Goal: Transaction & Acquisition: Purchase product/service

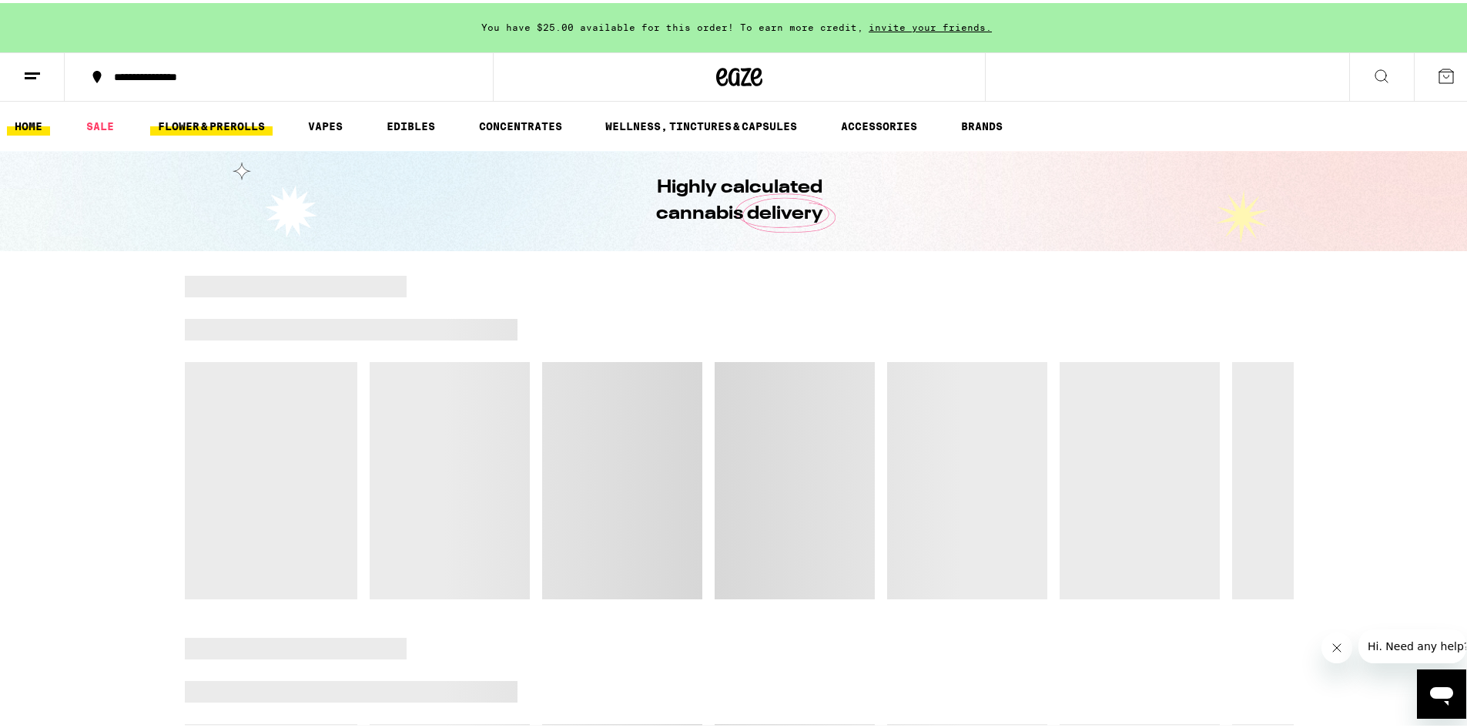
click at [251, 128] on link "FLOWER & PREROLLS" at bounding box center [211, 123] width 122 height 18
click at [241, 117] on link "FLOWER & PREROLLS" at bounding box center [211, 123] width 122 height 18
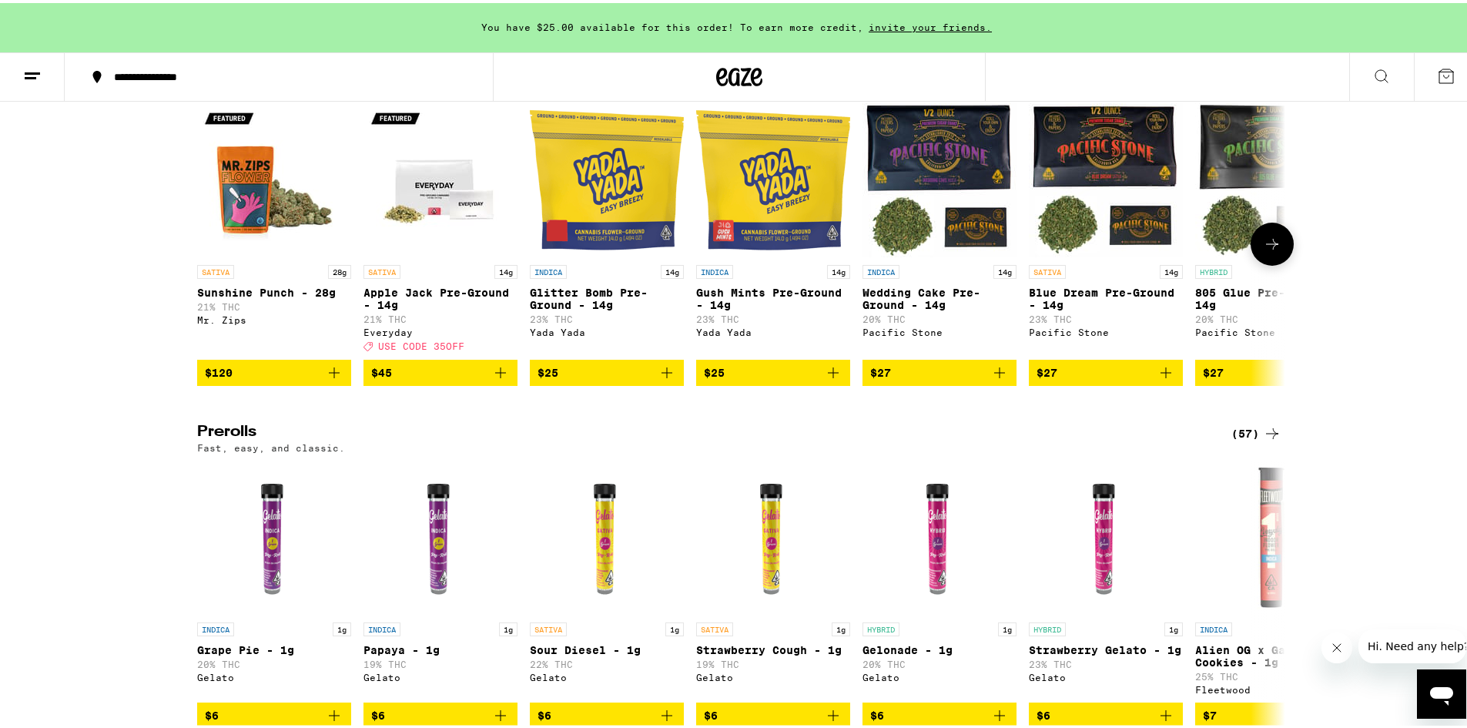
scroll to position [770, 0]
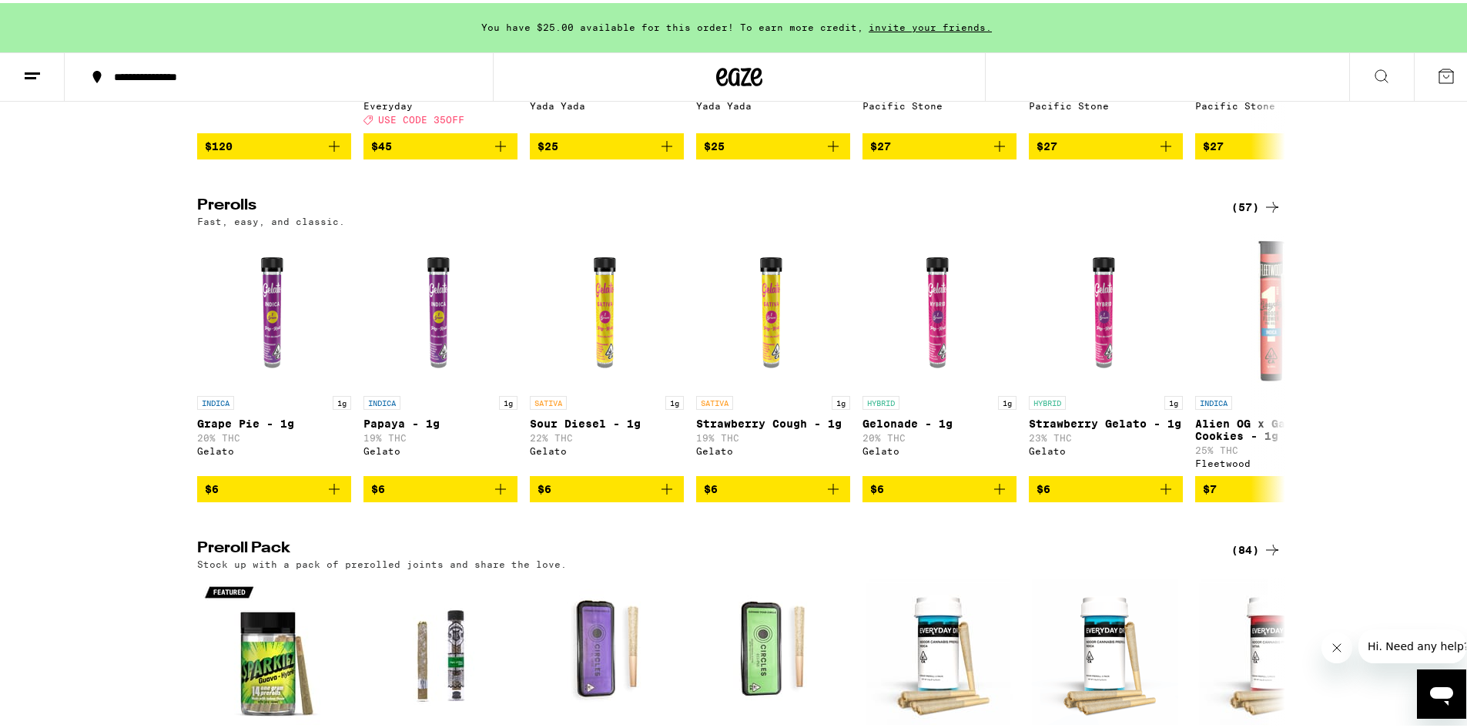
click at [1238, 213] on div "(57)" at bounding box center [1256, 204] width 50 height 18
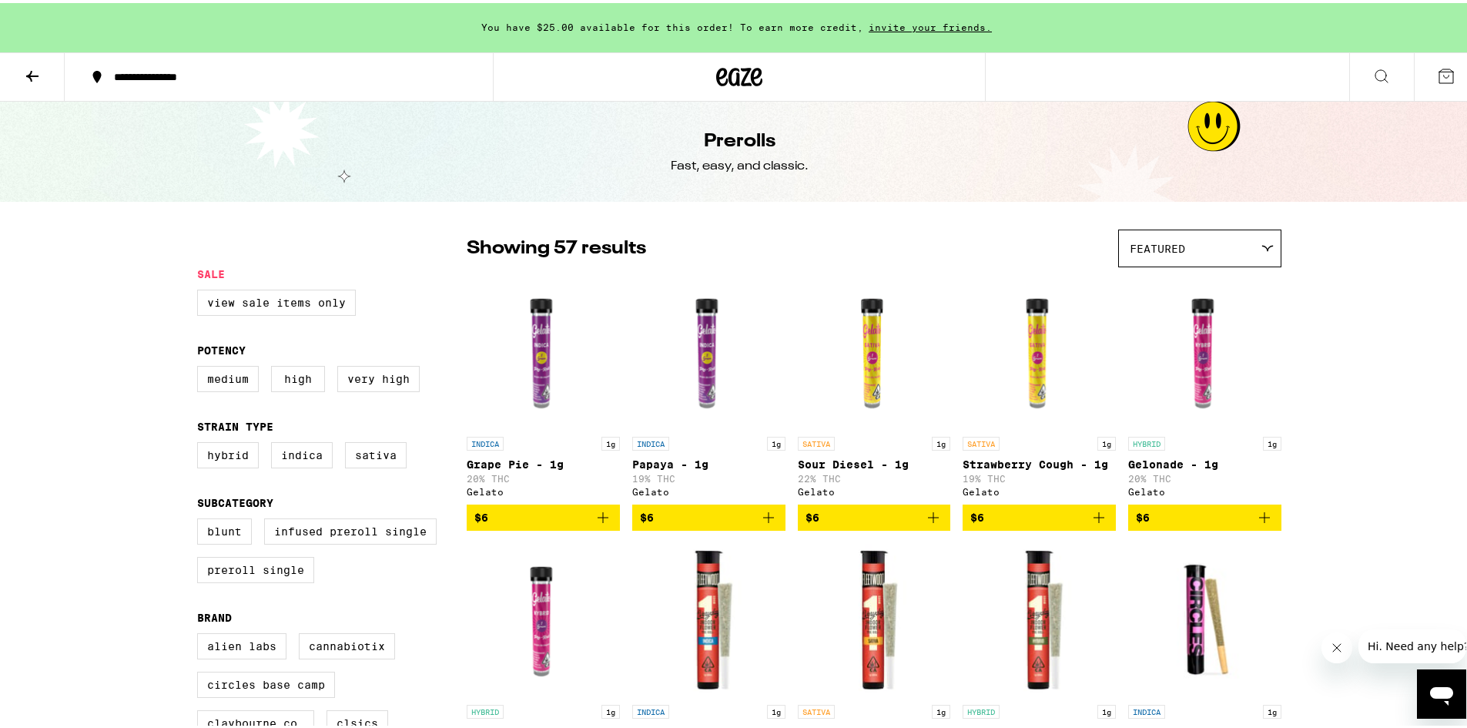
click at [55, 72] on button at bounding box center [32, 74] width 65 height 49
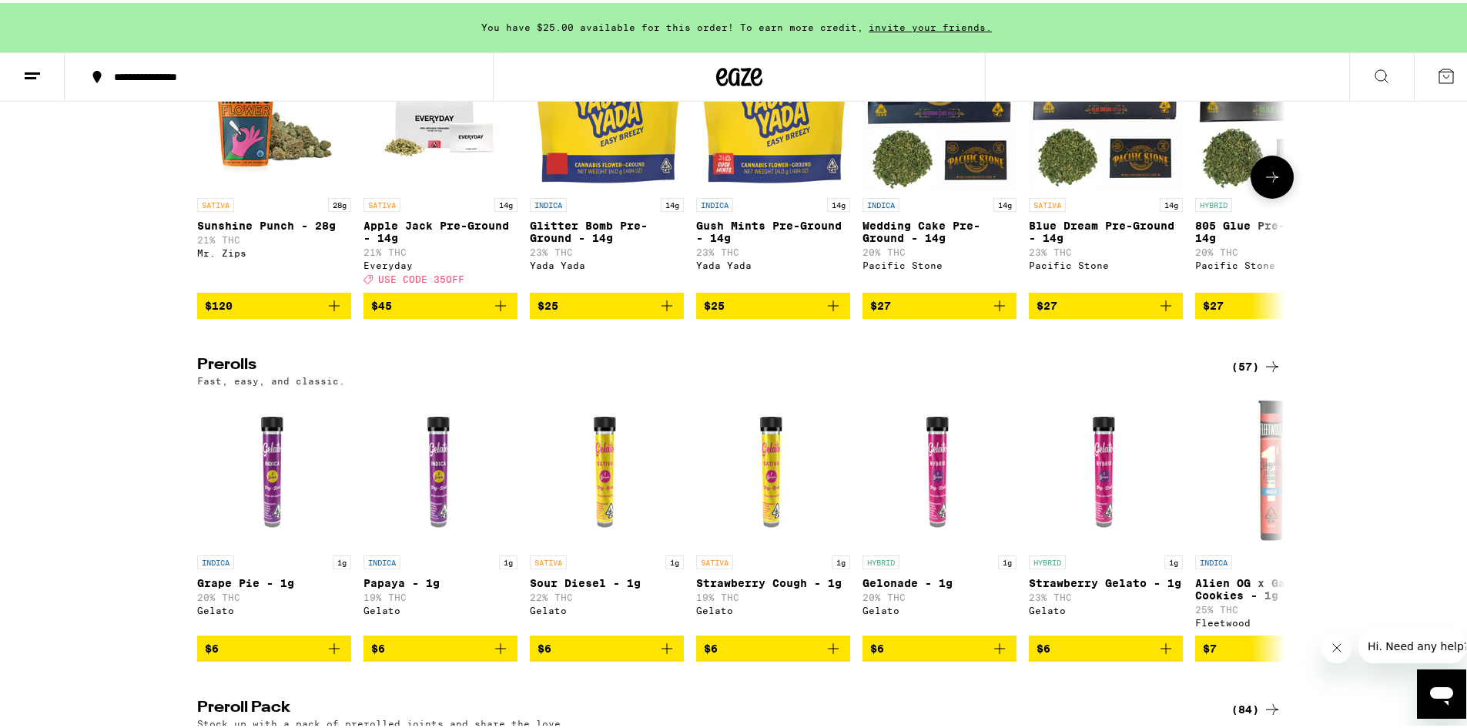
scroll to position [693, 0]
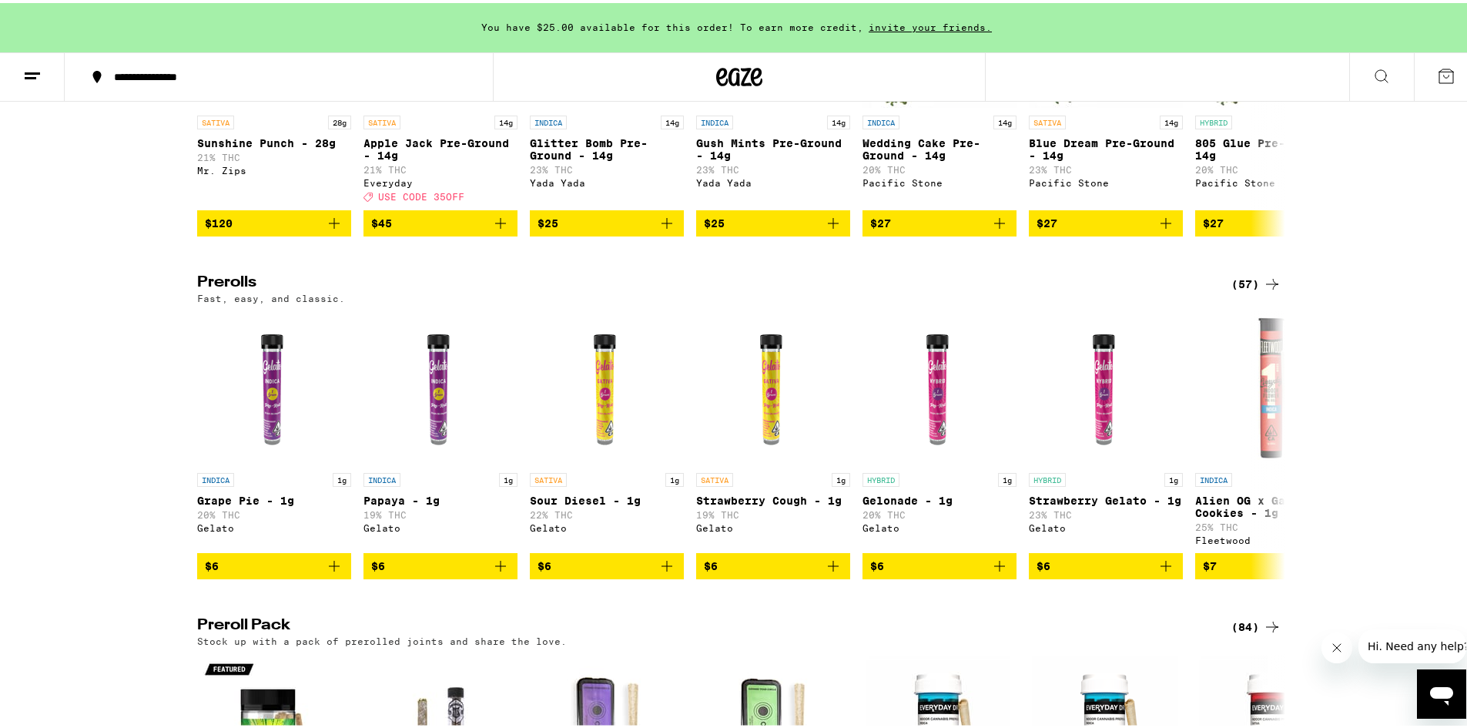
click at [1248, 290] on div "(57)" at bounding box center [1256, 281] width 50 height 18
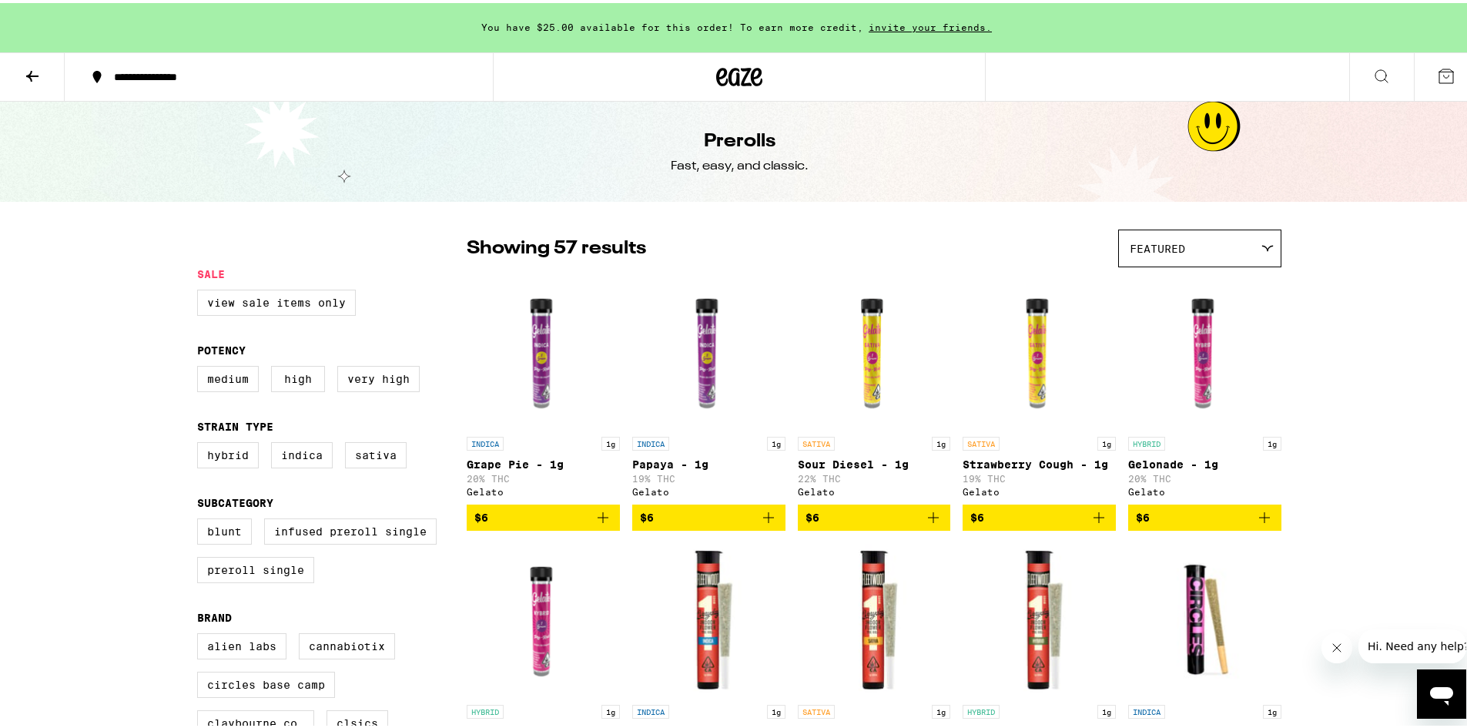
click at [51, 61] on button at bounding box center [32, 74] width 65 height 49
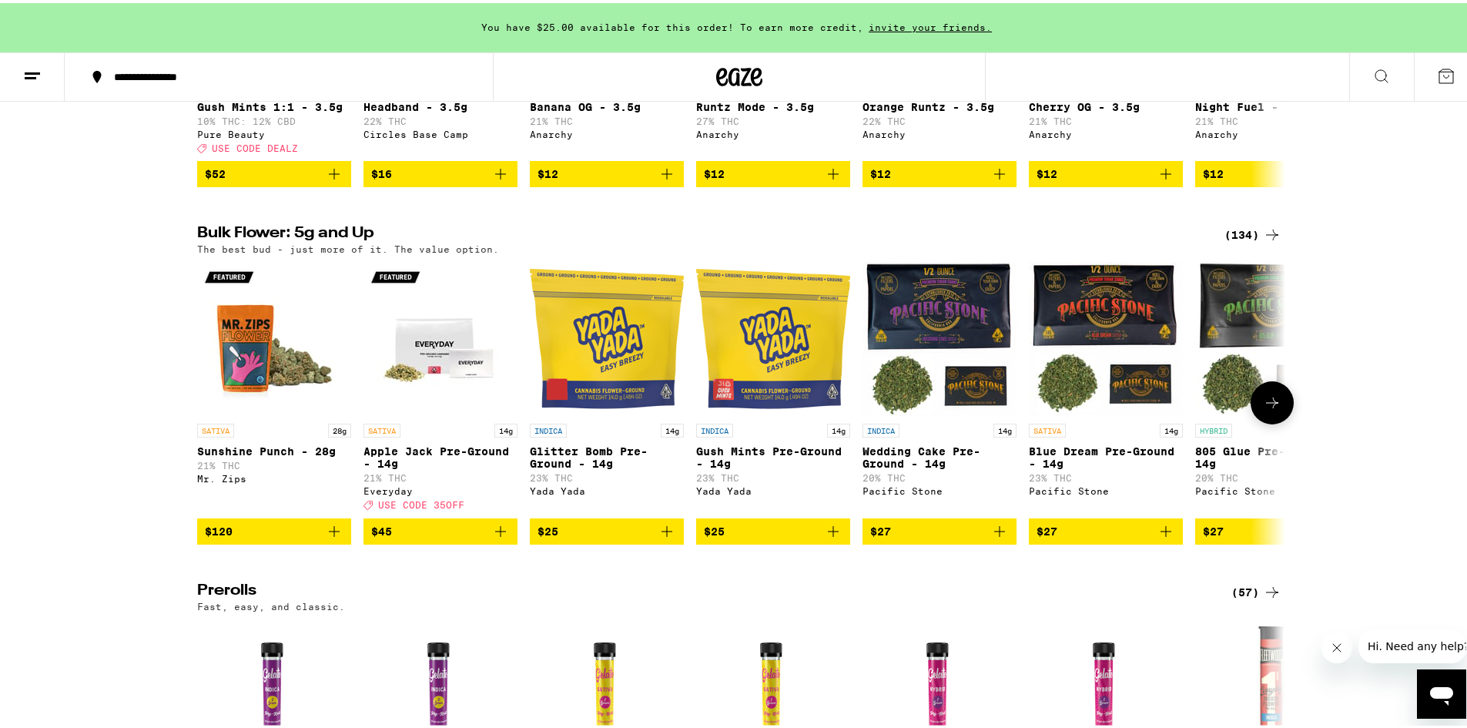
scroll to position [770, 0]
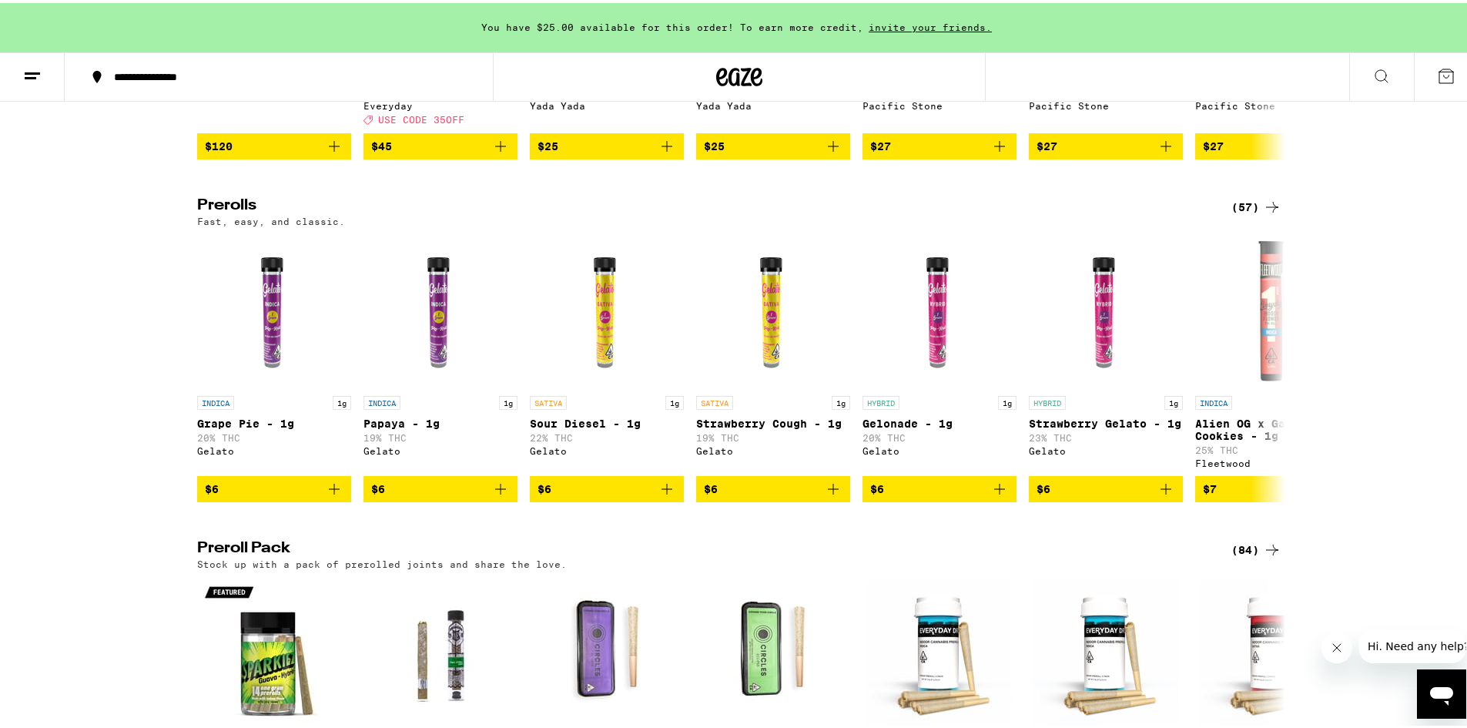
click at [1255, 213] on div "(57)" at bounding box center [1256, 204] width 50 height 18
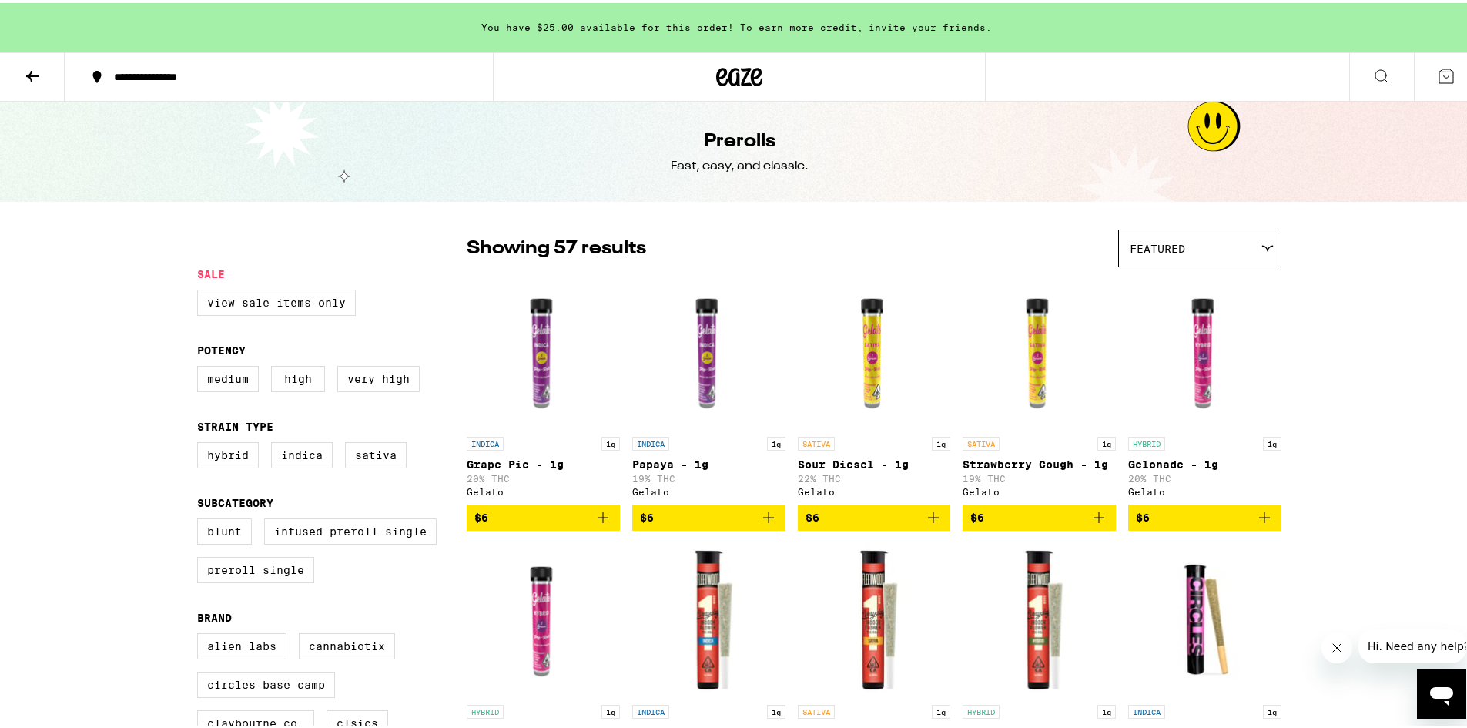
click at [25, 62] on button at bounding box center [32, 74] width 65 height 49
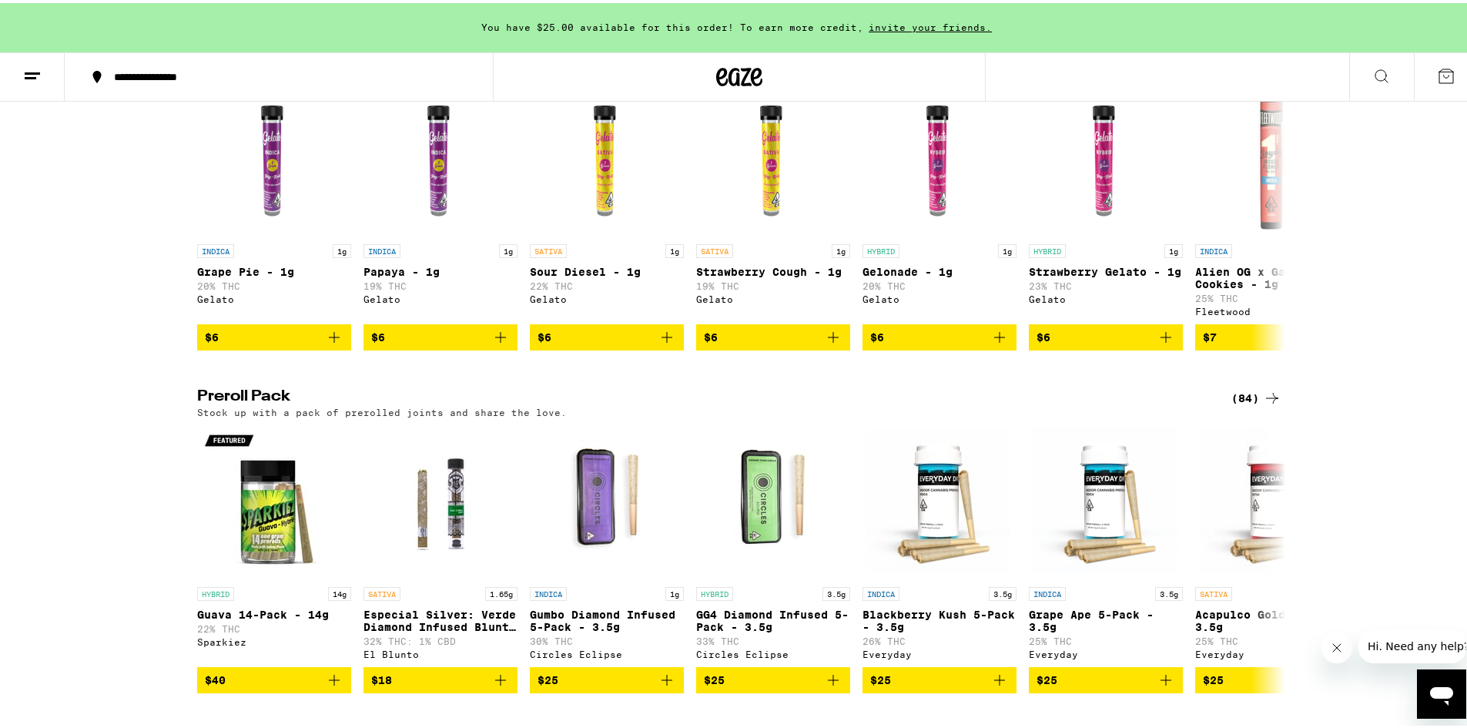
scroll to position [924, 0]
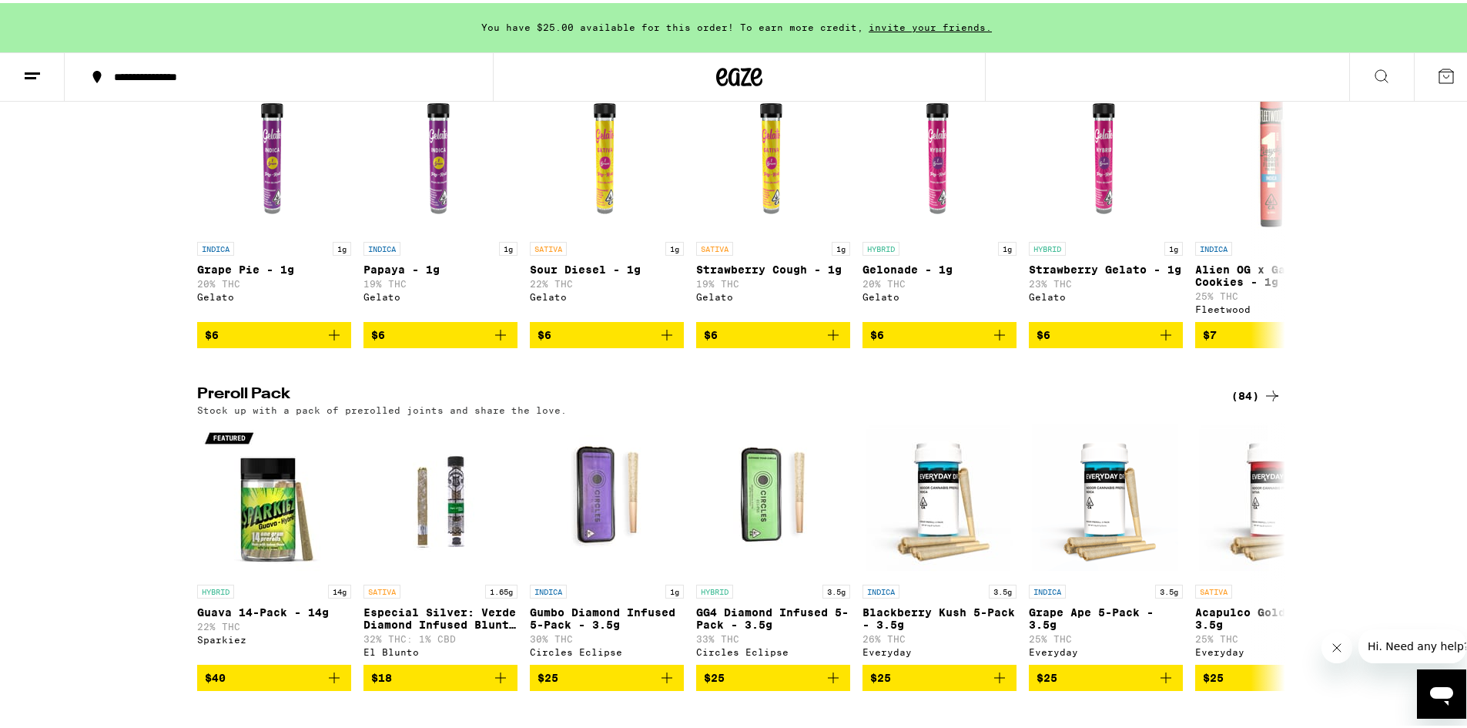
click at [1270, 402] on icon at bounding box center [1272, 393] width 18 height 18
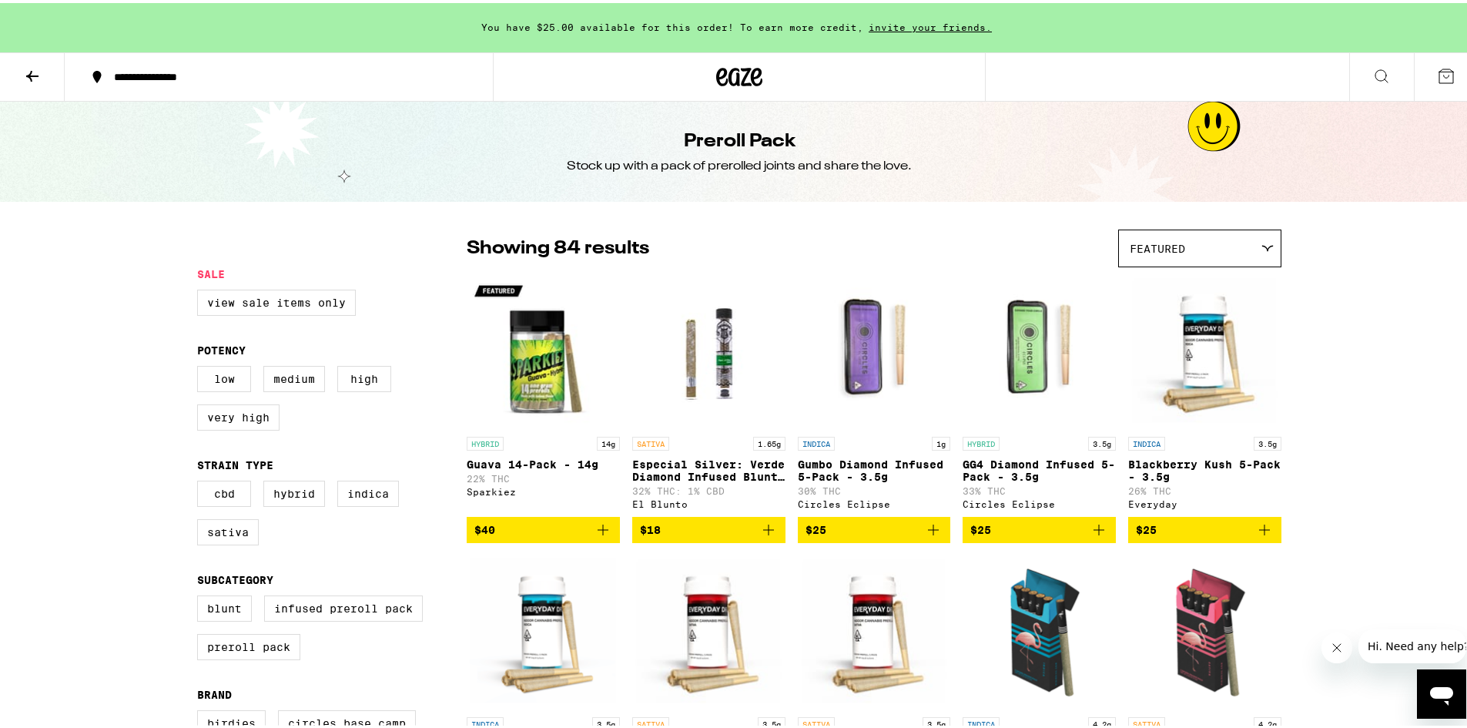
click at [38, 67] on icon at bounding box center [32, 73] width 18 height 18
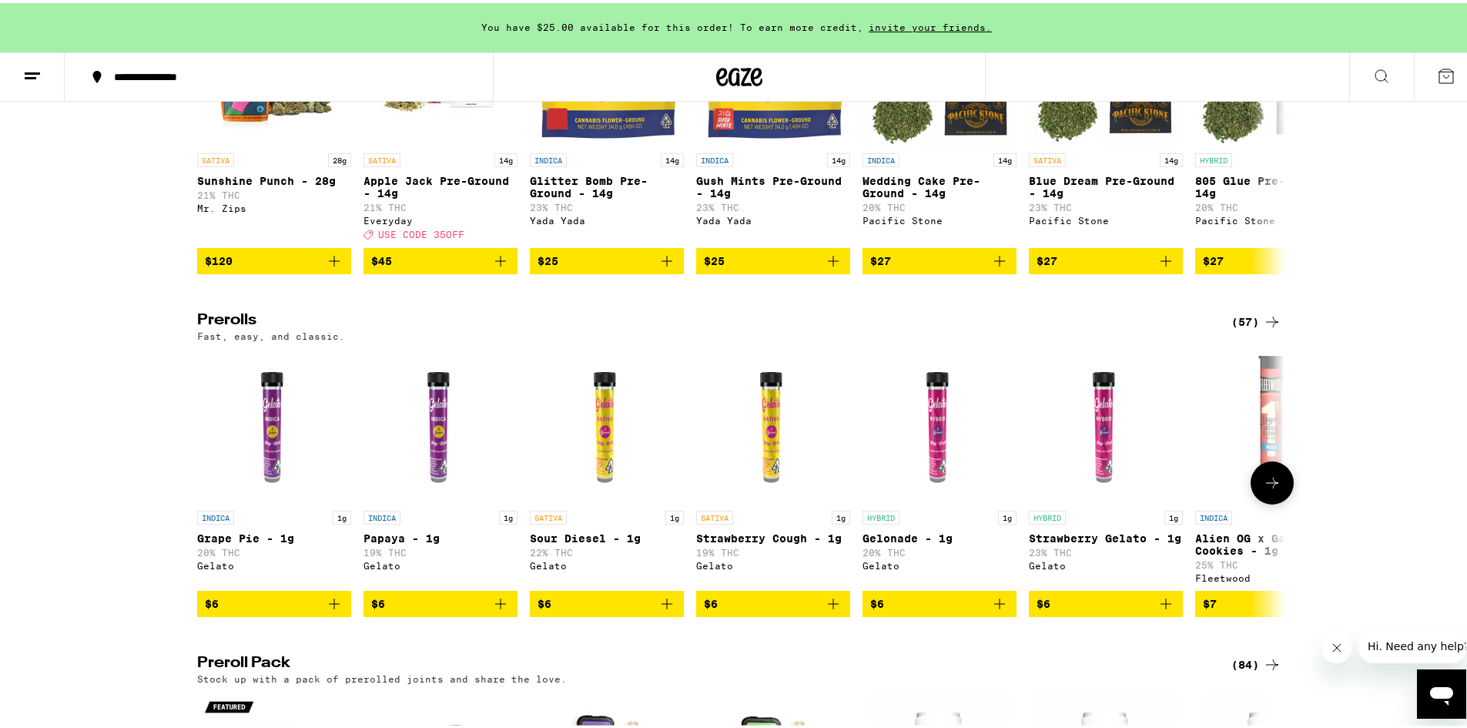
scroll to position [847, 0]
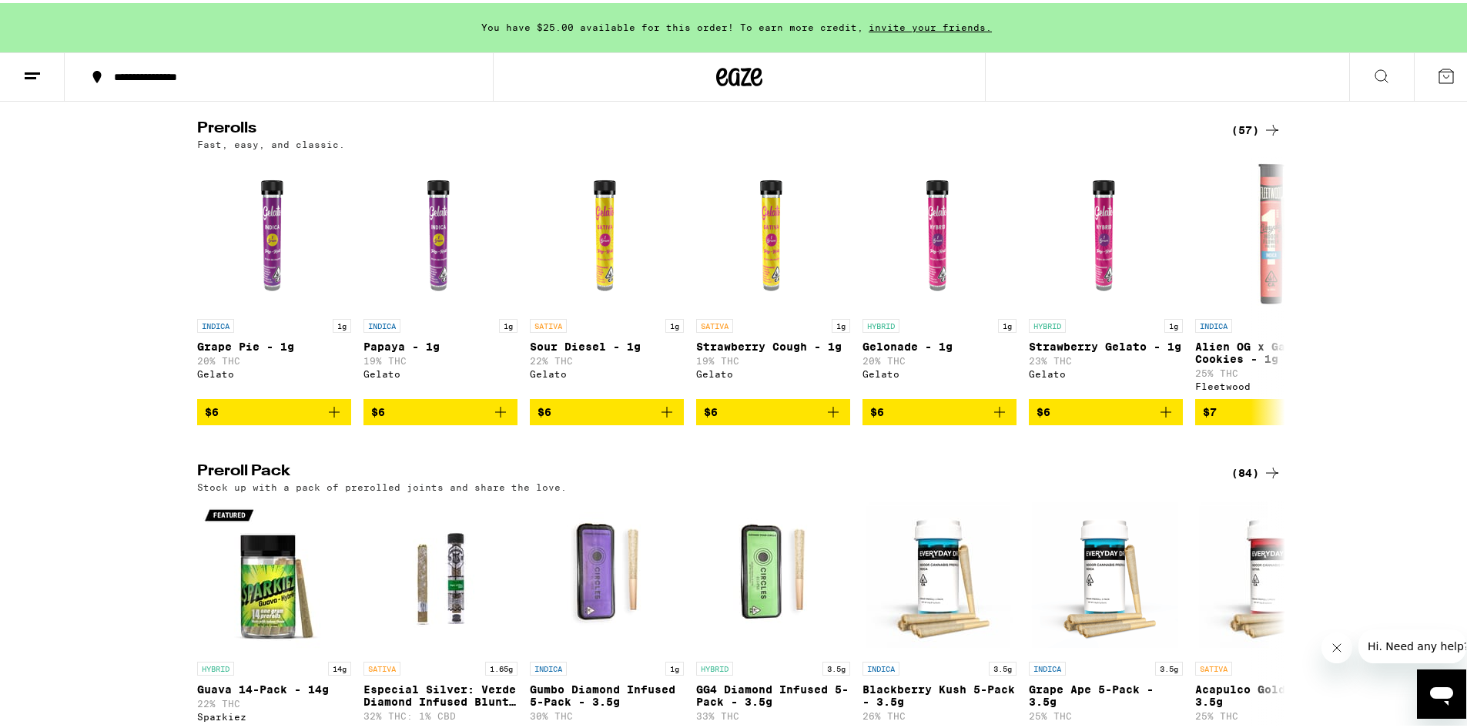
click at [1263, 136] on icon at bounding box center [1272, 127] width 18 height 18
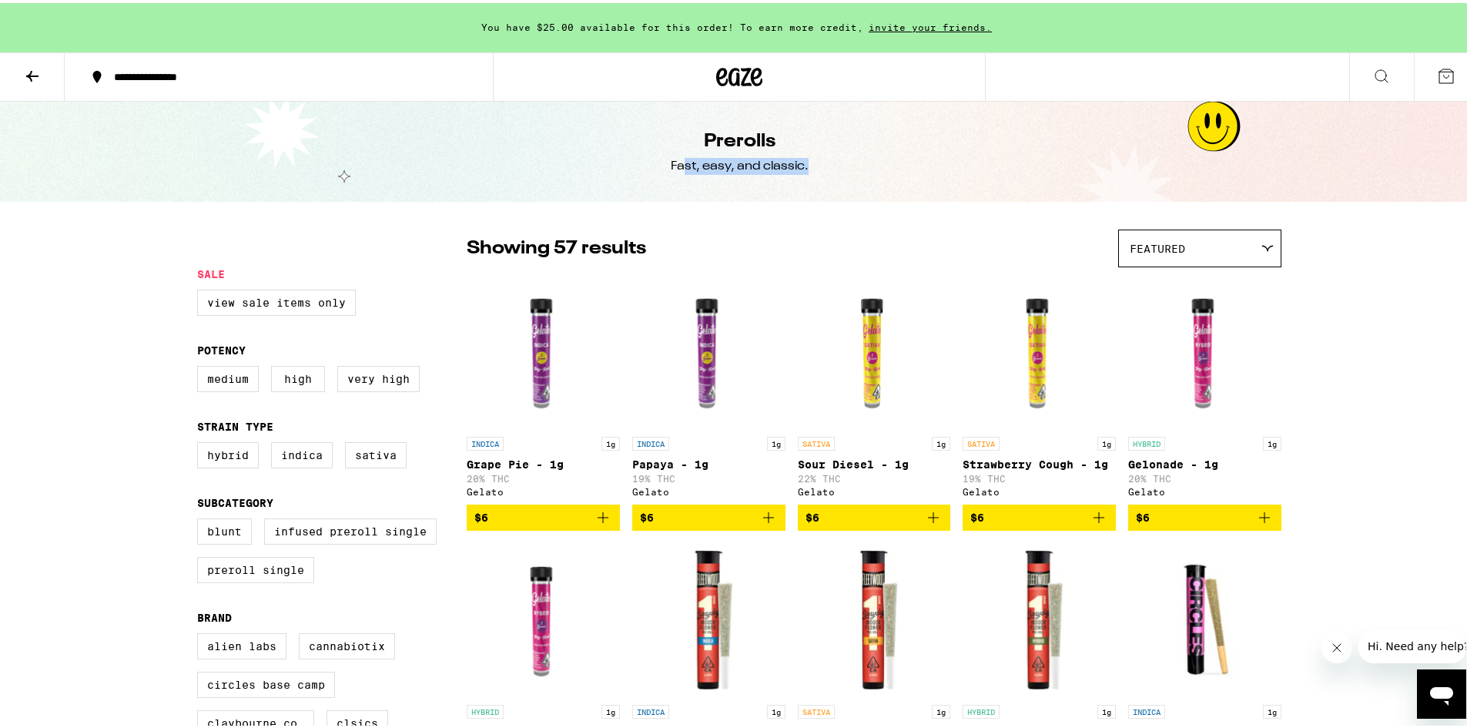
drag, startPoint x: 679, startPoint y: 140, endPoint x: 809, endPoint y: 167, distance: 133.7
click at [809, 167] on div "Prerolls Fast, easy, and classic." at bounding box center [739, 149] width 591 height 100
drag, startPoint x: 812, startPoint y: 167, endPoint x: 685, endPoint y: 132, distance: 131.9
click at [685, 132] on div "Prerolls Fast, easy, and classic." at bounding box center [739, 149] width 591 height 100
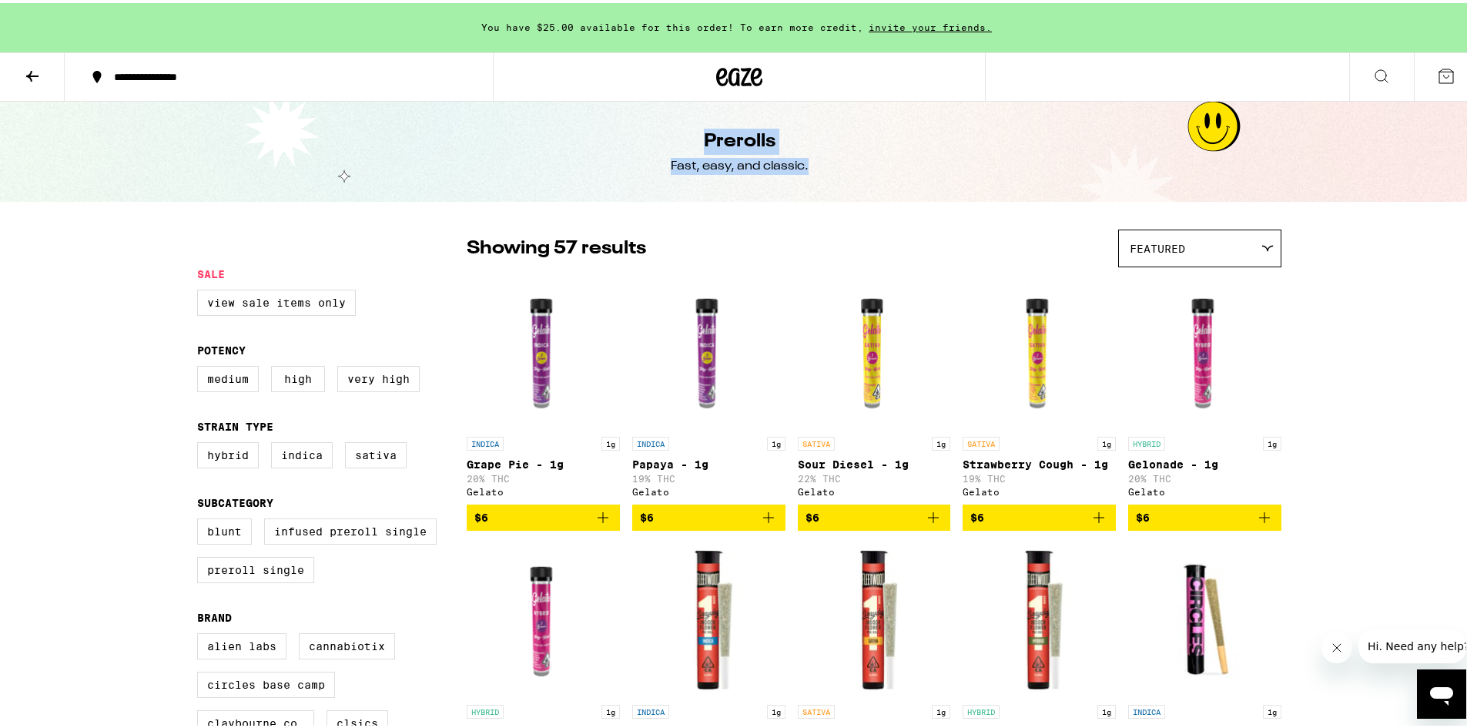
click at [685, 132] on div "Prerolls Fast, easy, and classic." at bounding box center [739, 149] width 591 height 100
drag, startPoint x: 685, startPoint y: 132, endPoint x: 813, endPoint y: 177, distance: 135.7
click at [813, 177] on div "Prerolls Fast, easy, and classic." at bounding box center [739, 149] width 591 height 100
drag, startPoint x: 813, startPoint y: 173, endPoint x: 698, endPoint y: 139, distance: 120.6
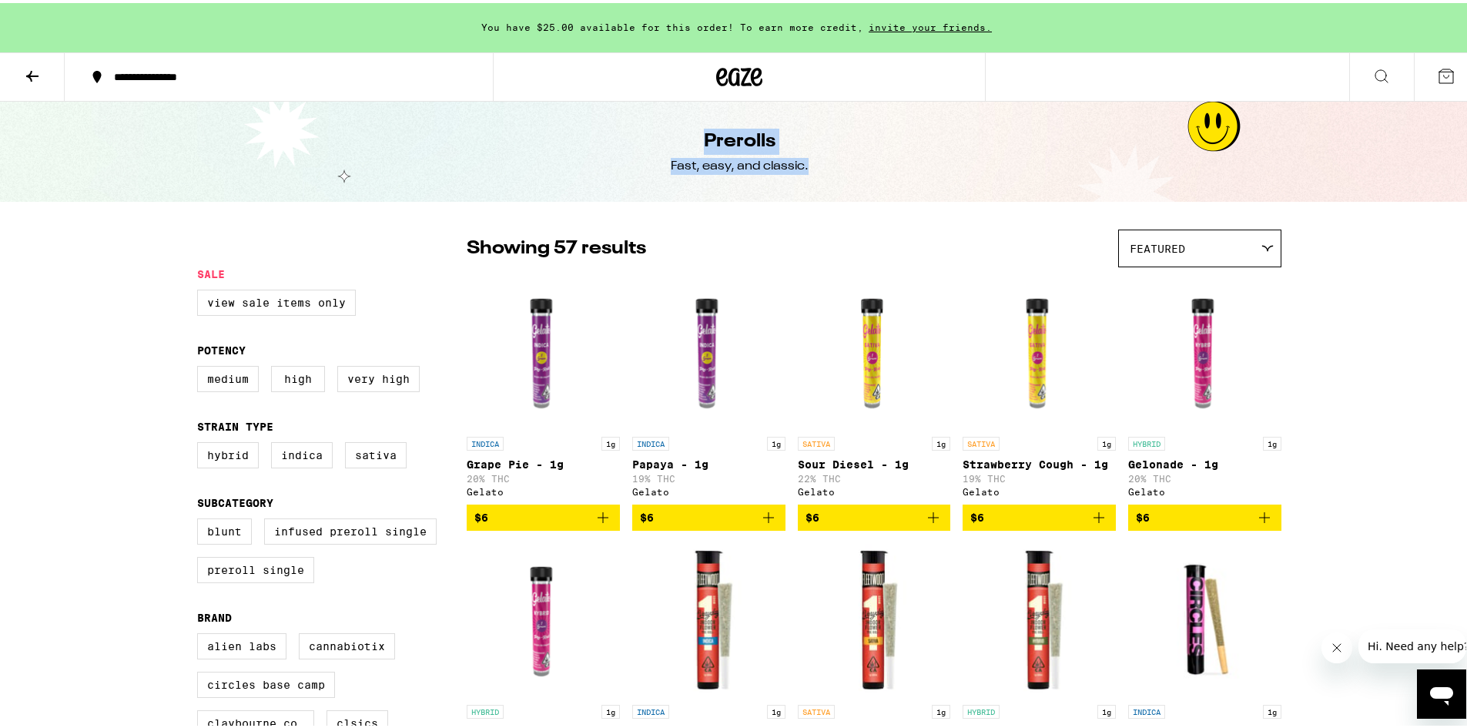
click at [698, 139] on div "Prerolls Fast, easy, and classic." at bounding box center [739, 149] width 591 height 100
click at [704, 139] on h1 "Prerolls" at bounding box center [740, 139] width 72 height 26
drag, startPoint x: 698, startPoint y: 139, endPoint x: 843, endPoint y: 198, distance: 156.5
click at [843, 198] on div "Prerolls Fast, easy, and classic." at bounding box center [739, 149] width 591 height 100
click at [843, 196] on div "Prerolls Fast, easy, and classic." at bounding box center [739, 149] width 591 height 100
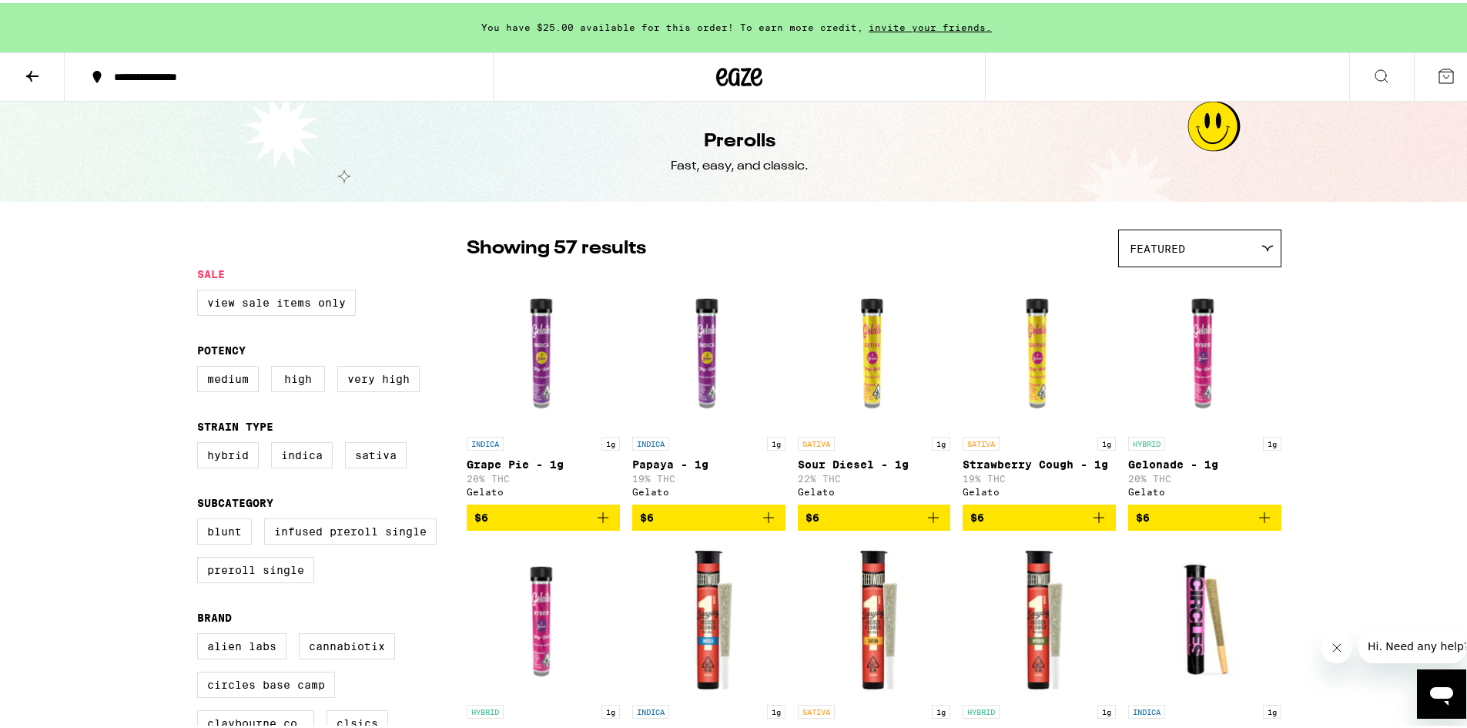
click at [48, 76] on button at bounding box center [32, 74] width 65 height 49
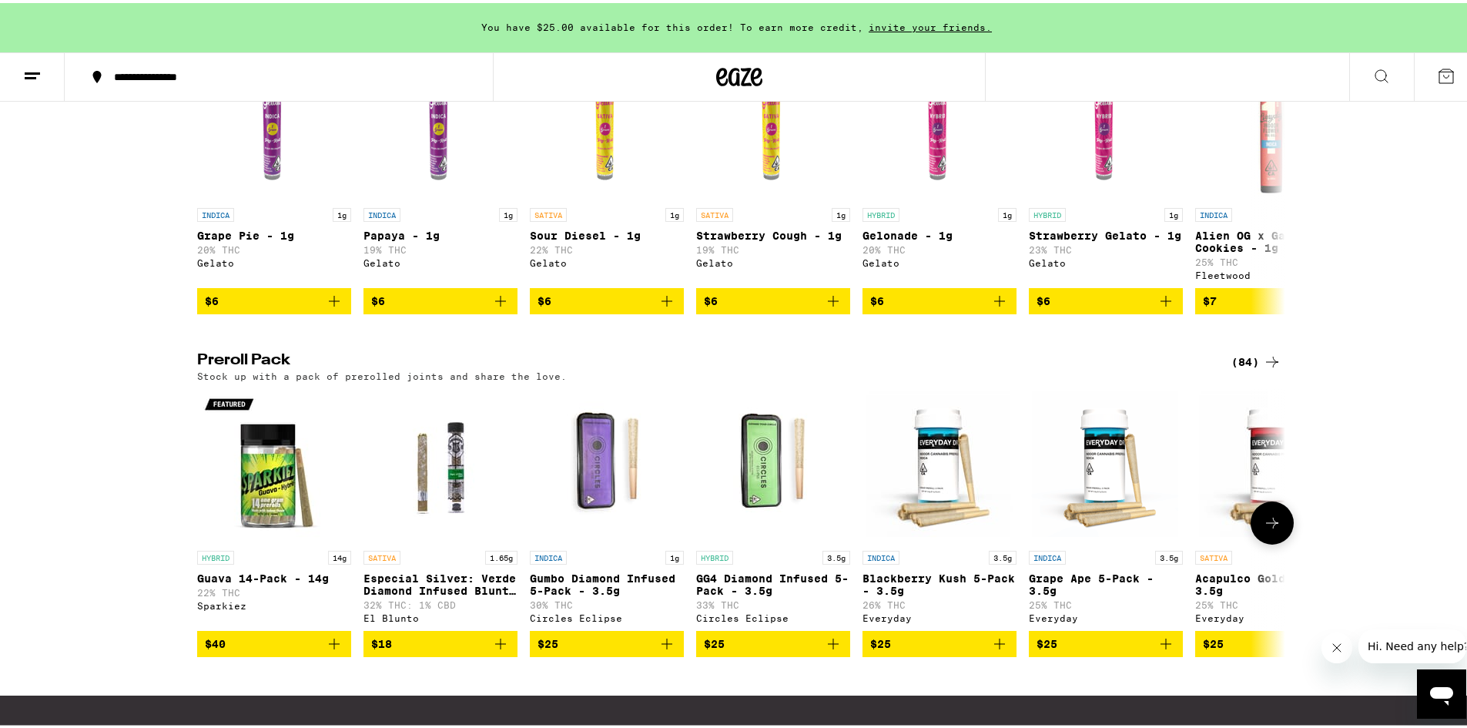
scroll to position [924, 0]
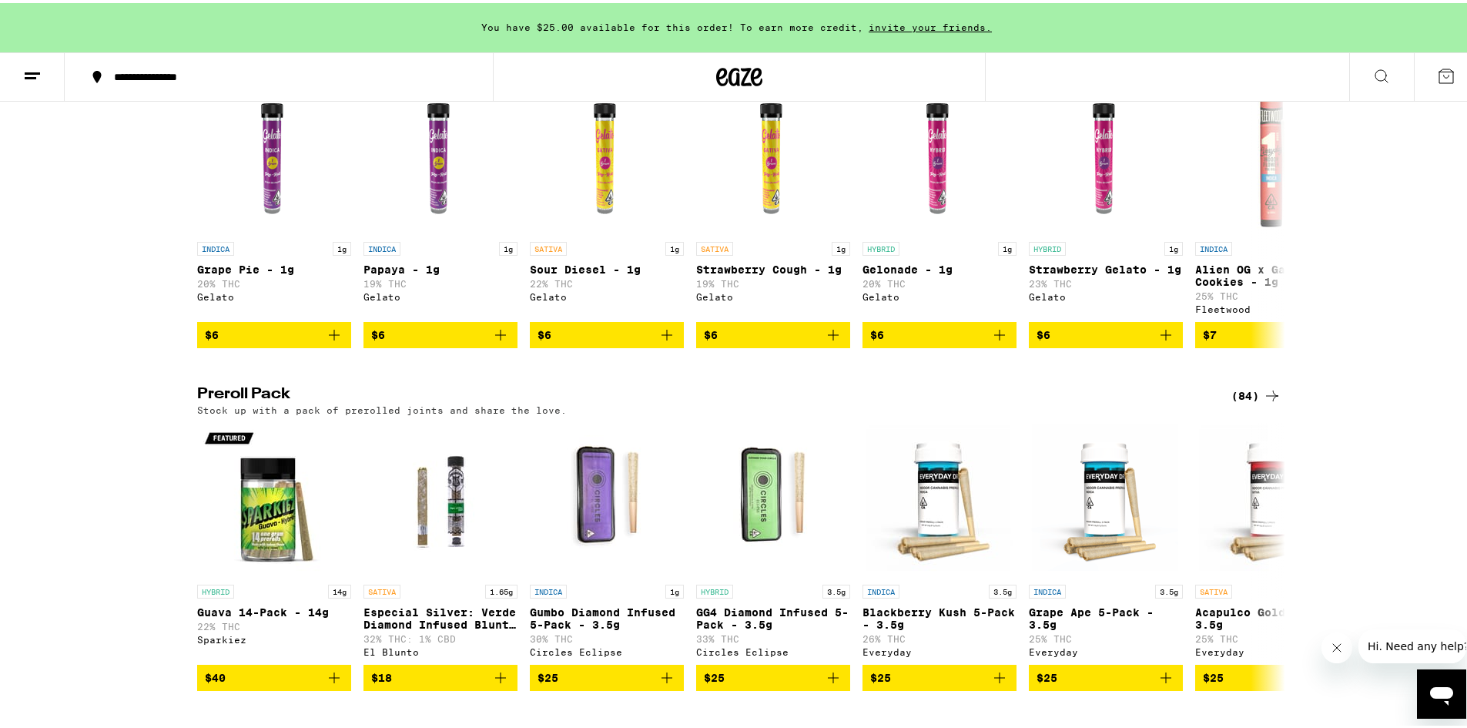
click at [1263, 402] on icon at bounding box center [1272, 393] width 18 height 18
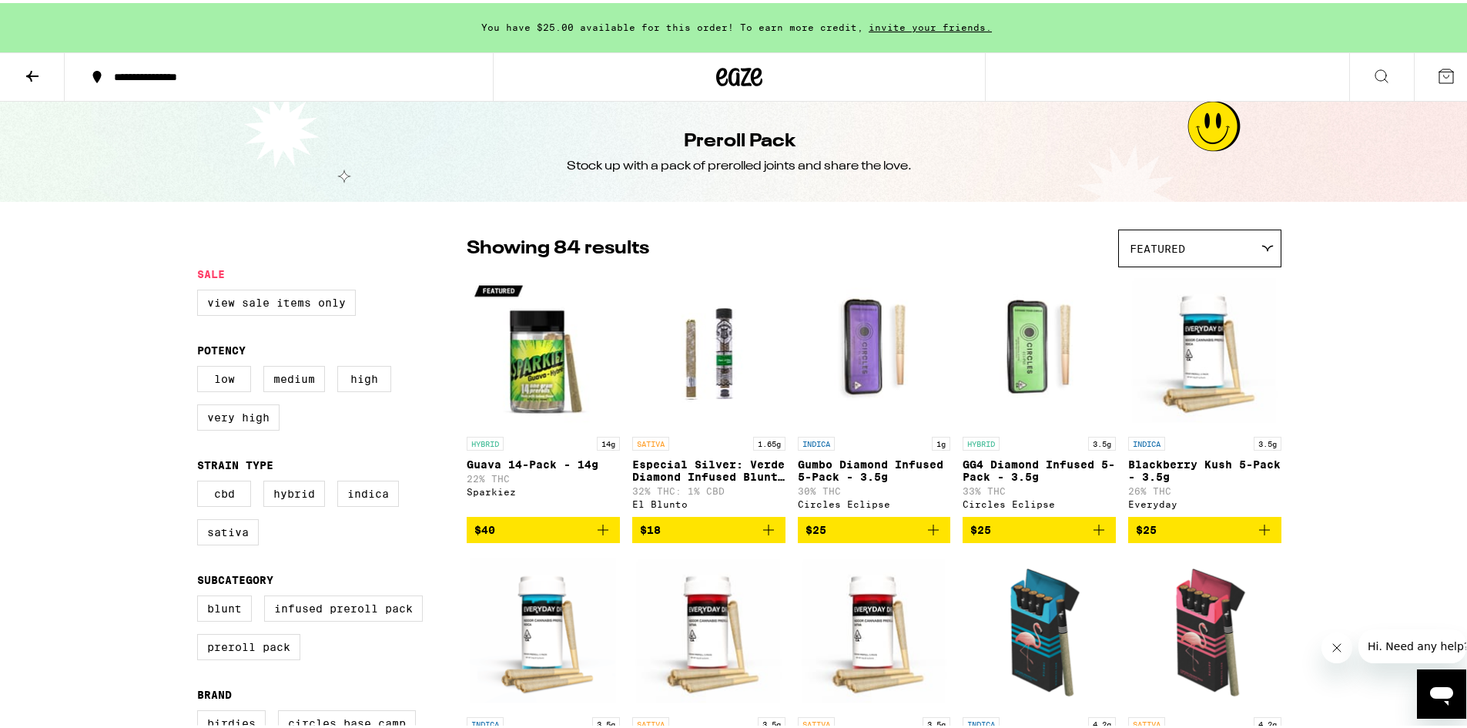
click at [42, 64] on button at bounding box center [32, 74] width 65 height 49
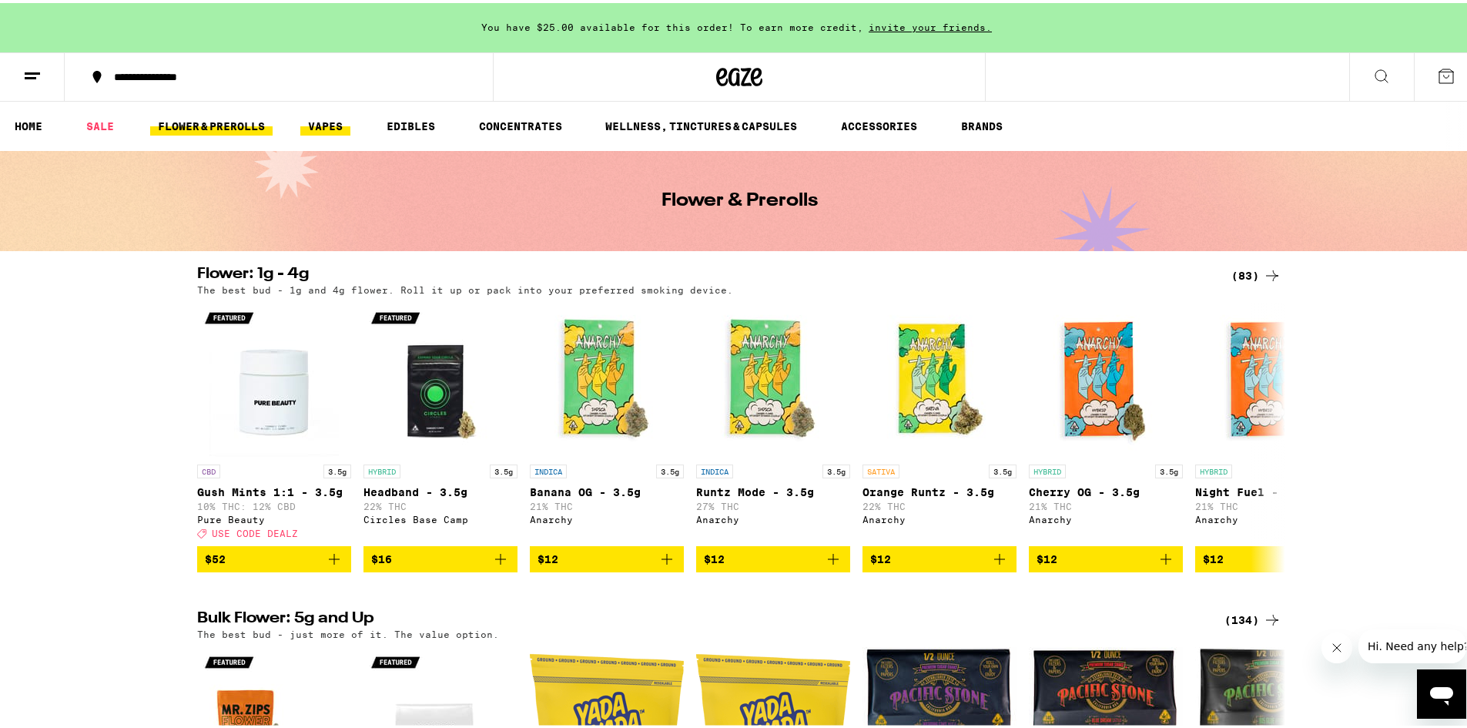
click at [327, 114] on link "VAPES" at bounding box center [325, 123] width 50 height 18
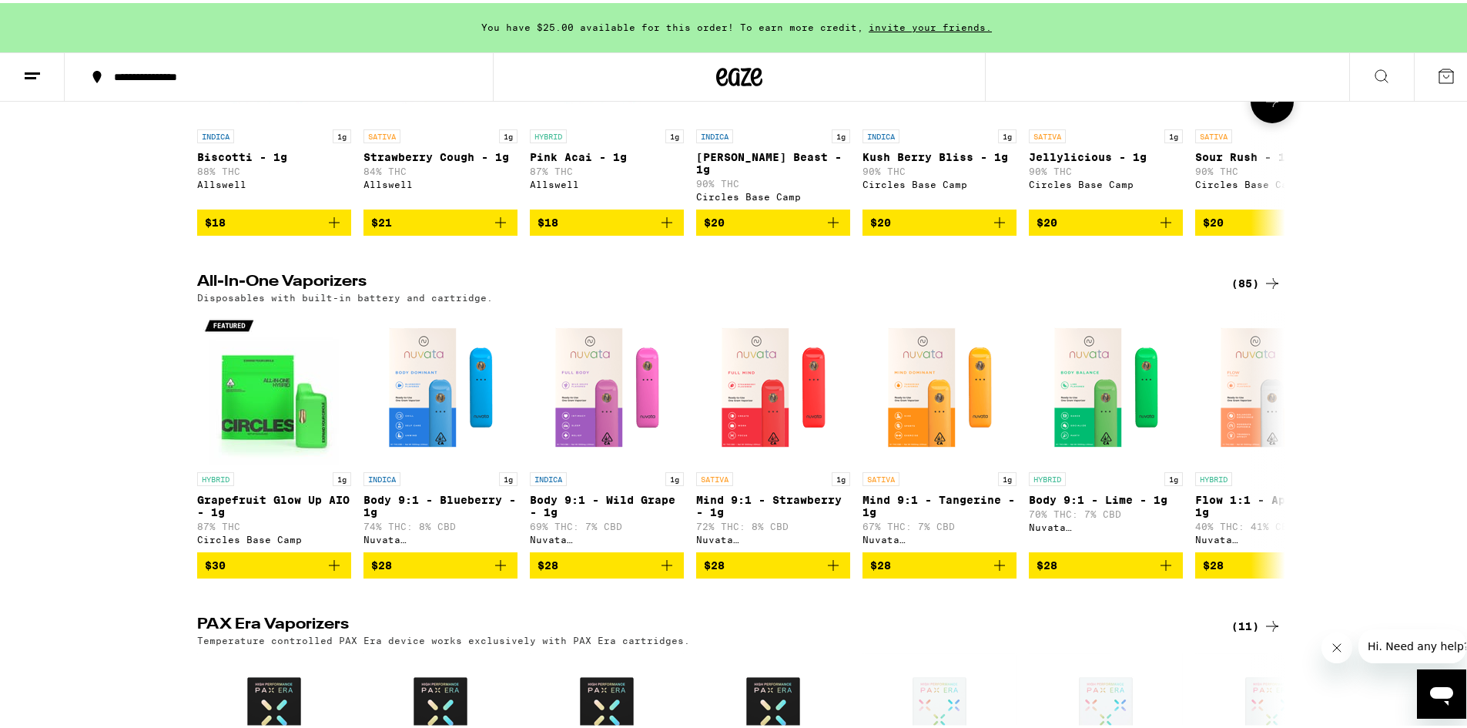
scroll to position [693, 0]
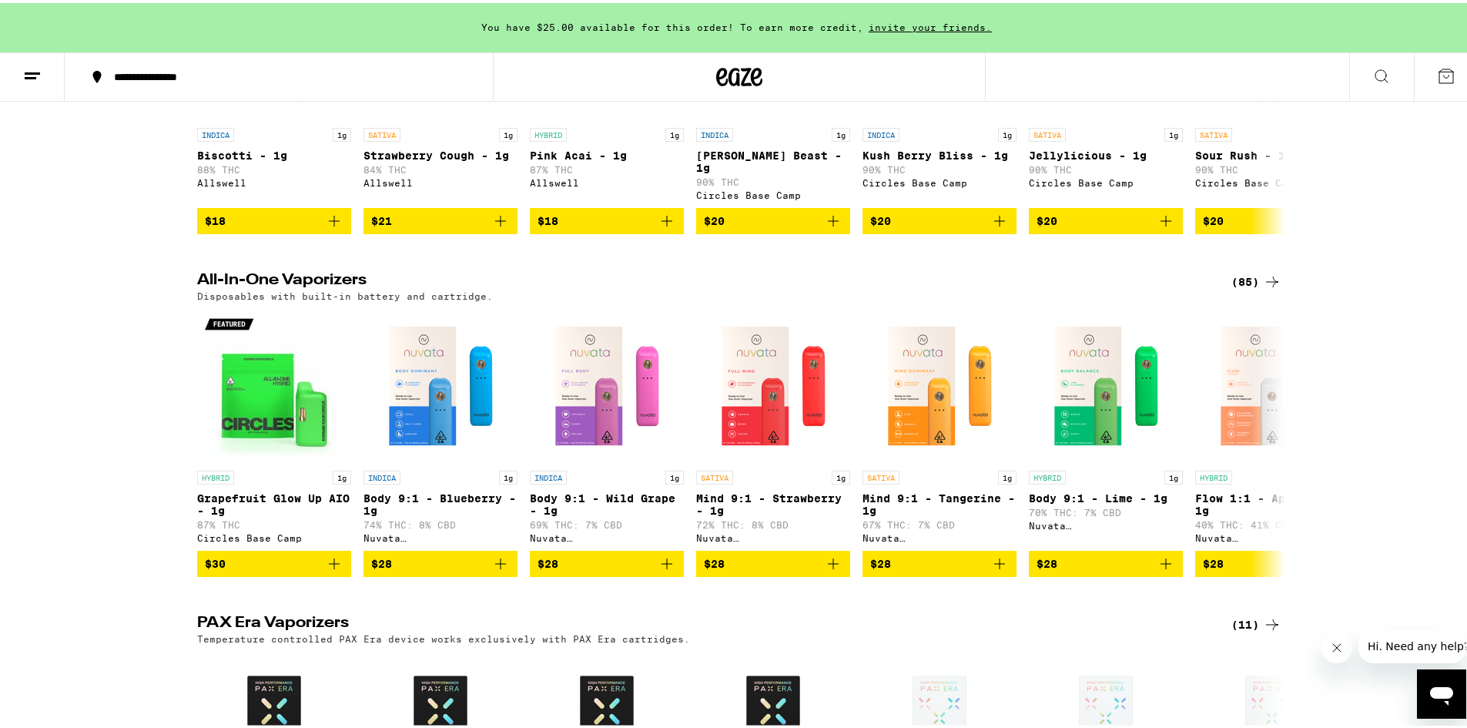
click at [1247, 286] on div "(85)" at bounding box center [1256, 279] width 50 height 18
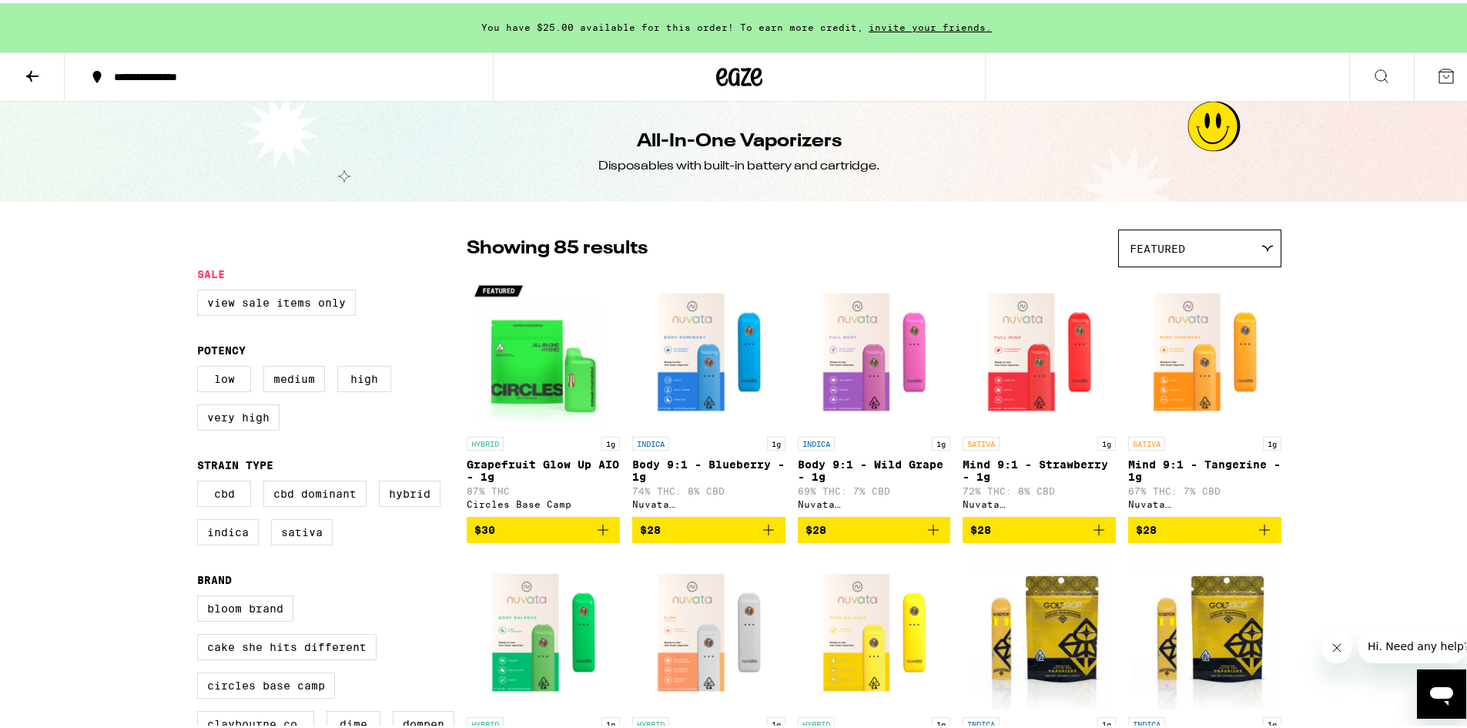
click at [32, 68] on icon at bounding box center [32, 73] width 12 height 11
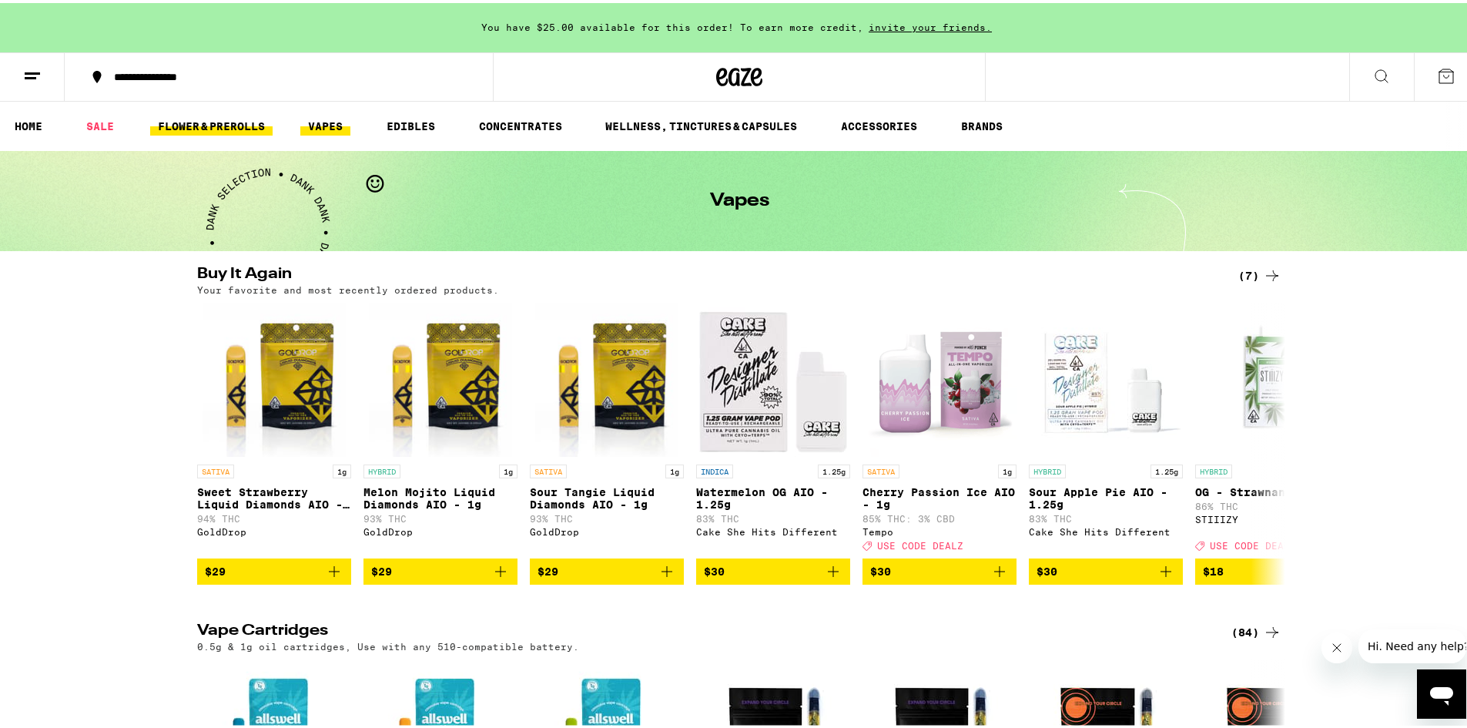
click at [247, 117] on link "FLOWER & PREROLLS" at bounding box center [211, 123] width 122 height 18
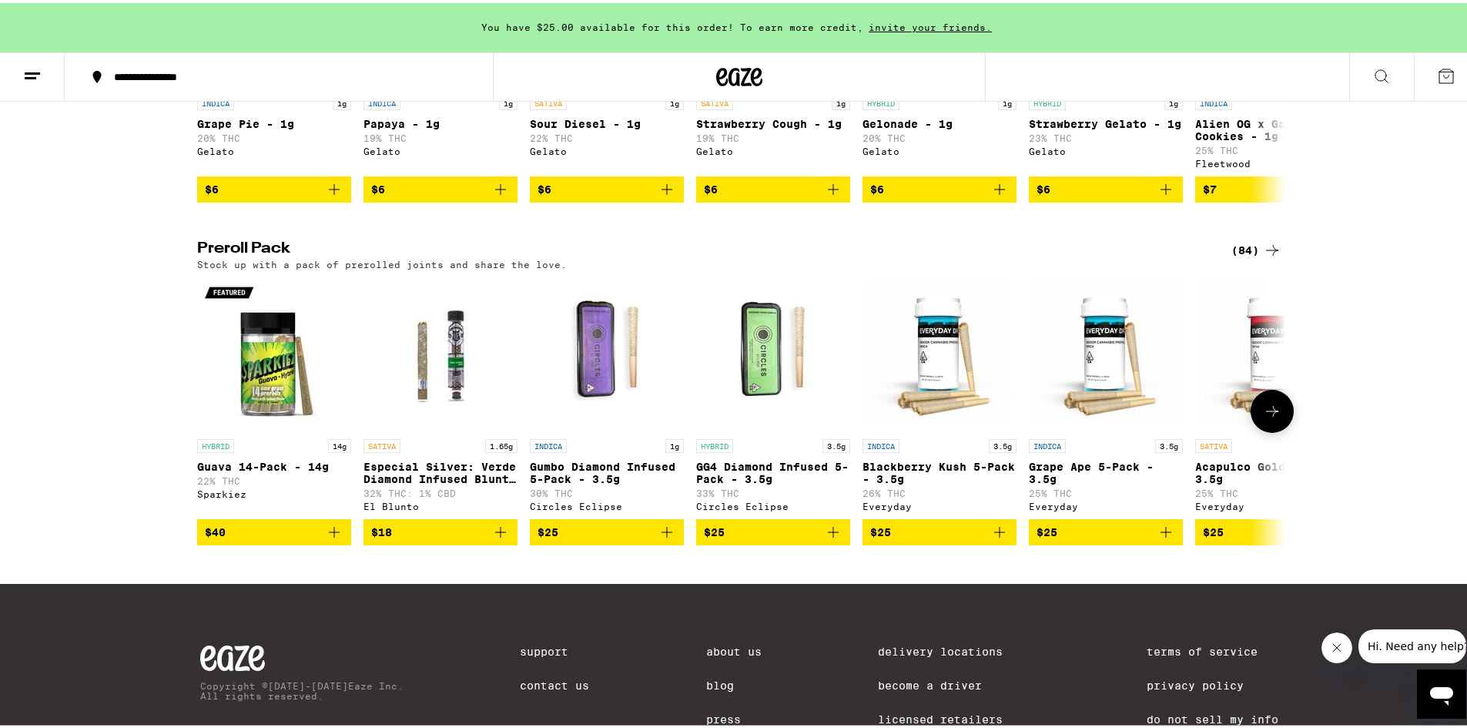
scroll to position [1078, 0]
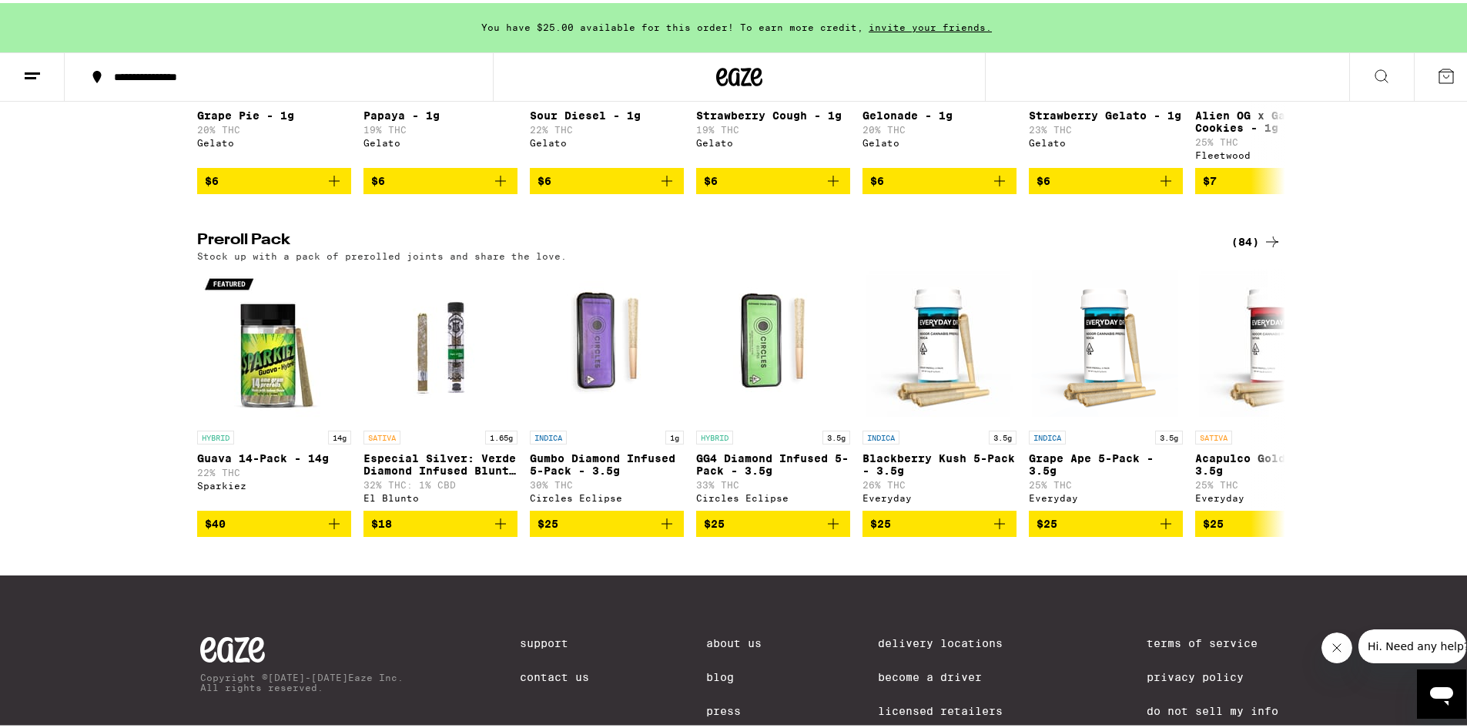
click at [1236, 248] on div "(84)" at bounding box center [1256, 239] width 50 height 18
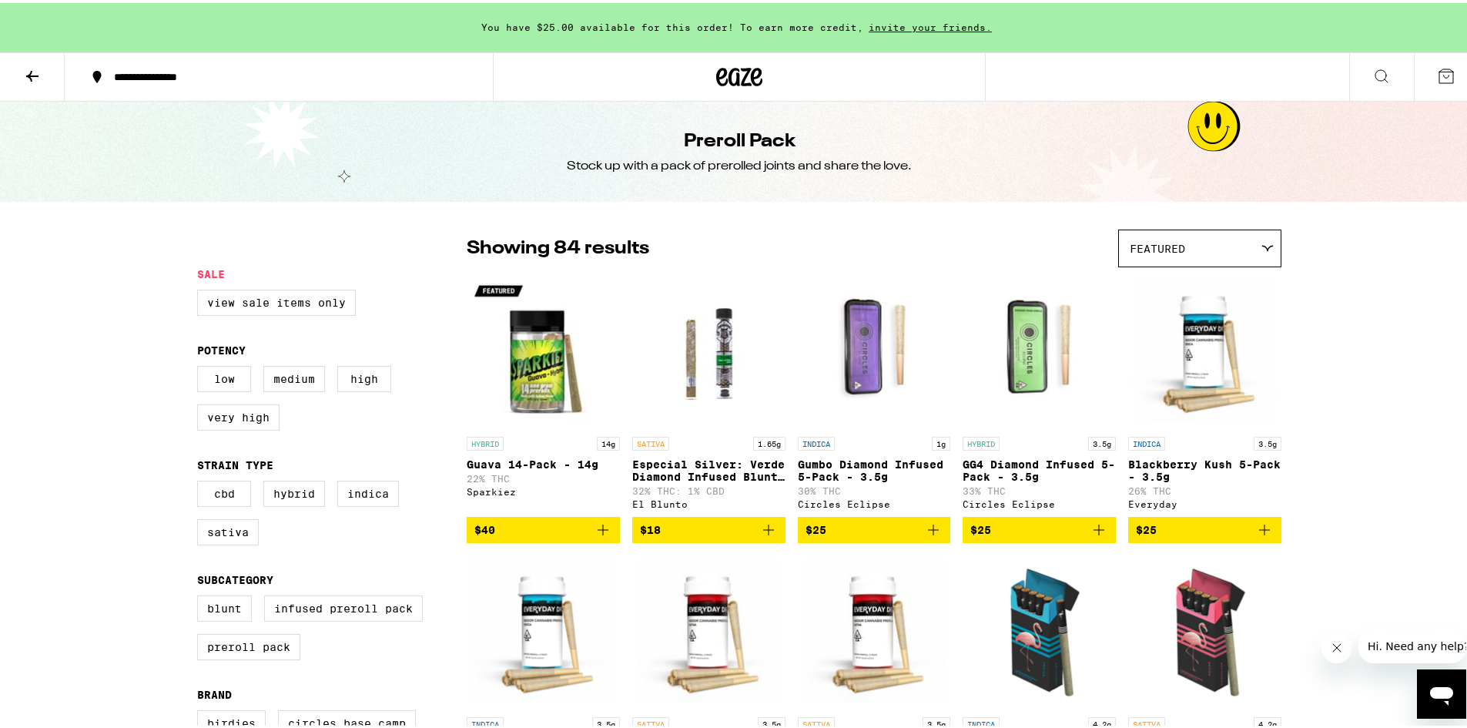
click at [45, 78] on button at bounding box center [32, 74] width 65 height 49
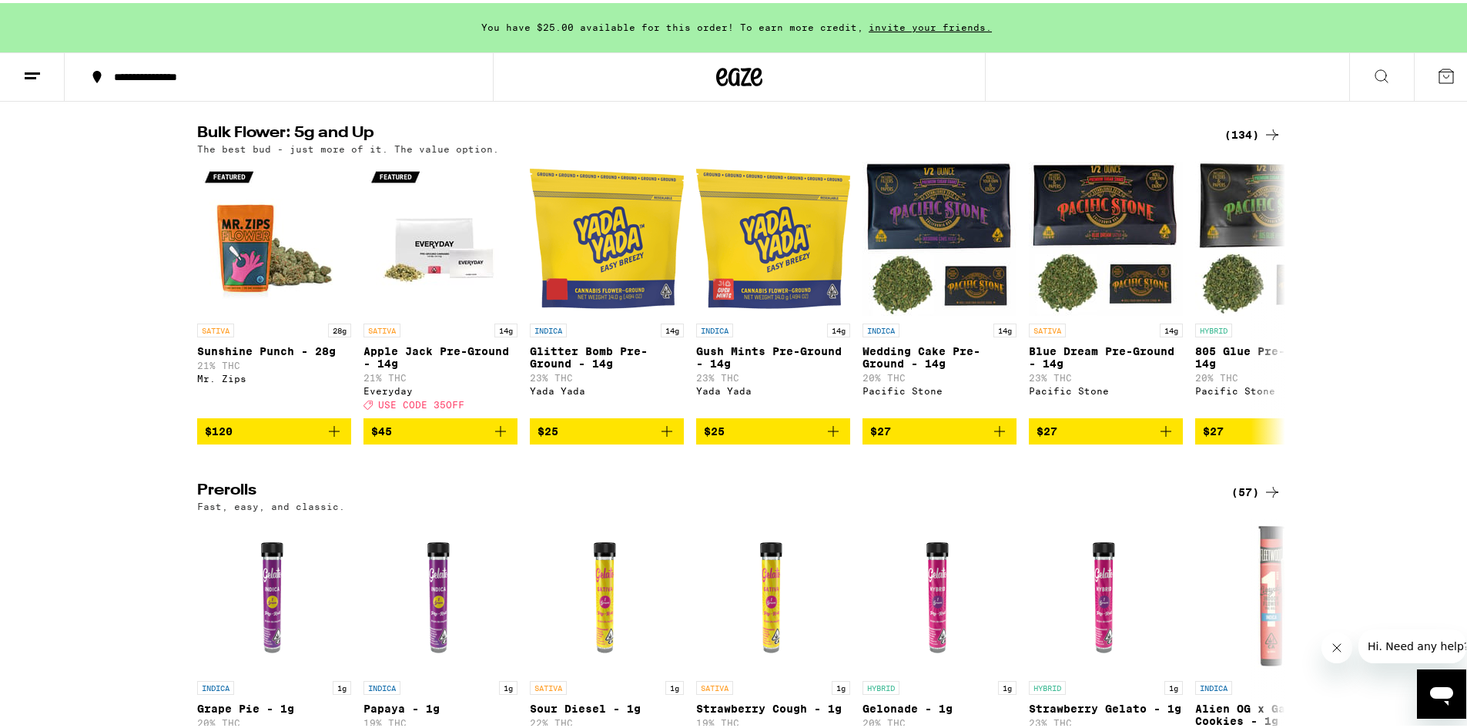
scroll to position [693, 0]
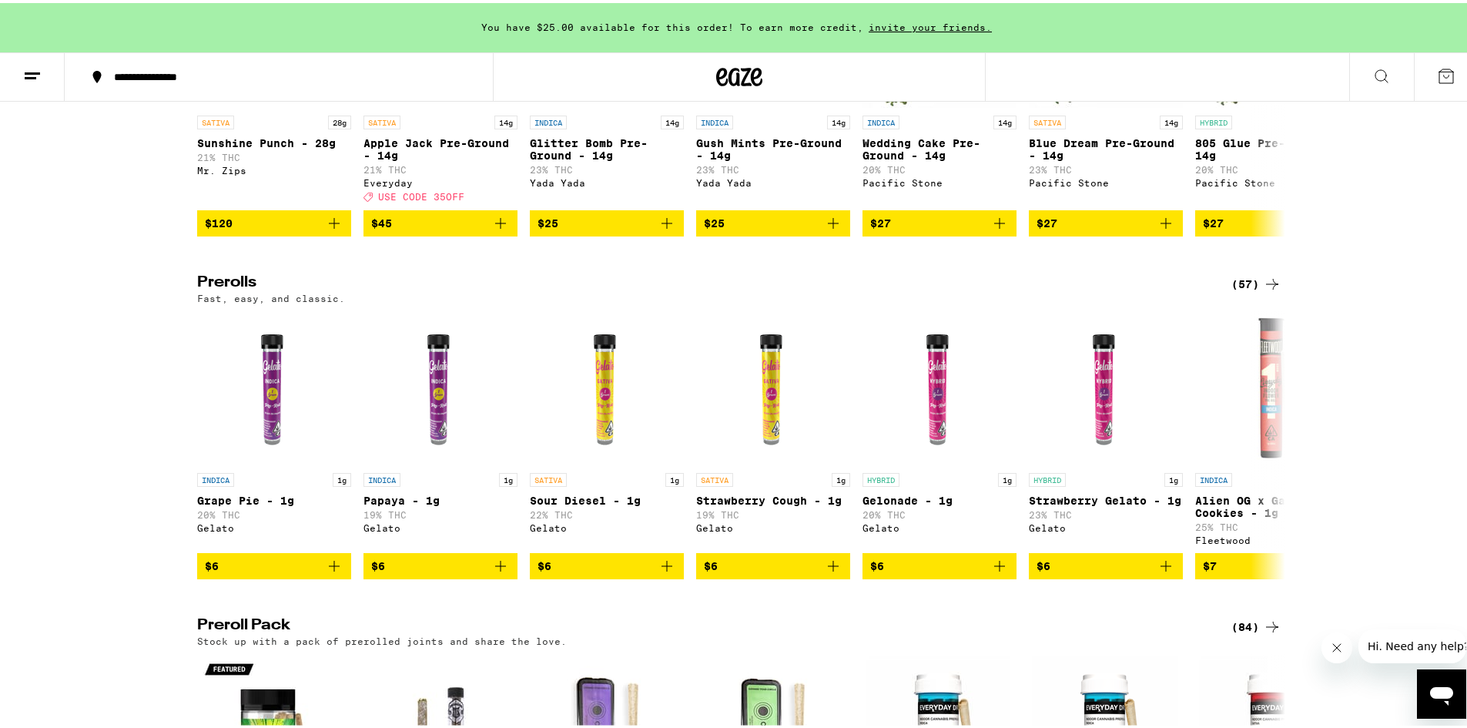
click at [1440, 71] on icon at bounding box center [1446, 73] width 18 height 18
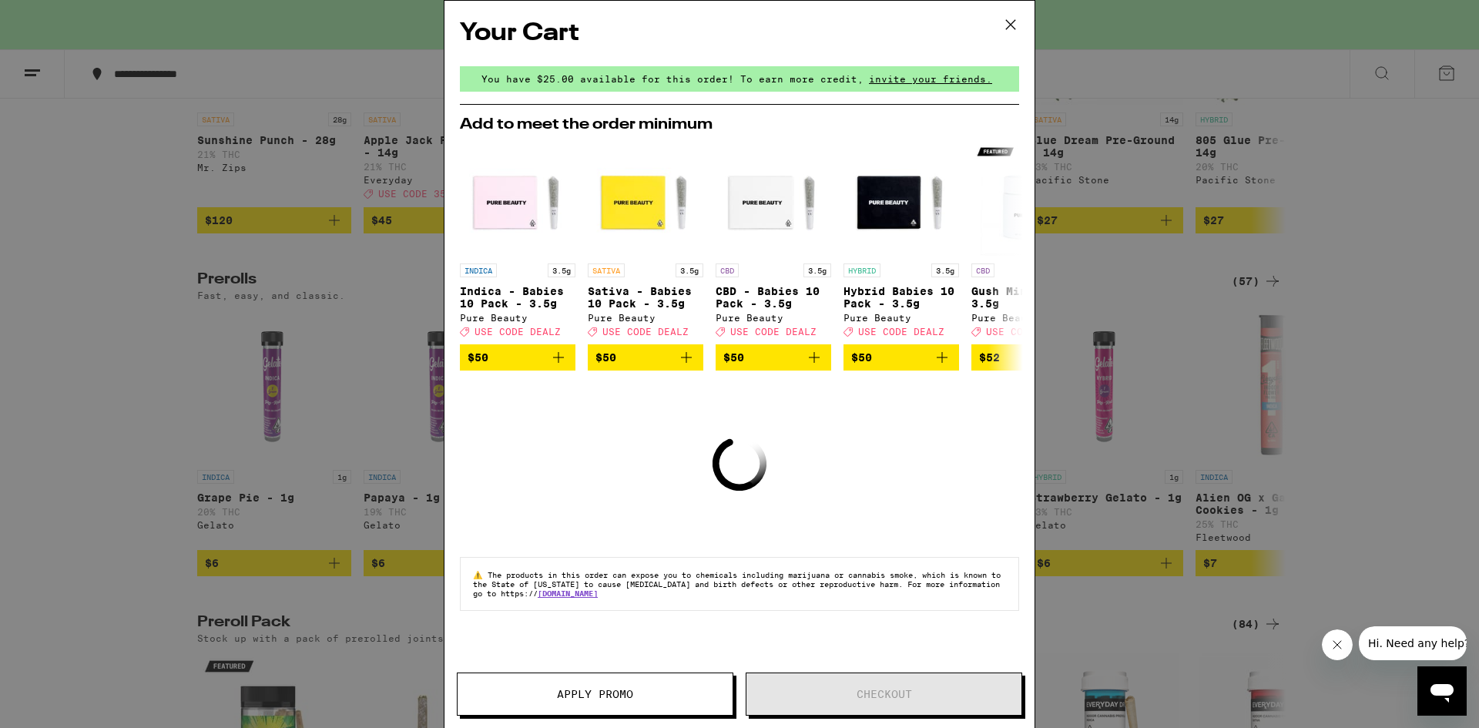
click at [1008, 23] on icon at bounding box center [1010, 24] width 23 height 23
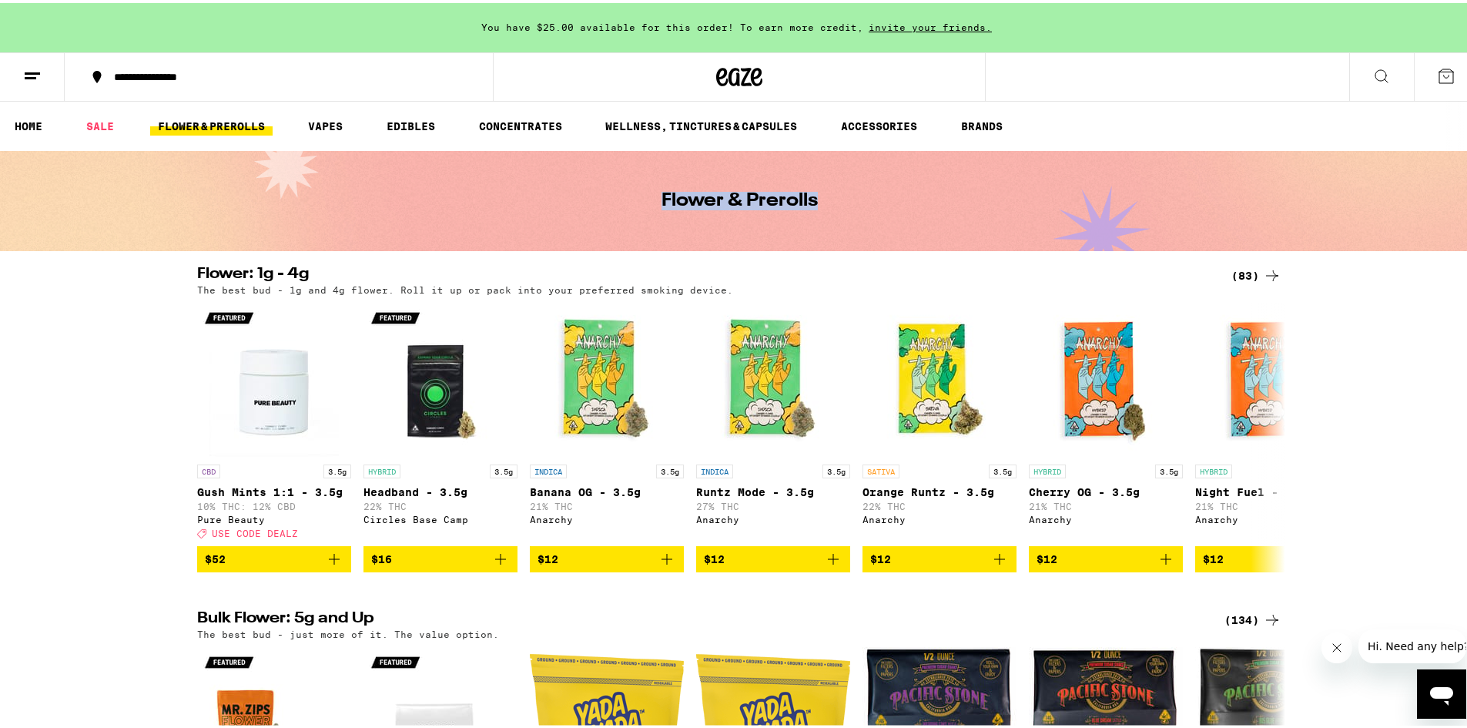
drag, startPoint x: 829, startPoint y: 206, endPoint x: 639, endPoint y: 216, distance: 190.5
click at [639, 216] on div "Flower & Prerolls" at bounding box center [739, 198] width 591 height 100
drag, startPoint x: 636, startPoint y: 201, endPoint x: 868, endPoint y: 200, distance: 231.8
click at [868, 200] on div "Flower & Prerolls" at bounding box center [739, 198] width 591 height 100
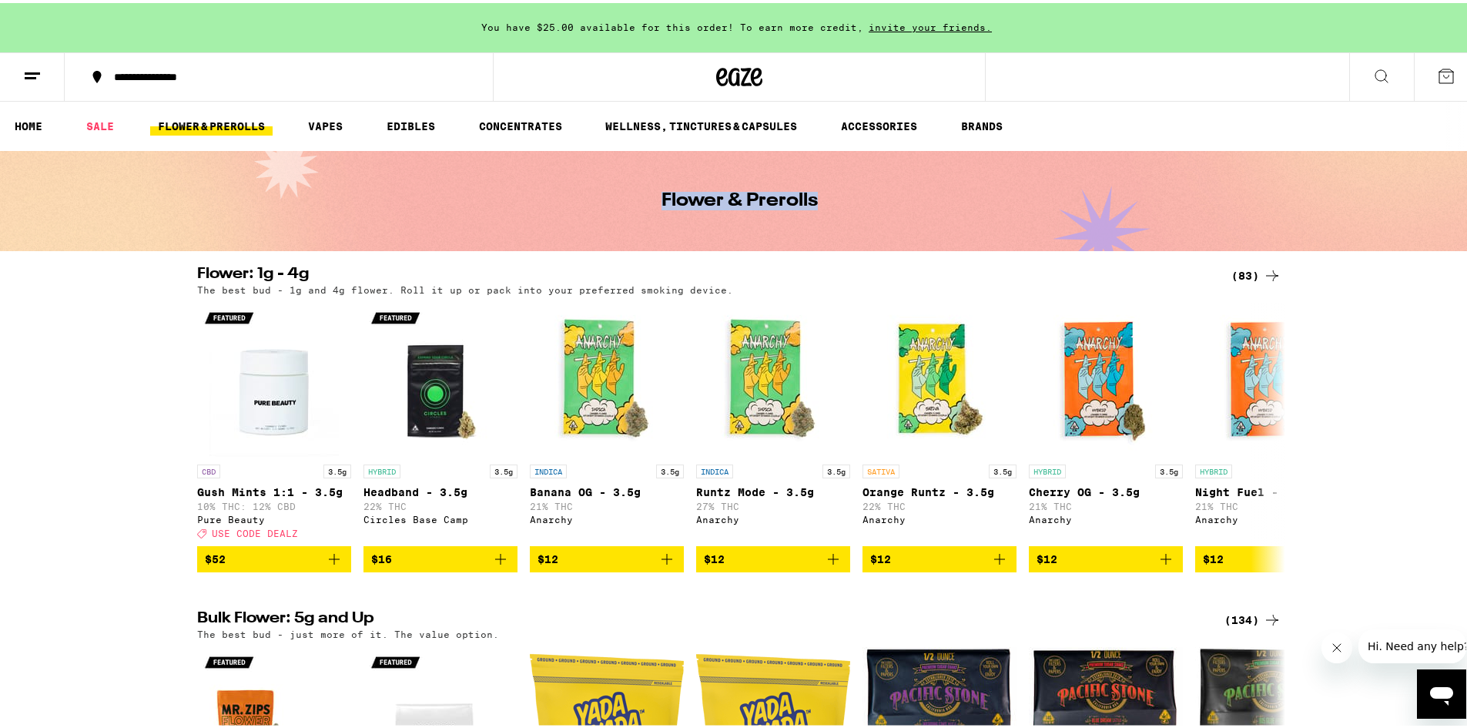
click at [868, 200] on div "Flower & Prerolls" at bounding box center [739, 198] width 591 height 100
drag, startPoint x: 850, startPoint y: 203, endPoint x: 405, endPoint y: 209, distance: 445.2
click at [480, 209] on div "Flower & Prerolls" at bounding box center [739, 198] width 591 height 100
click at [404, 208] on div "Flower & Prerolls" at bounding box center [739, 198] width 1479 height 100
drag, startPoint x: 441, startPoint y: 199, endPoint x: 1127, endPoint y: 221, distance: 686.5
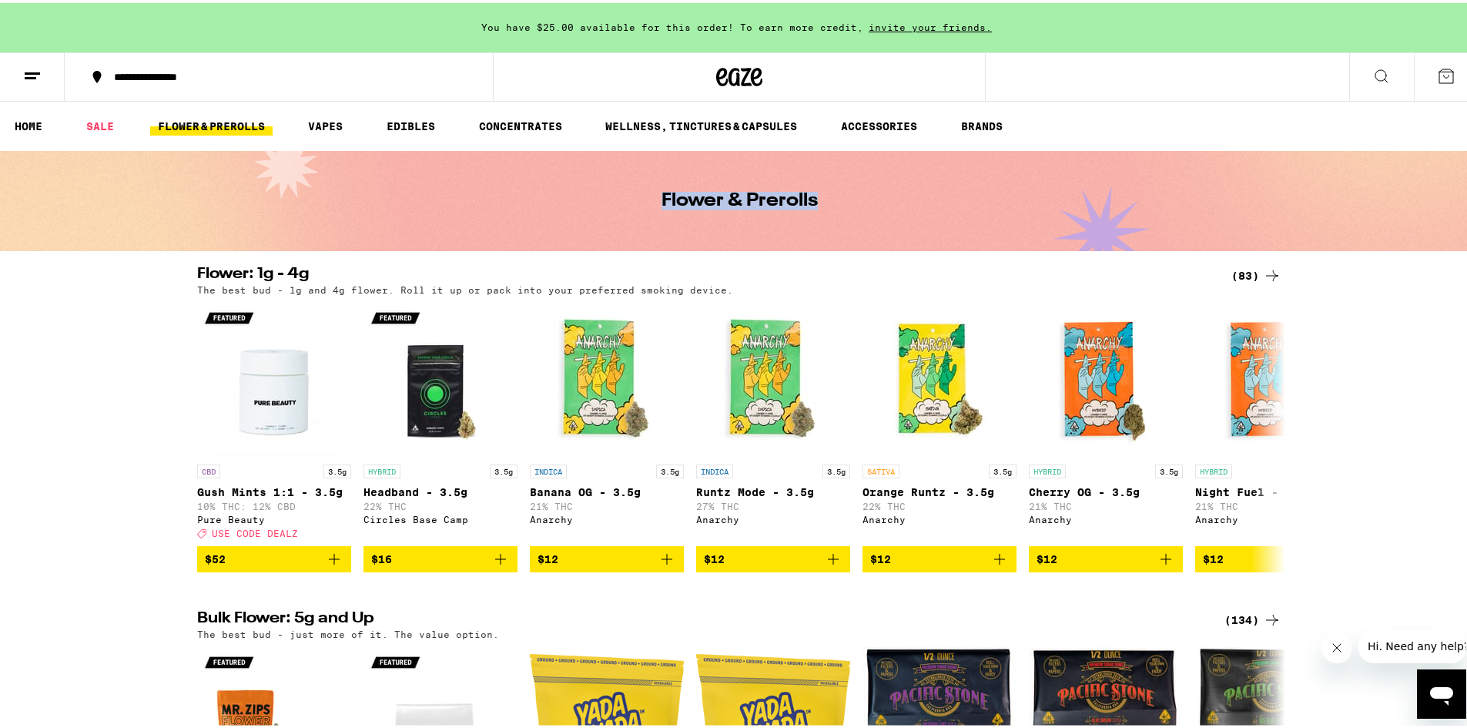
click at [1082, 223] on div "Flower & Prerolls" at bounding box center [739, 198] width 1479 height 100
click at [1127, 220] on div "Flower & Prerolls" at bounding box center [739, 198] width 1479 height 100
drag, startPoint x: 1054, startPoint y: 220, endPoint x: 457, endPoint y: 243, distance: 596.5
click at [460, 243] on div "Flower & Prerolls" at bounding box center [739, 198] width 1479 height 100
click at [460, 241] on div "Flower & Prerolls" at bounding box center [739, 198] width 591 height 100
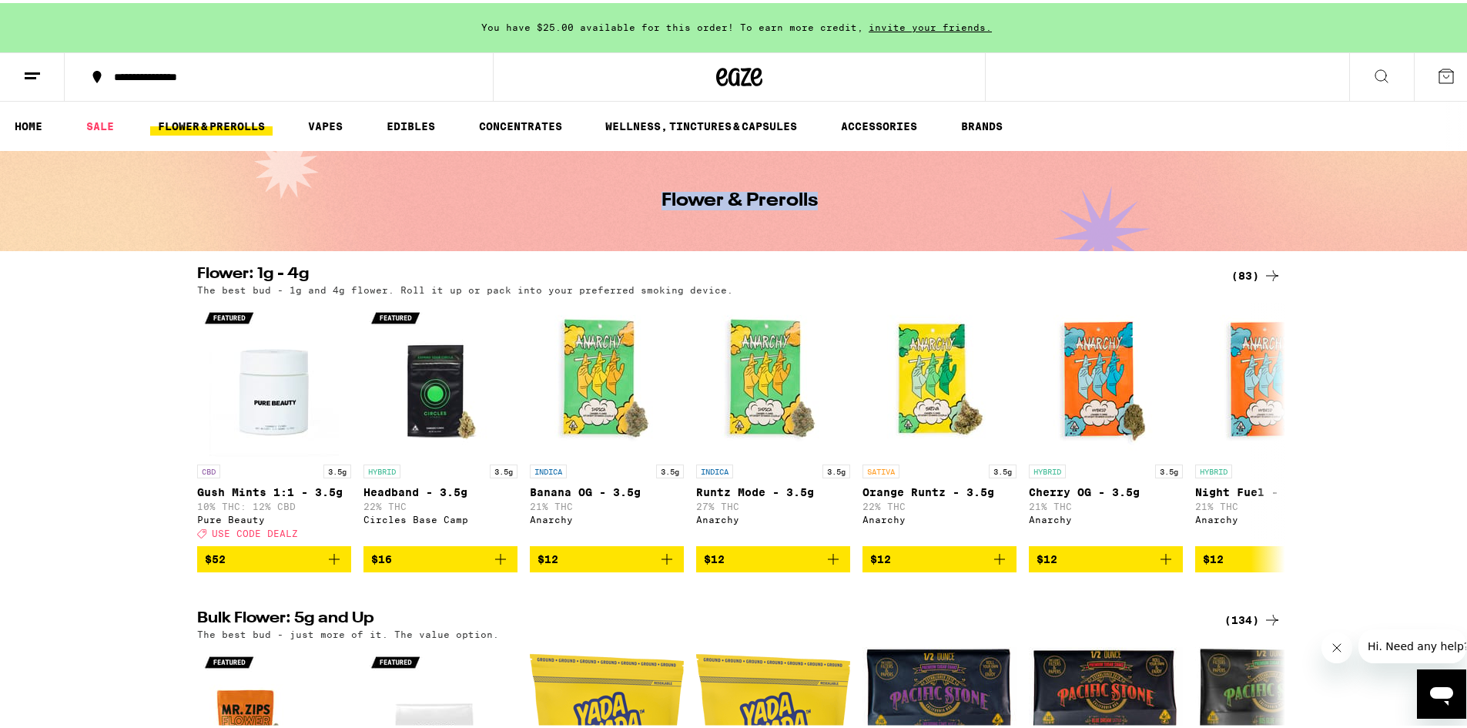
click at [940, 206] on div "Flower & Prerolls" at bounding box center [739, 198] width 591 height 100
click at [855, 207] on div "Flower & Prerolls" at bounding box center [739, 198] width 591 height 100
drag, startPoint x: 826, startPoint y: 199, endPoint x: 558, endPoint y: 212, distance: 268.3
click at [562, 213] on div "Flower & Prerolls" at bounding box center [739, 198] width 591 height 100
click at [559, 210] on div "Flower & Prerolls" at bounding box center [739, 198] width 591 height 100
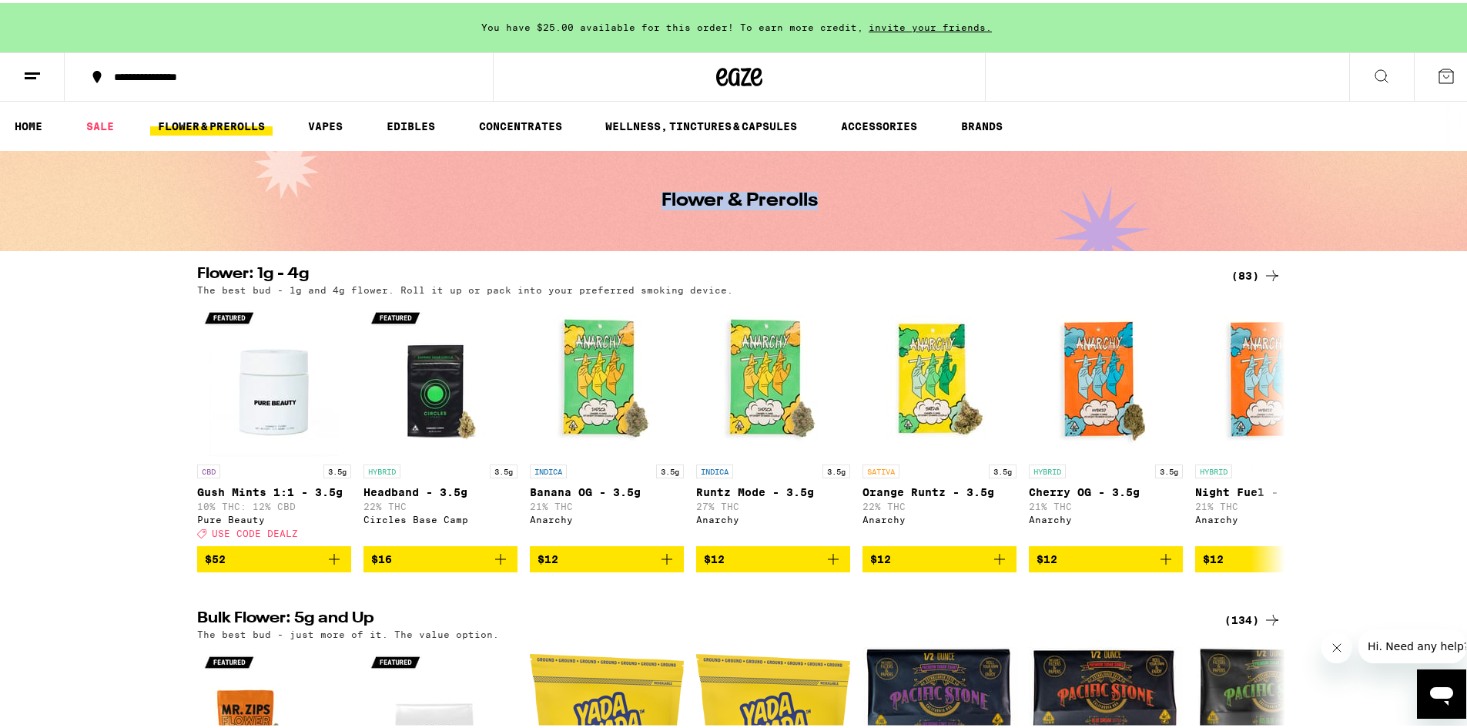
drag, startPoint x: 569, startPoint y: 206, endPoint x: 939, endPoint y: 203, distance: 369.7
click at [891, 204] on div "Flower & Prerolls" at bounding box center [739, 198] width 591 height 100
click at [939, 203] on div "Flower & Prerolls" at bounding box center [739, 198] width 591 height 100
drag, startPoint x: 933, startPoint y: 203, endPoint x: 583, endPoint y: 252, distance: 353.0
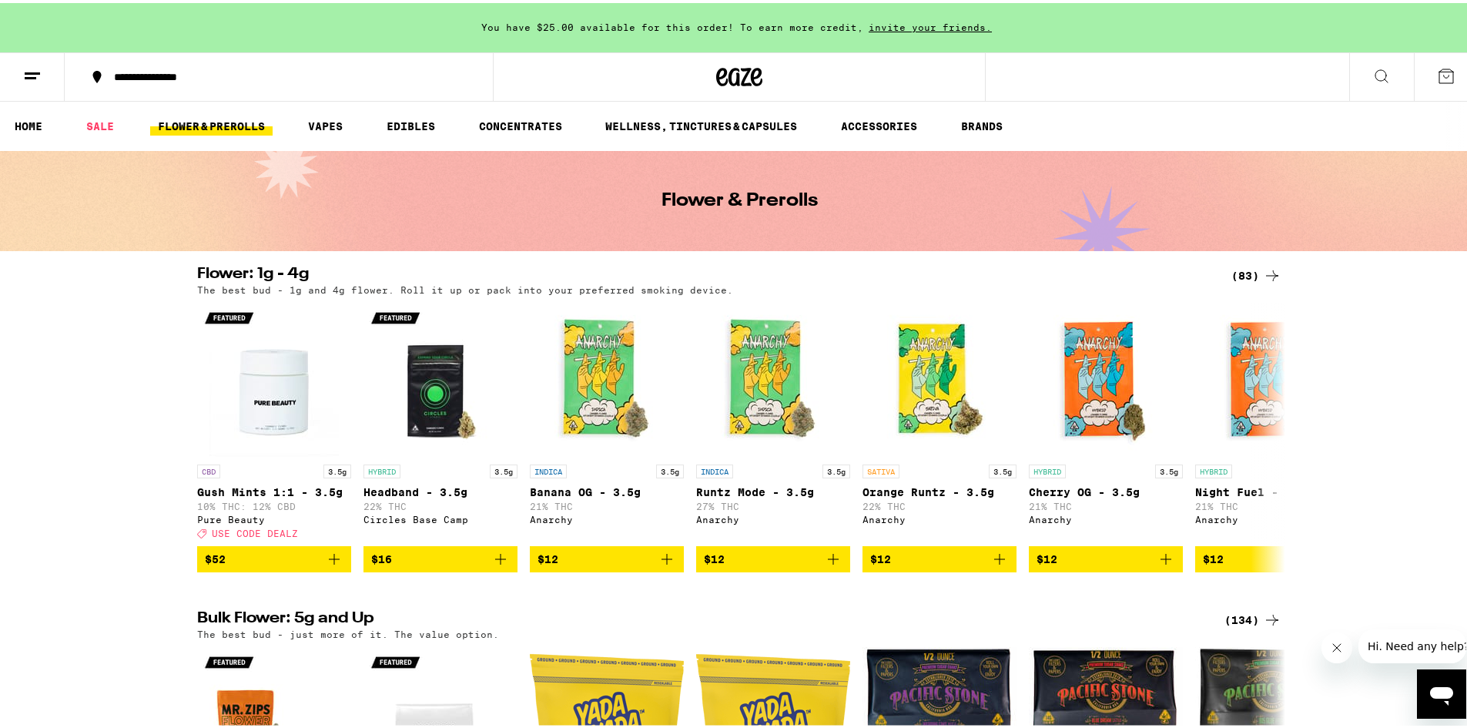
click at [632, 209] on div "Flower & Prerolls" at bounding box center [739, 198] width 591 height 100
drag, startPoint x: 639, startPoint y: 203, endPoint x: 873, endPoint y: 199, distance: 234.2
click at [873, 199] on div "Flower & Prerolls" at bounding box center [739, 198] width 591 height 100
drag, startPoint x: 819, startPoint y: 205, endPoint x: 654, endPoint y: 217, distance: 166.0
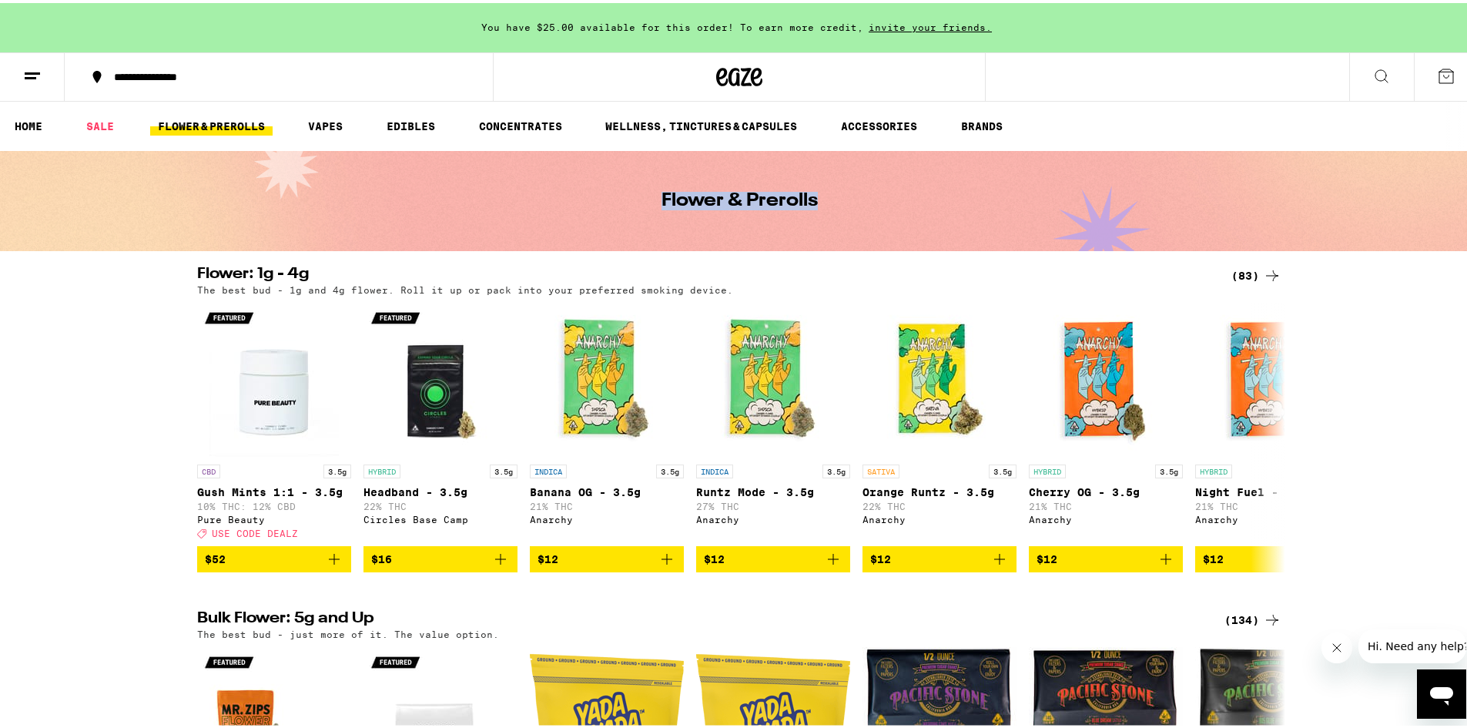
click at [654, 217] on div "Flower & Prerolls" at bounding box center [739, 198] width 591 height 100
click at [648, 208] on div "Flower & Prerolls" at bounding box center [739, 198] width 591 height 100
drag, startPoint x: 646, startPoint y: 208, endPoint x: 959, endPoint y: 217, distance: 312.8
click at [958, 217] on div "Flower & Prerolls" at bounding box center [739, 198] width 591 height 100
click at [960, 216] on div "Flower & Prerolls" at bounding box center [739, 198] width 591 height 100
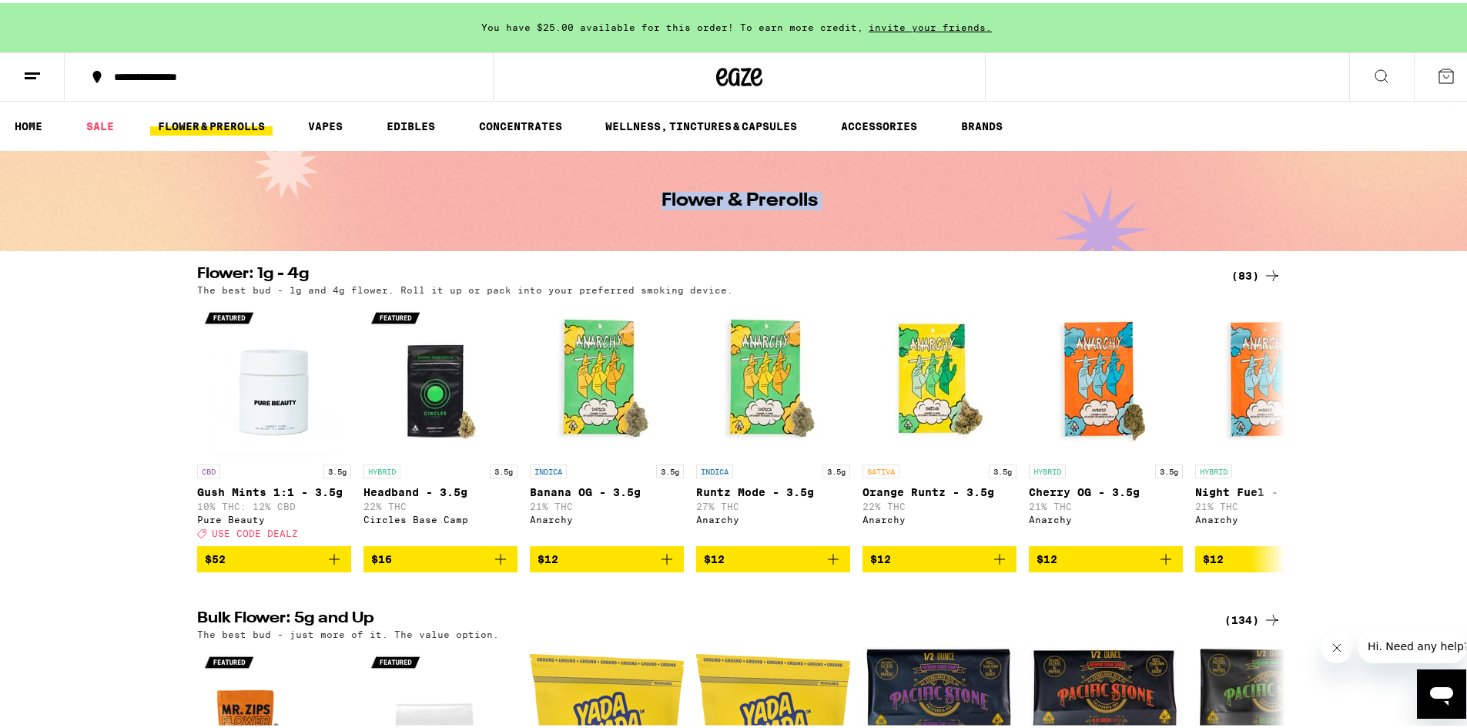
drag, startPoint x: 788, startPoint y: 223, endPoint x: 612, endPoint y: 227, distance: 175.6
click at [612, 228] on div "Flower & Prerolls" at bounding box center [739, 198] width 591 height 100
click at [612, 226] on div "Flower & Prerolls" at bounding box center [739, 198] width 591 height 100
click at [758, 203] on h1 "Flower & Prerolls" at bounding box center [740, 198] width 156 height 18
drag, startPoint x: 613, startPoint y: 200, endPoint x: 833, endPoint y: 200, distance: 220.3
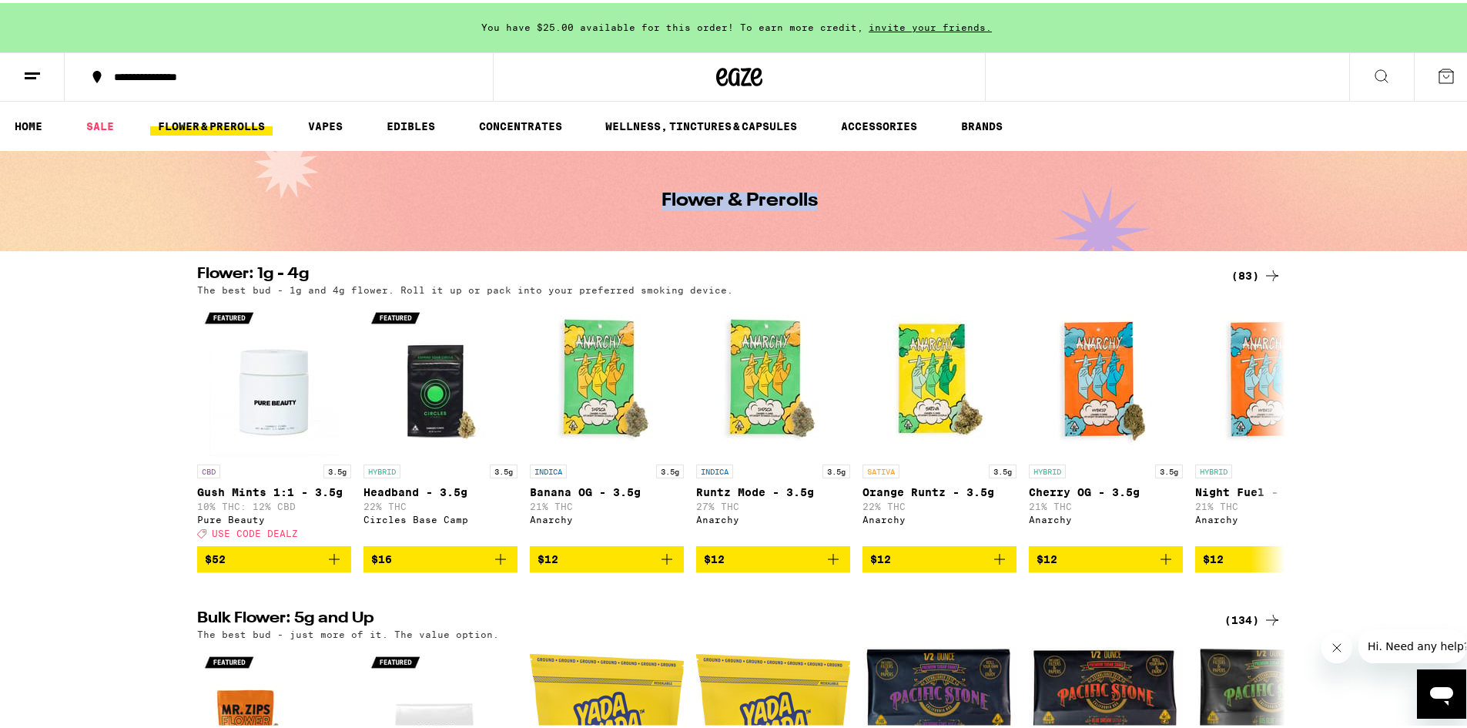
click at [833, 200] on div "Flower & Prerolls" at bounding box center [739, 198] width 591 height 100
drag, startPoint x: 836, startPoint y: 199, endPoint x: 595, endPoint y: 215, distance: 240.8
click at [595, 215] on div "Flower & Prerolls" at bounding box center [739, 198] width 591 height 100
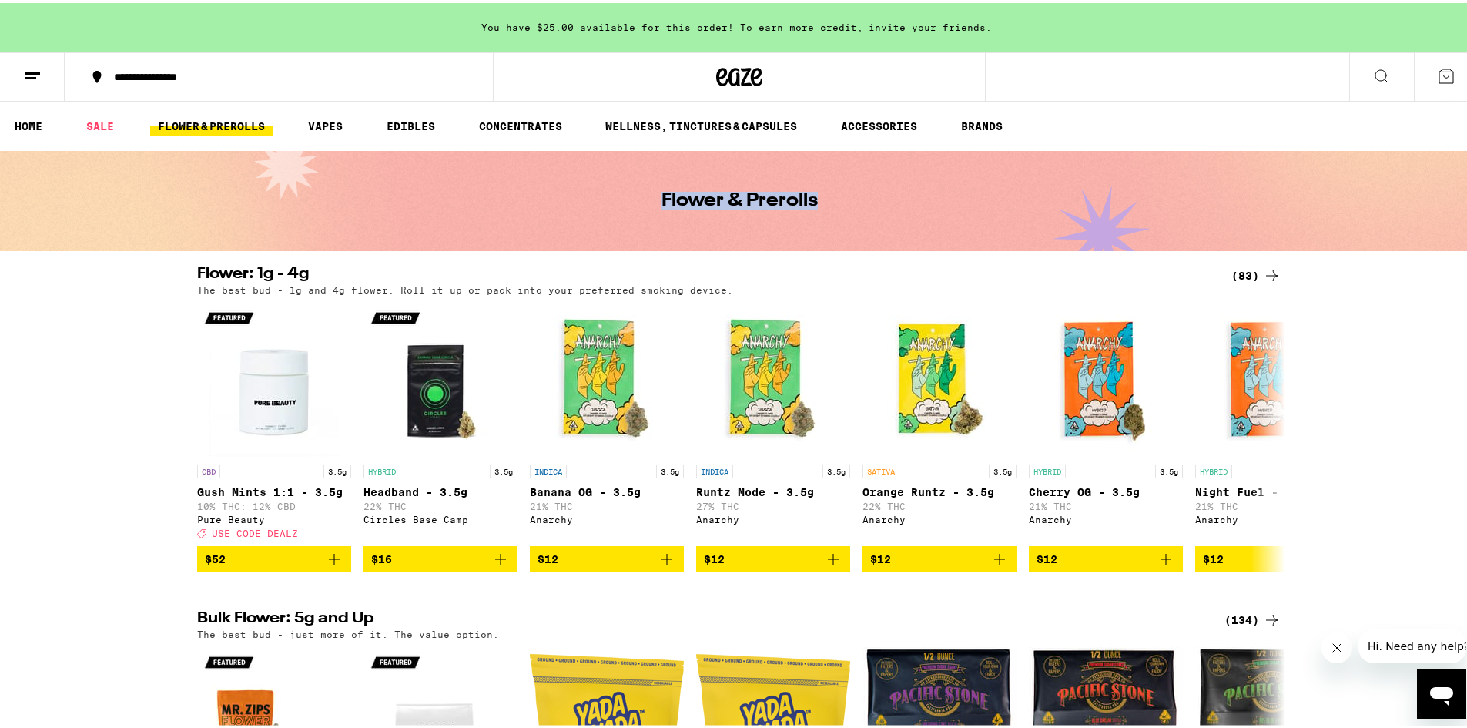
drag, startPoint x: 595, startPoint y: 209, endPoint x: 821, endPoint y: 208, distance: 225.7
click at [821, 208] on div "Flower & Prerolls" at bounding box center [739, 198] width 591 height 100
click at [822, 208] on div "Flower & Prerolls" at bounding box center [739, 198] width 591 height 100
drag, startPoint x: 822, startPoint y: 208, endPoint x: 591, endPoint y: 230, distance: 232.1
click at [593, 230] on div "Flower & Prerolls" at bounding box center [739, 198] width 591 height 100
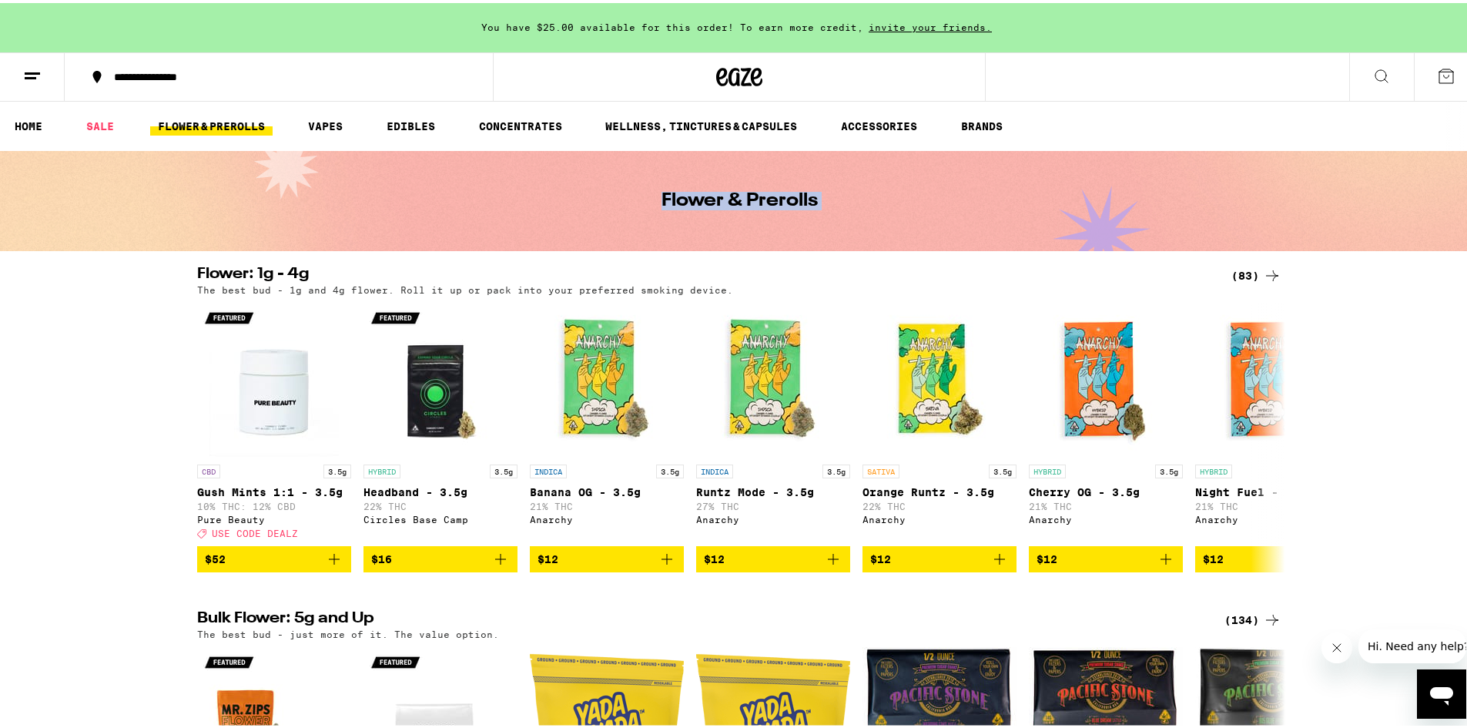
click at [591, 230] on div "Flower & Prerolls" at bounding box center [739, 198] width 591 height 100
drag, startPoint x: 590, startPoint y: 216, endPoint x: 806, endPoint y: 195, distance: 217.5
click at [806, 195] on div "Flower & Prerolls" at bounding box center [739, 198] width 591 height 100
click at [844, 192] on div "Flower & Prerolls" at bounding box center [739, 198] width 591 height 100
drag, startPoint x: 844, startPoint y: 192, endPoint x: 611, endPoint y: 203, distance: 233.6
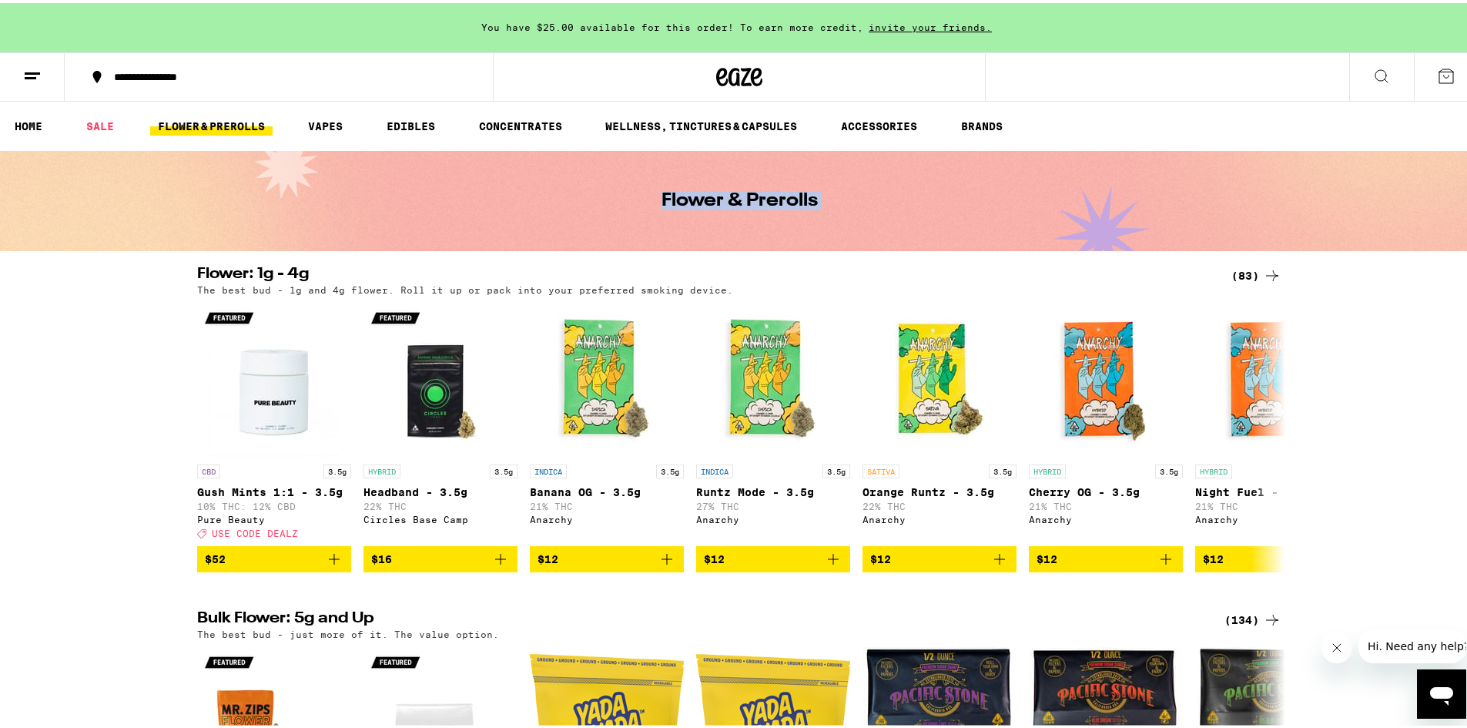
click at [611, 203] on div "Flower & Prerolls" at bounding box center [739, 198] width 591 height 100
click at [615, 199] on div "Flower & Prerolls" at bounding box center [739, 198] width 591 height 100
click at [791, 202] on h1 "Flower & Prerolls" at bounding box center [740, 198] width 156 height 18
click at [1449, 73] on button at bounding box center [1446, 74] width 65 height 48
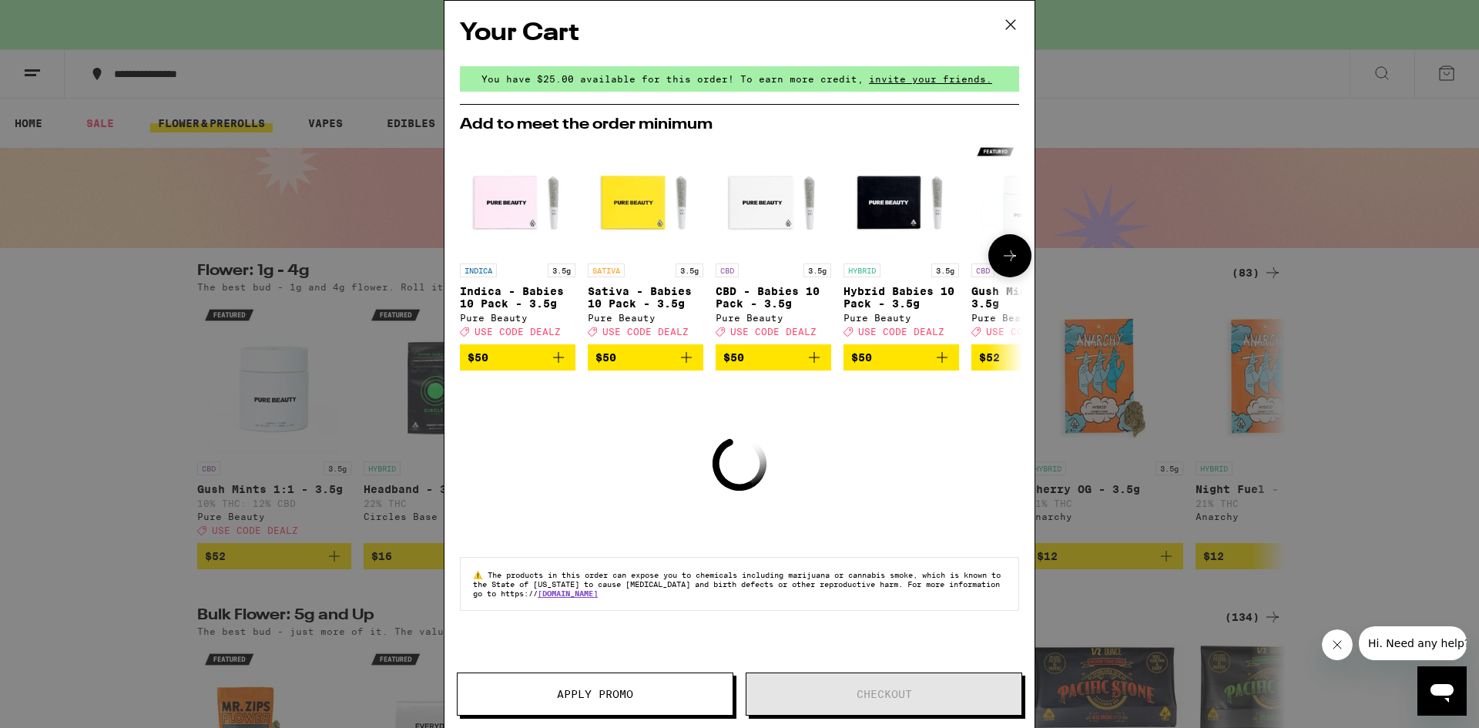
click at [553, 363] on icon "Add to bag" at bounding box center [558, 357] width 18 height 18
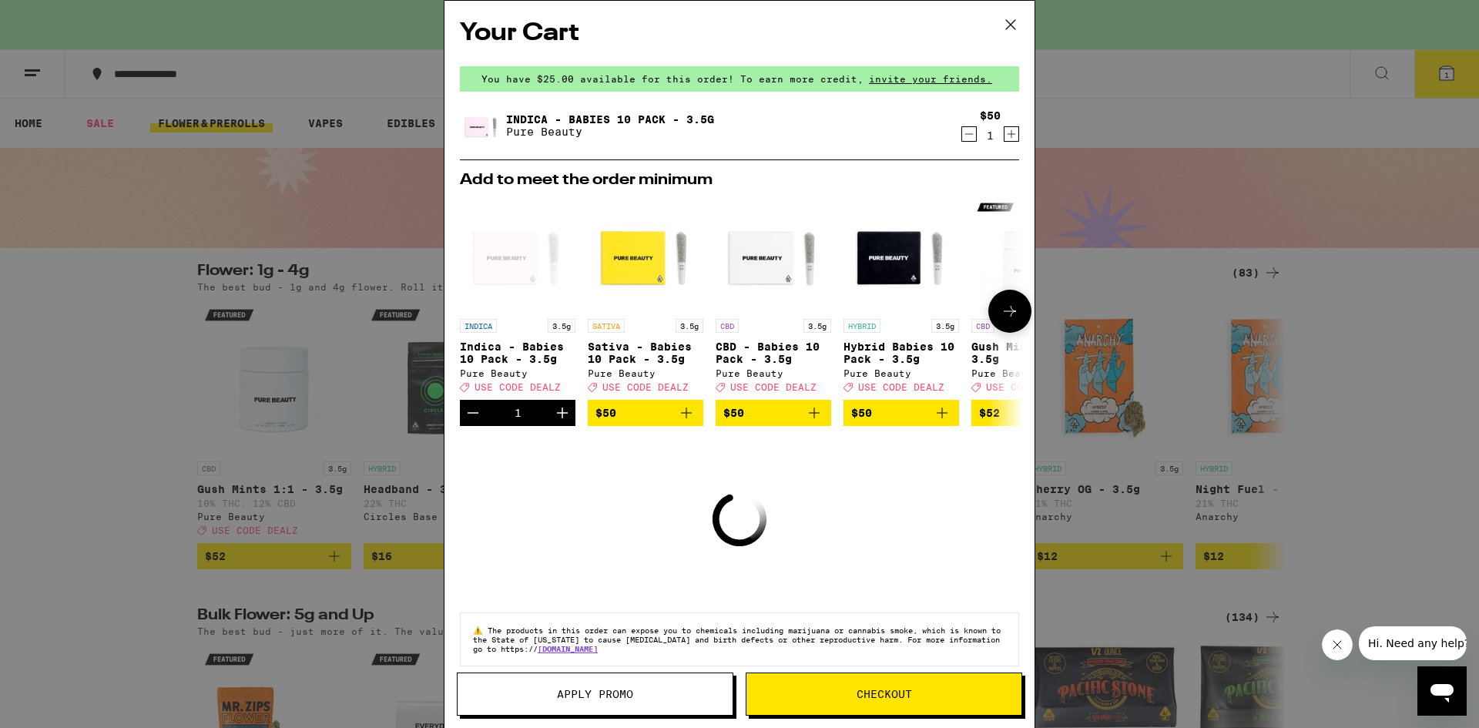
click at [688, 419] on icon "Add to bag" at bounding box center [686, 413] width 18 height 18
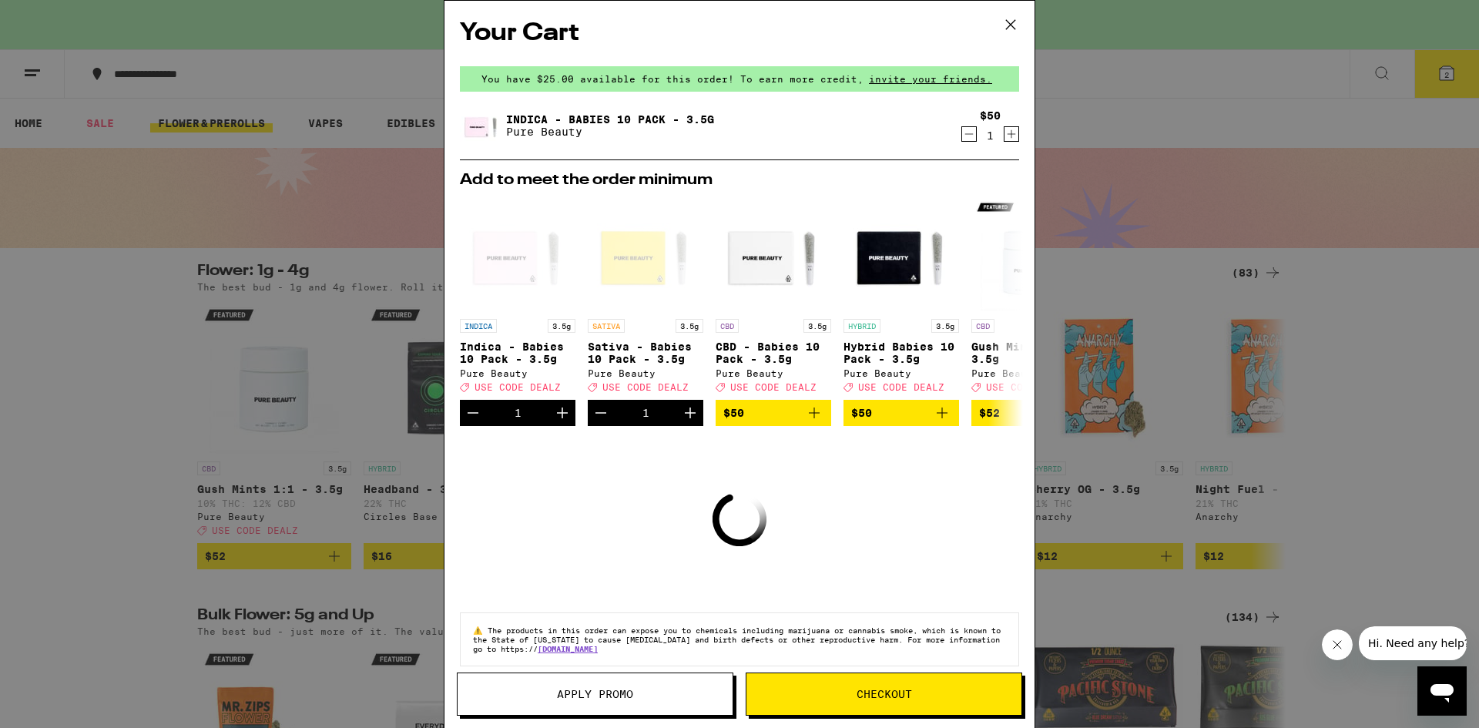
click at [857, 695] on span "Checkout" at bounding box center [883, 694] width 55 height 11
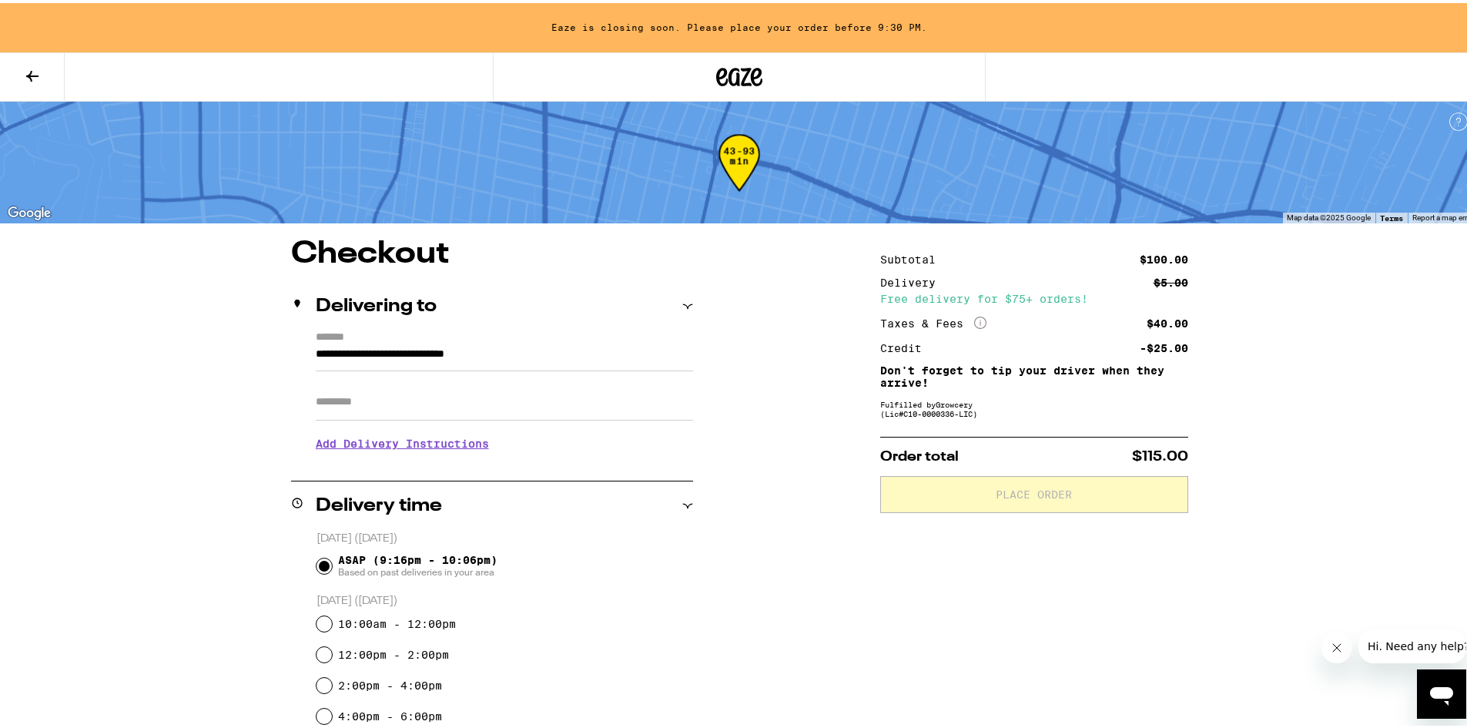
drag, startPoint x: 308, startPoint y: 354, endPoint x: 508, endPoint y: 351, distance: 200.3
click at [508, 351] on div "**********" at bounding box center [492, 394] width 402 height 132
click at [562, 353] on input "**********" at bounding box center [504, 355] width 377 height 26
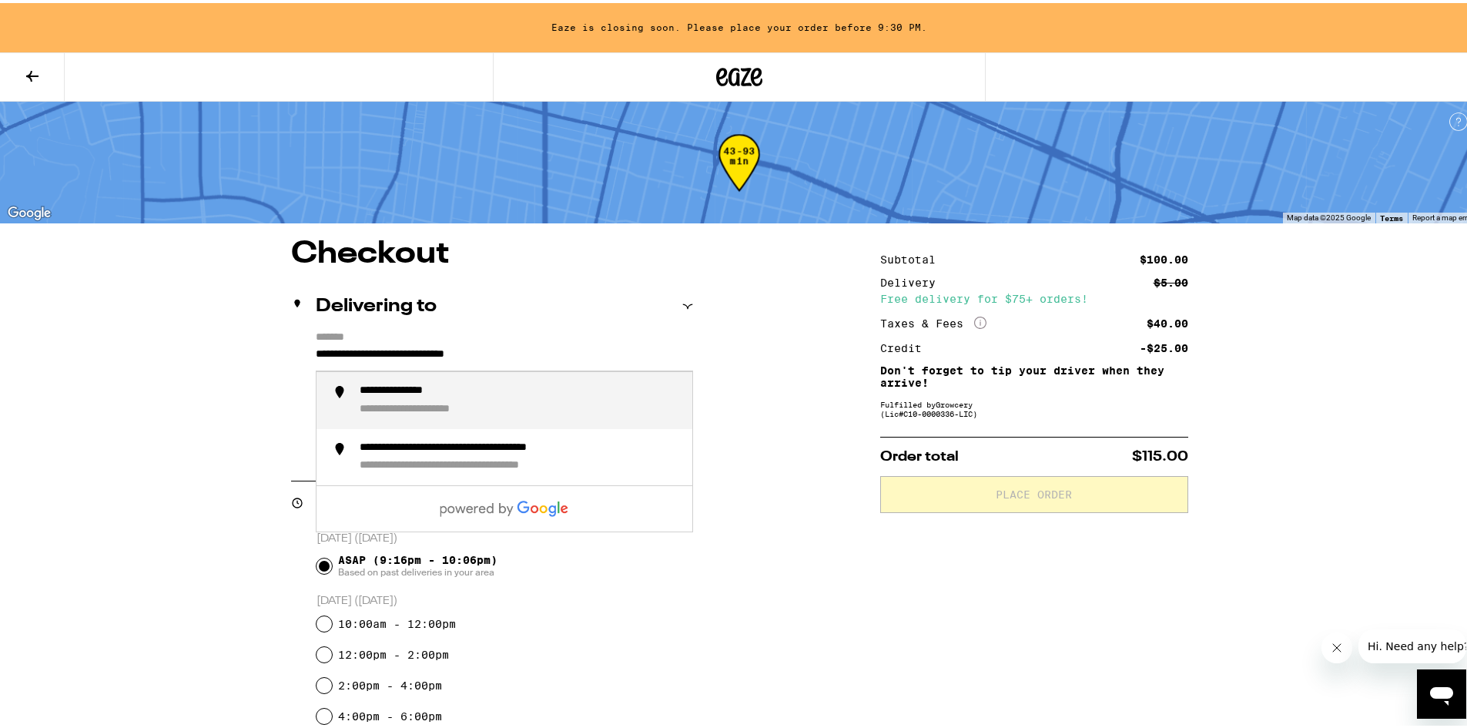
click at [568, 353] on input "**********" at bounding box center [504, 355] width 377 height 26
click at [529, 387] on div "**********" at bounding box center [520, 397] width 320 height 32
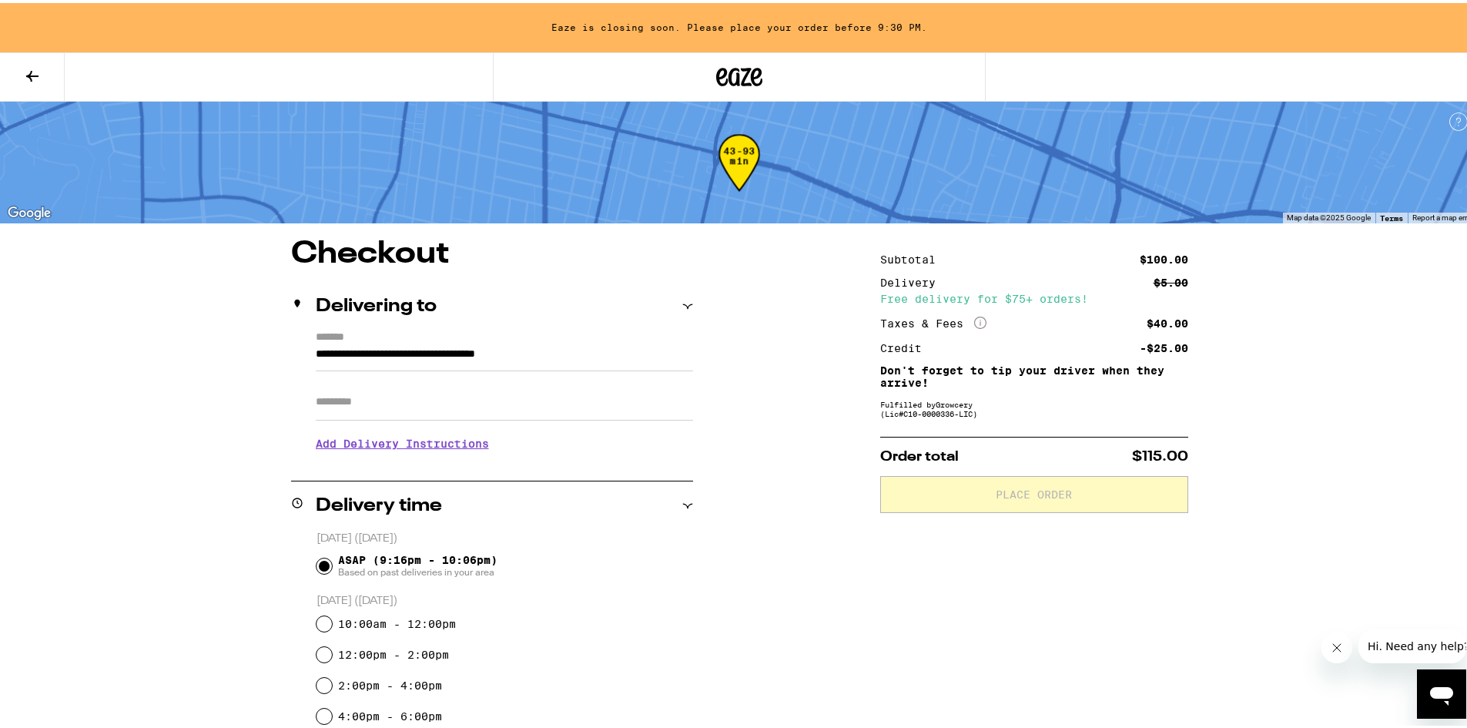
click at [600, 354] on input "**********" at bounding box center [504, 355] width 377 height 26
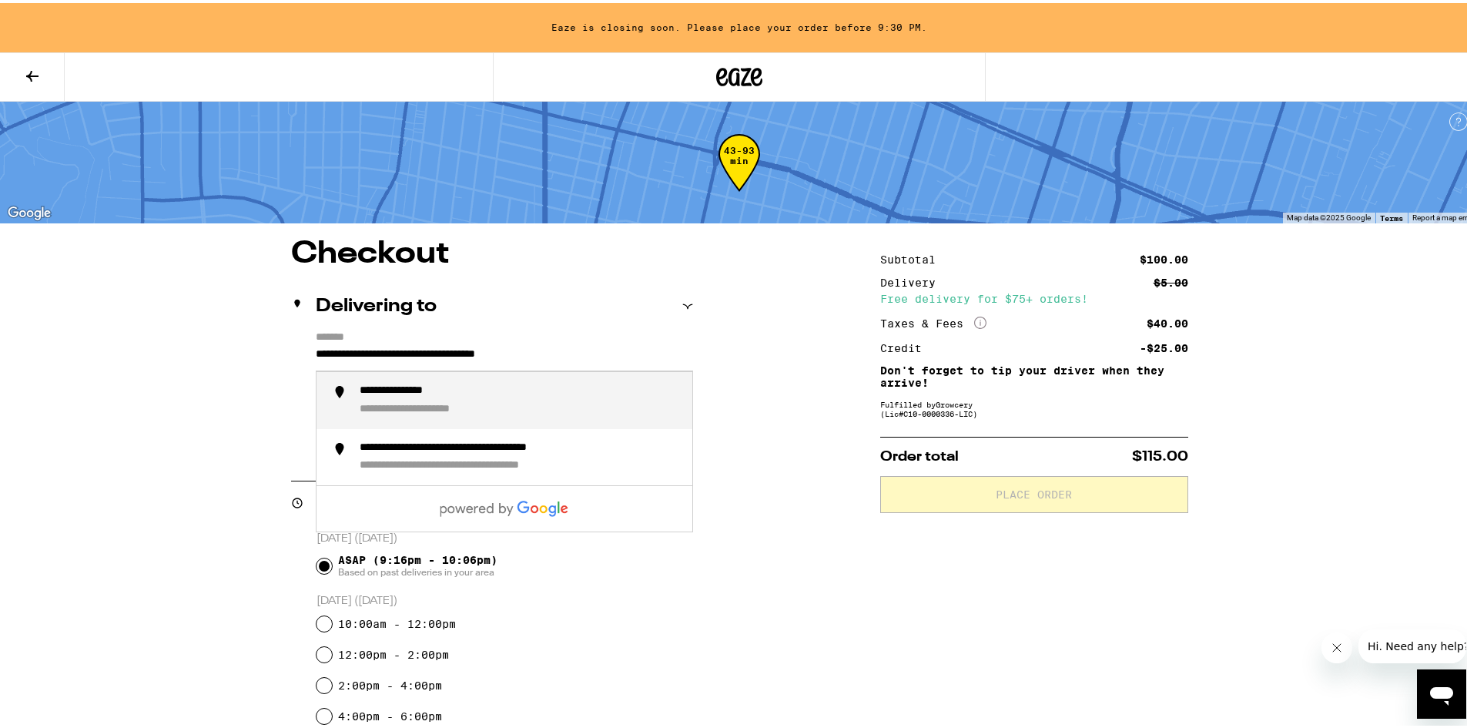
click at [579, 356] on input "**********" at bounding box center [504, 355] width 377 height 26
click at [559, 348] on input "**********" at bounding box center [504, 355] width 377 height 26
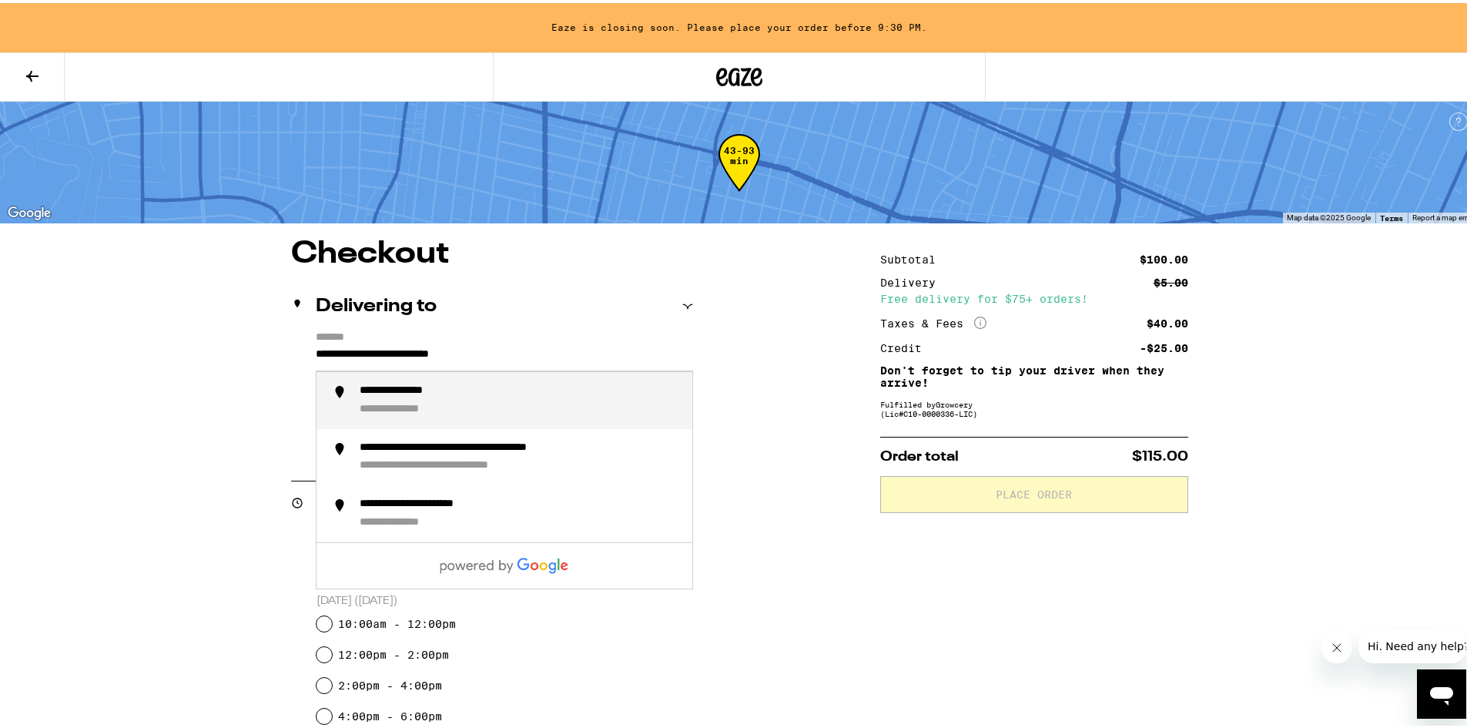
click at [516, 389] on div "**********" at bounding box center [520, 397] width 320 height 32
type input "**********"
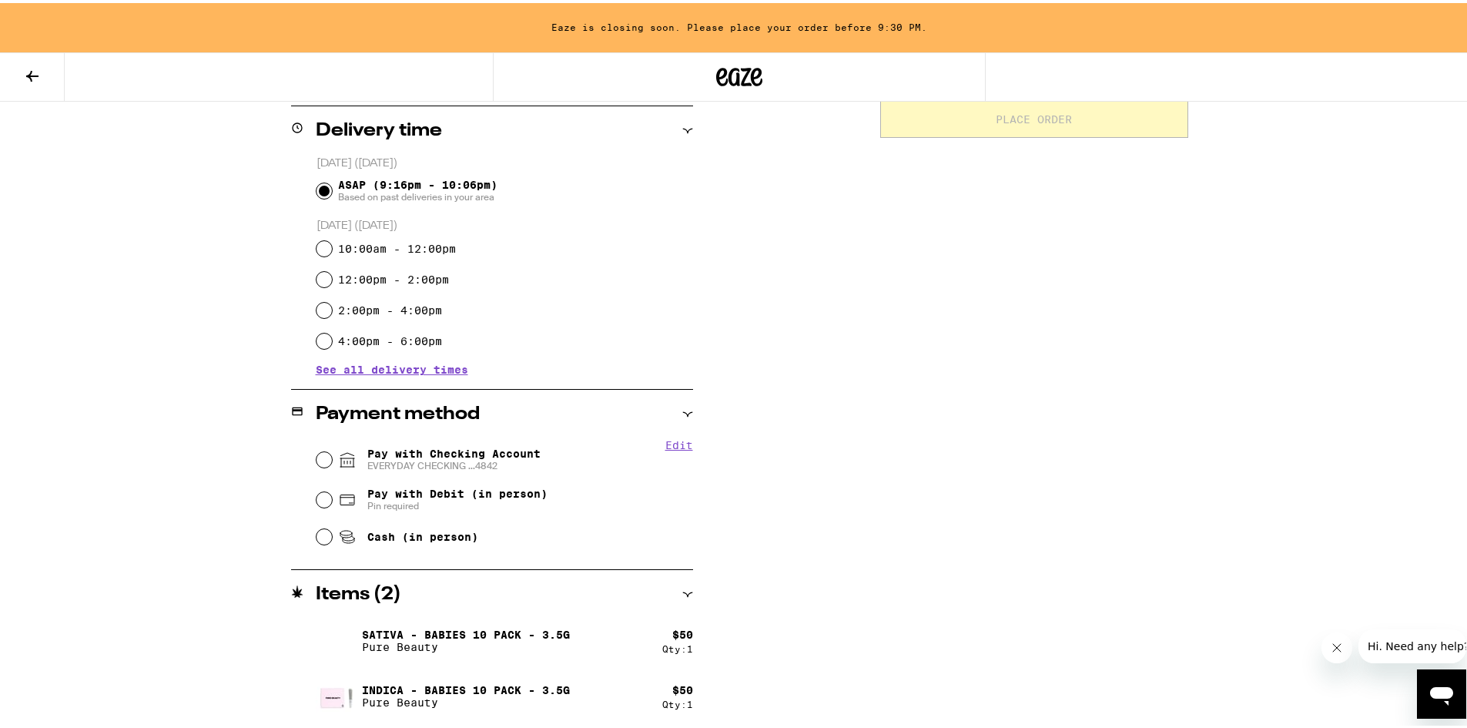
scroll to position [298, 0]
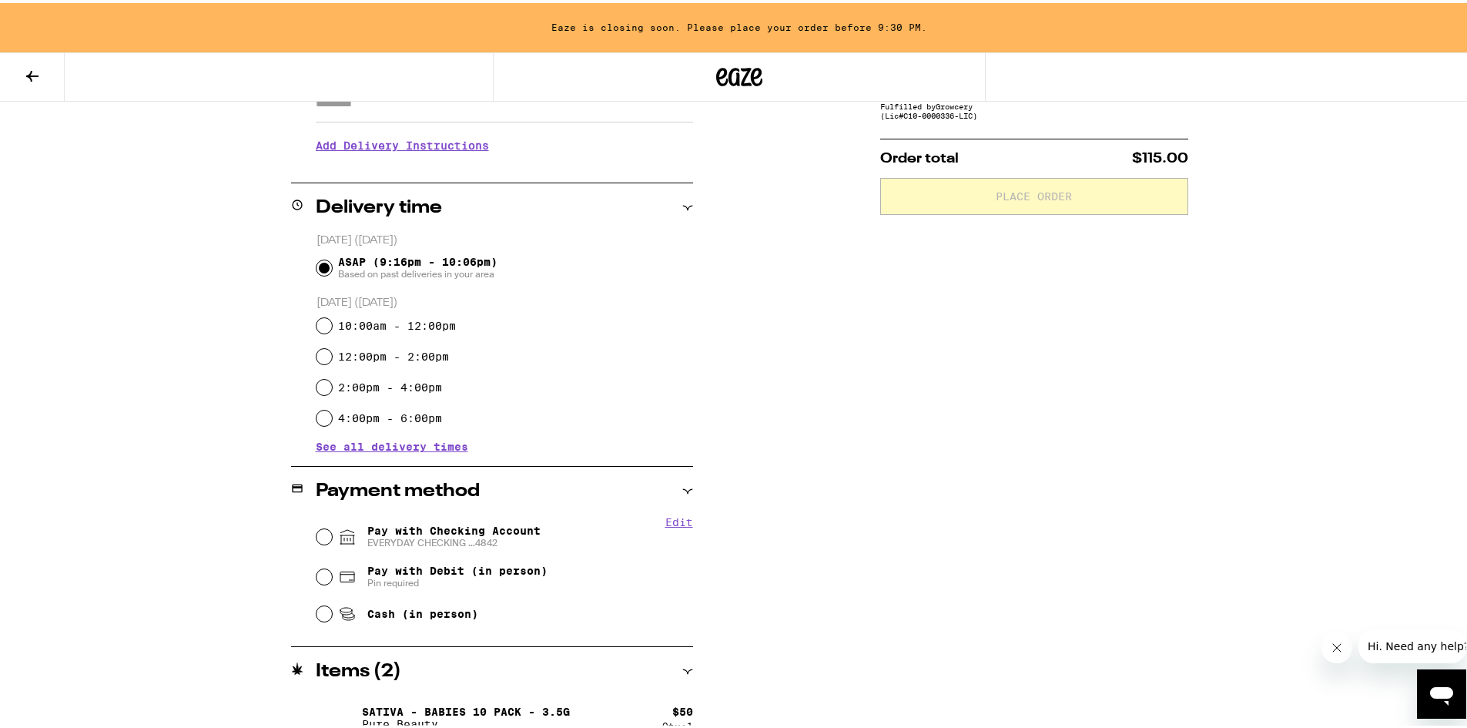
click at [417, 534] on span "Pay with Checking Account EVERYDAY CHECKING ...4842" at bounding box center [453, 533] width 173 height 25
click at [332, 534] on input "Pay with Checking Account EVERYDAY CHECKING ...4842" at bounding box center [324, 533] width 15 height 15
radio input "true"
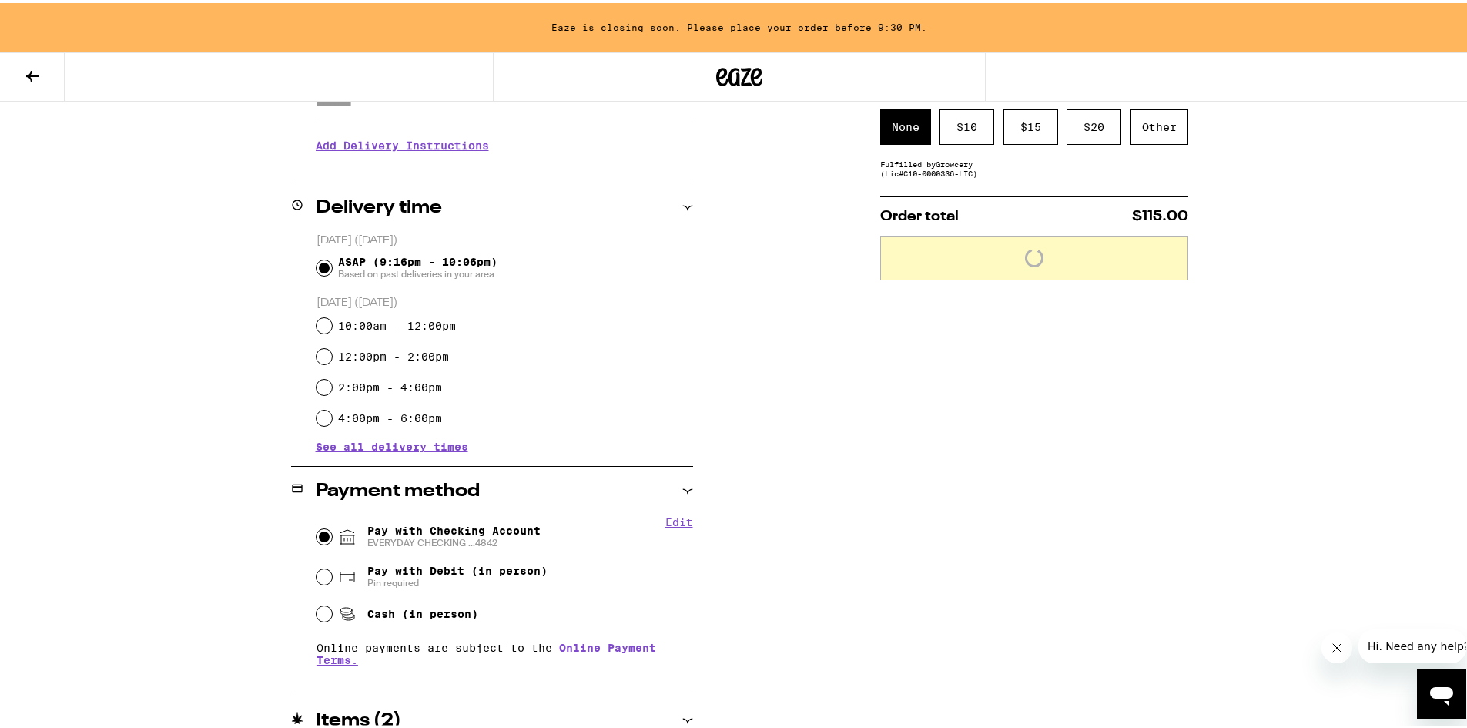
scroll to position [375, 0]
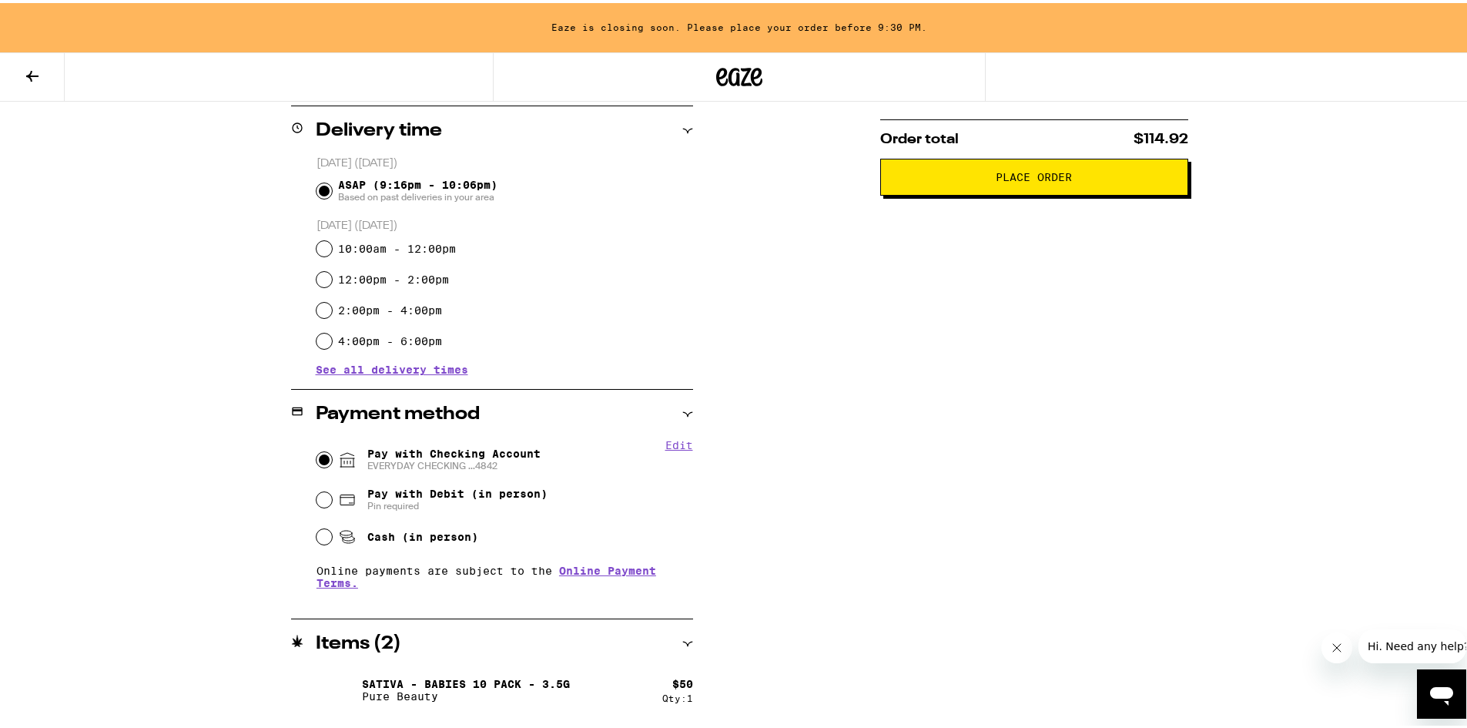
click at [445, 452] on span "Pay with Checking Account EVERYDAY CHECKING ...4842" at bounding box center [453, 456] width 173 height 25
click at [332, 452] on input "Pay with Checking Account EVERYDAY CHECKING ...4842" at bounding box center [324, 456] width 15 height 15
click at [431, 491] on span "Pay with Debit (in person)" at bounding box center [457, 490] width 180 height 12
click at [332, 491] on input "Pay with Debit (in person) Pin required" at bounding box center [324, 496] width 15 height 15
radio input "true"
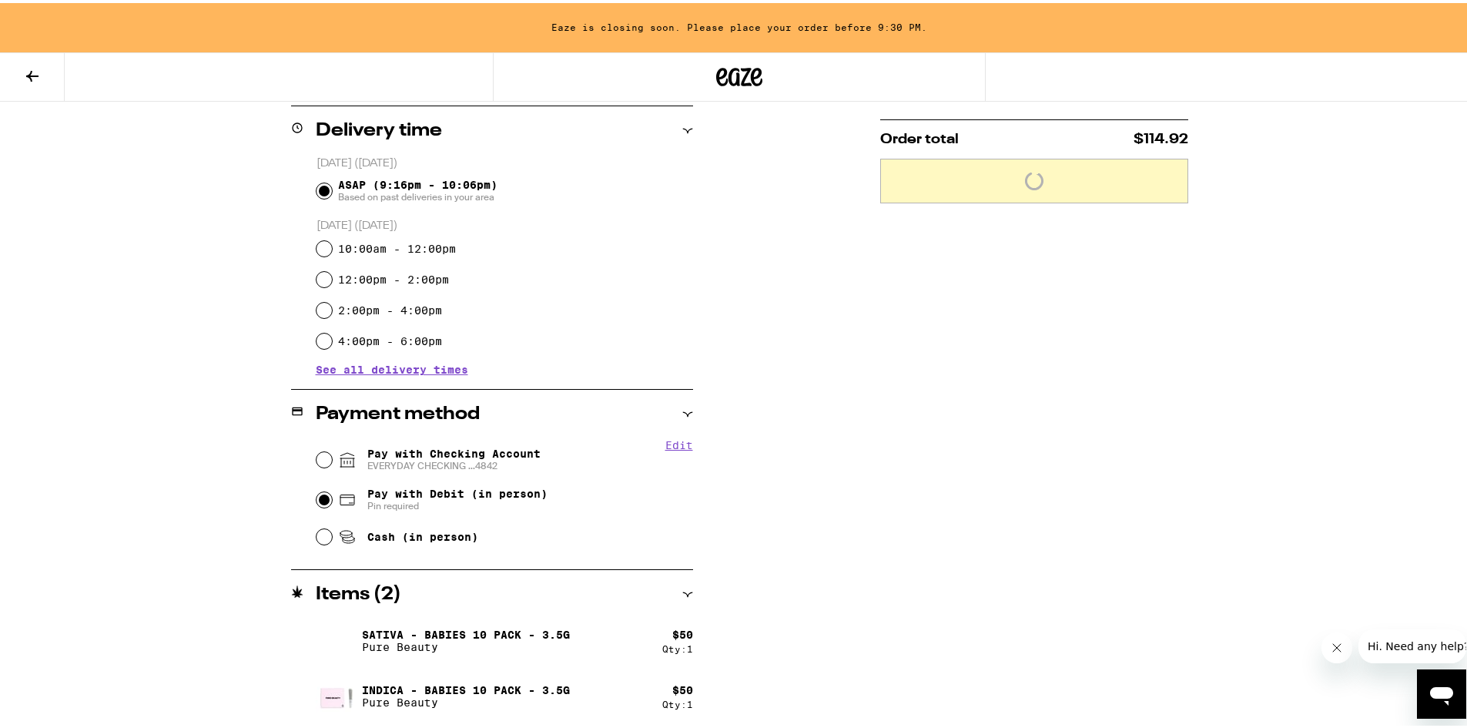
click at [430, 524] on div "Cash (in person)" at bounding box center [505, 534] width 377 height 34
click at [427, 540] on span "Cash (in person)" at bounding box center [422, 534] width 111 height 12
click at [332, 541] on input "Cash (in person)" at bounding box center [324, 533] width 15 height 15
radio input "true"
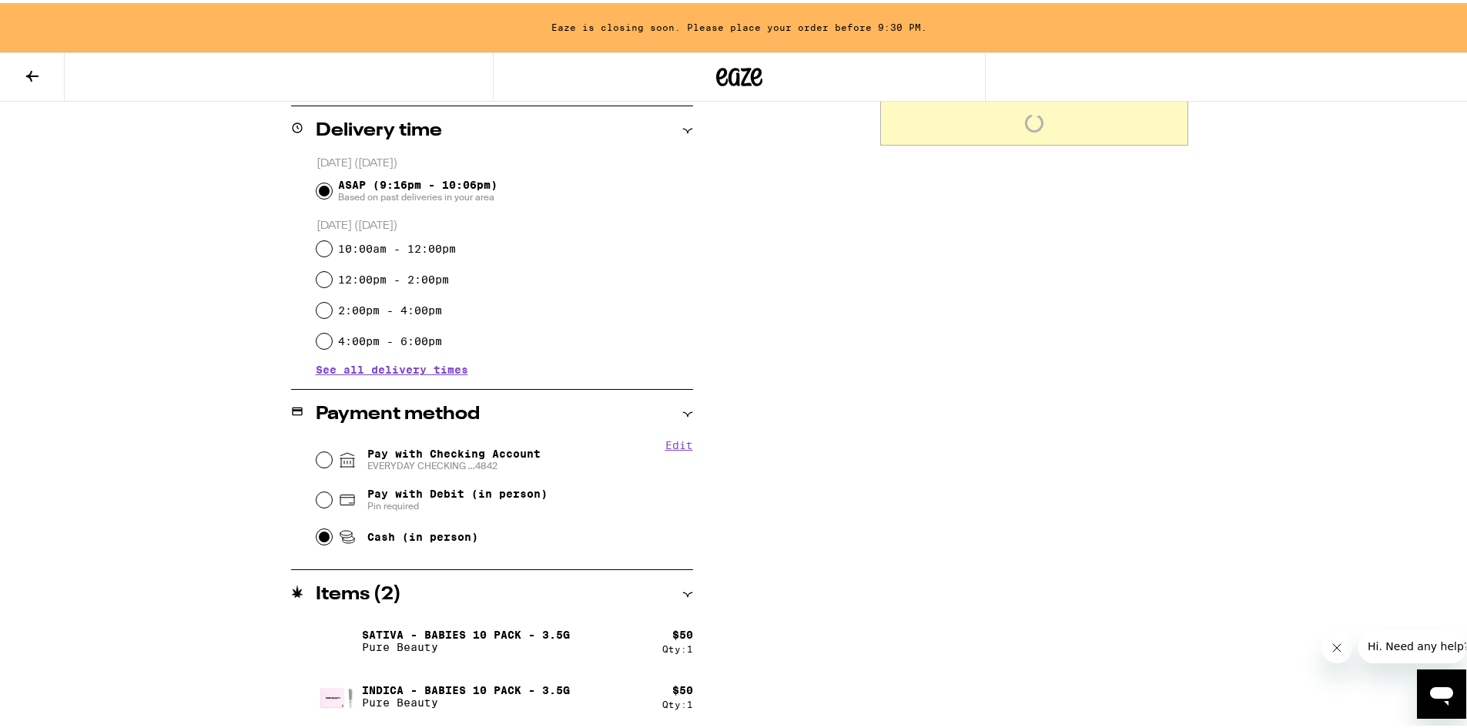
click at [431, 491] on span "Pay with Debit (in person)" at bounding box center [457, 490] width 180 height 12
click at [332, 491] on input "Pay with Debit (in person) Pin required" at bounding box center [324, 496] width 15 height 15
radio input "true"
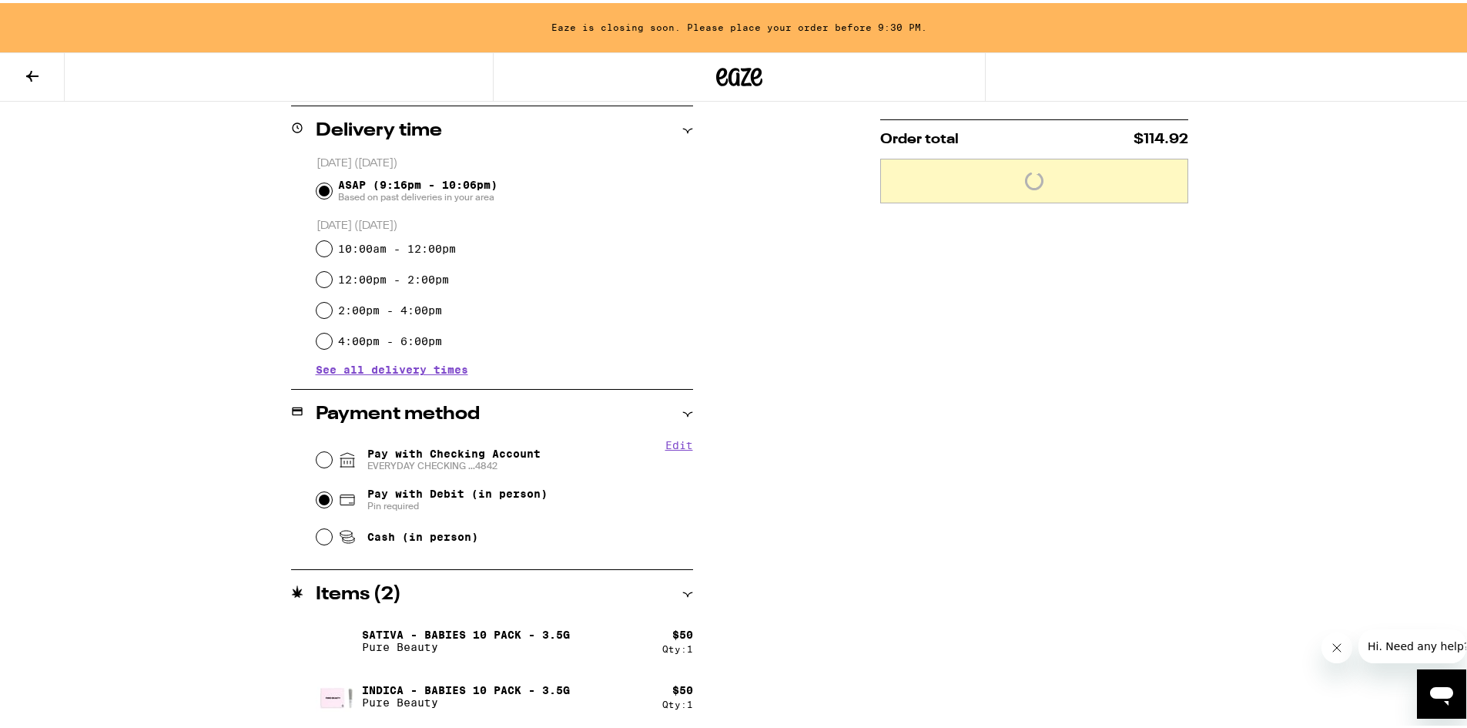
click at [442, 461] on span "EVERYDAY CHECKING ...4842" at bounding box center [453, 463] width 173 height 12
click at [332, 461] on input "Pay with Checking Account EVERYDAY CHECKING ...4842" at bounding box center [324, 456] width 15 height 15
radio input "true"
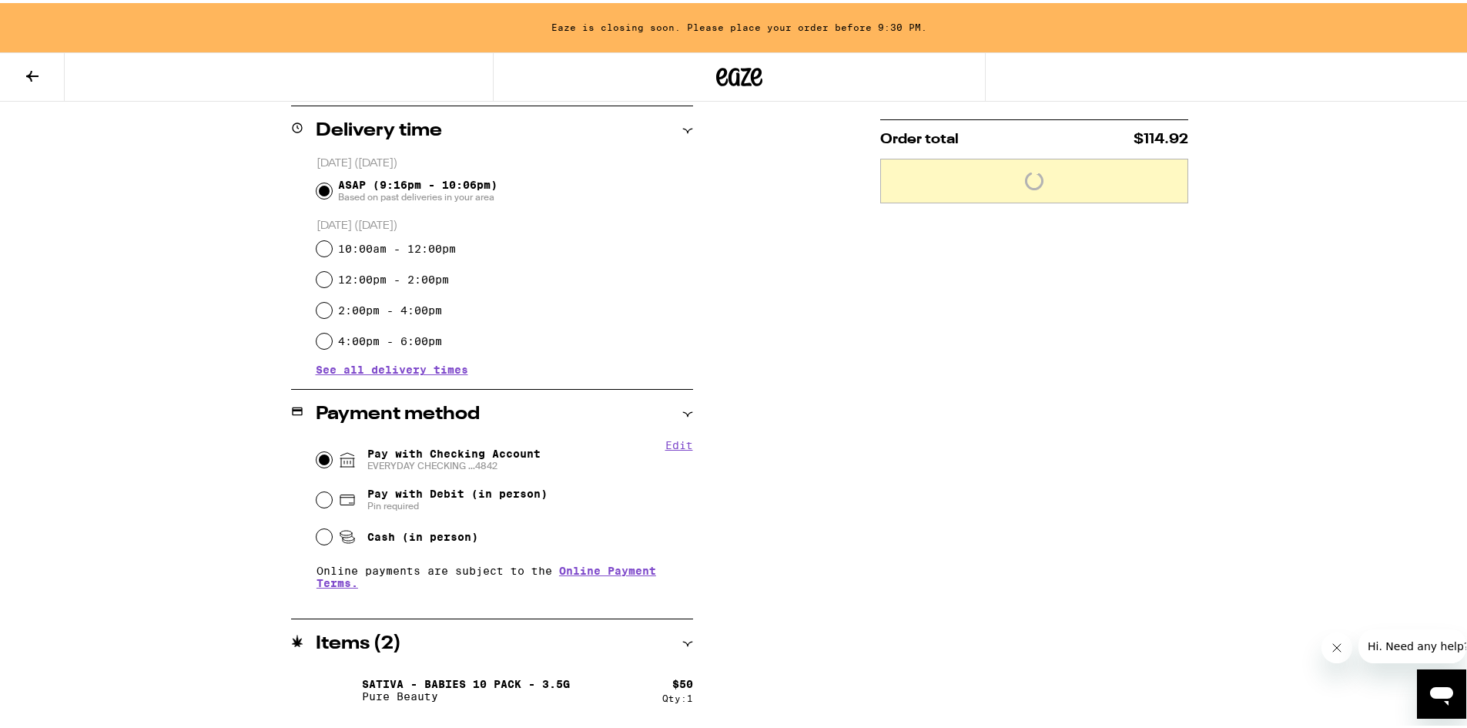
click at [441, 504] on span "Pin required" at bounding box center [457, 503] width 180 height 12
click at [332, 504] on input "Pay with Debit (in person) Pin required" at bounding box center [324, 496] width 15 height 15
radio input "true"
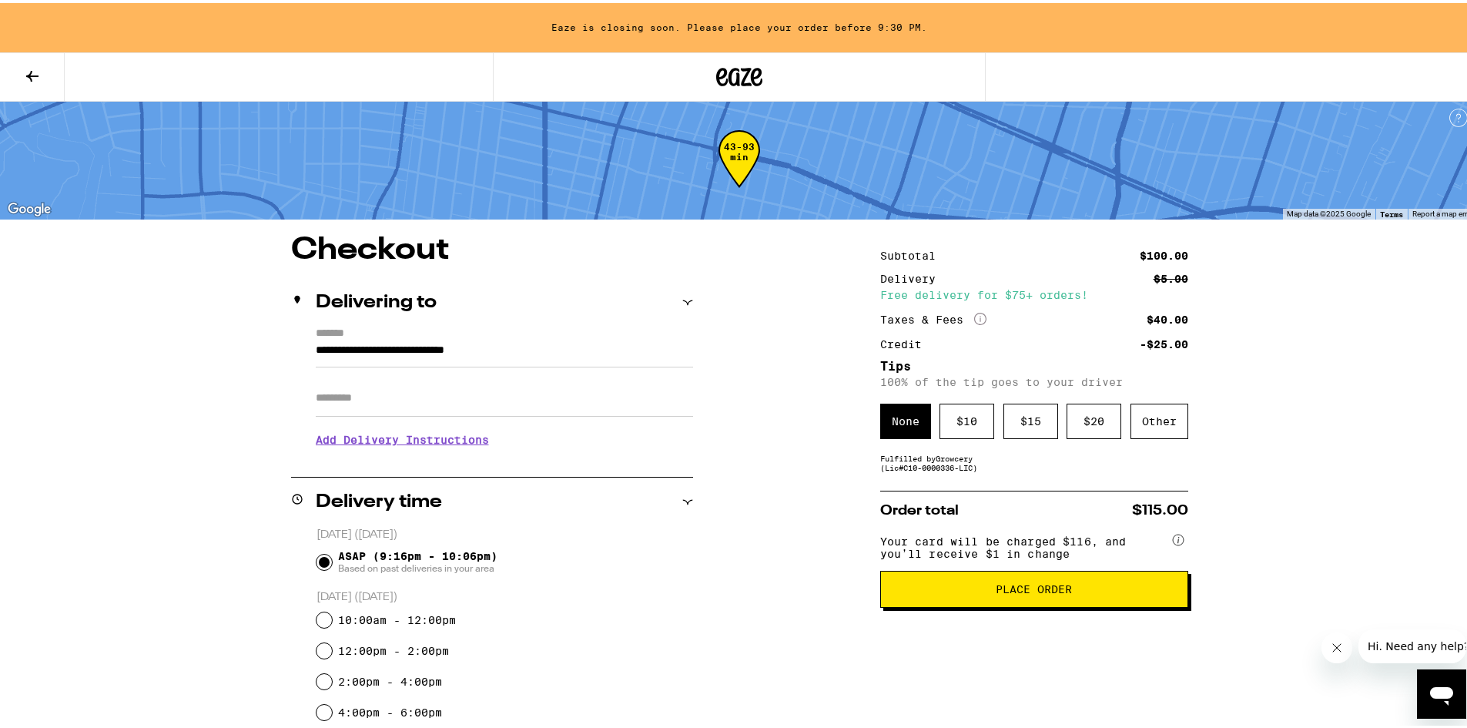
scroll to position [0, 0]
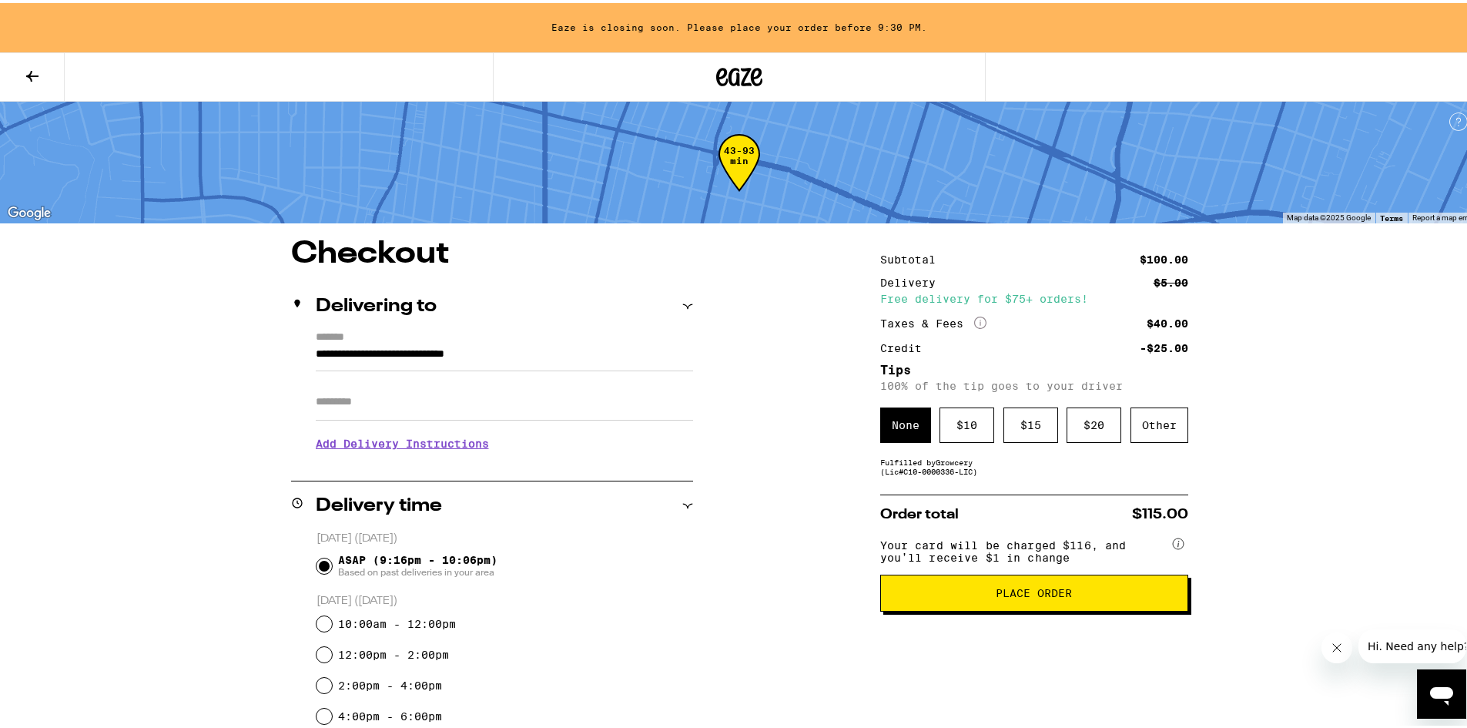
click at [32, 58] on button at bounding box center [32, 74] width 65 height 49
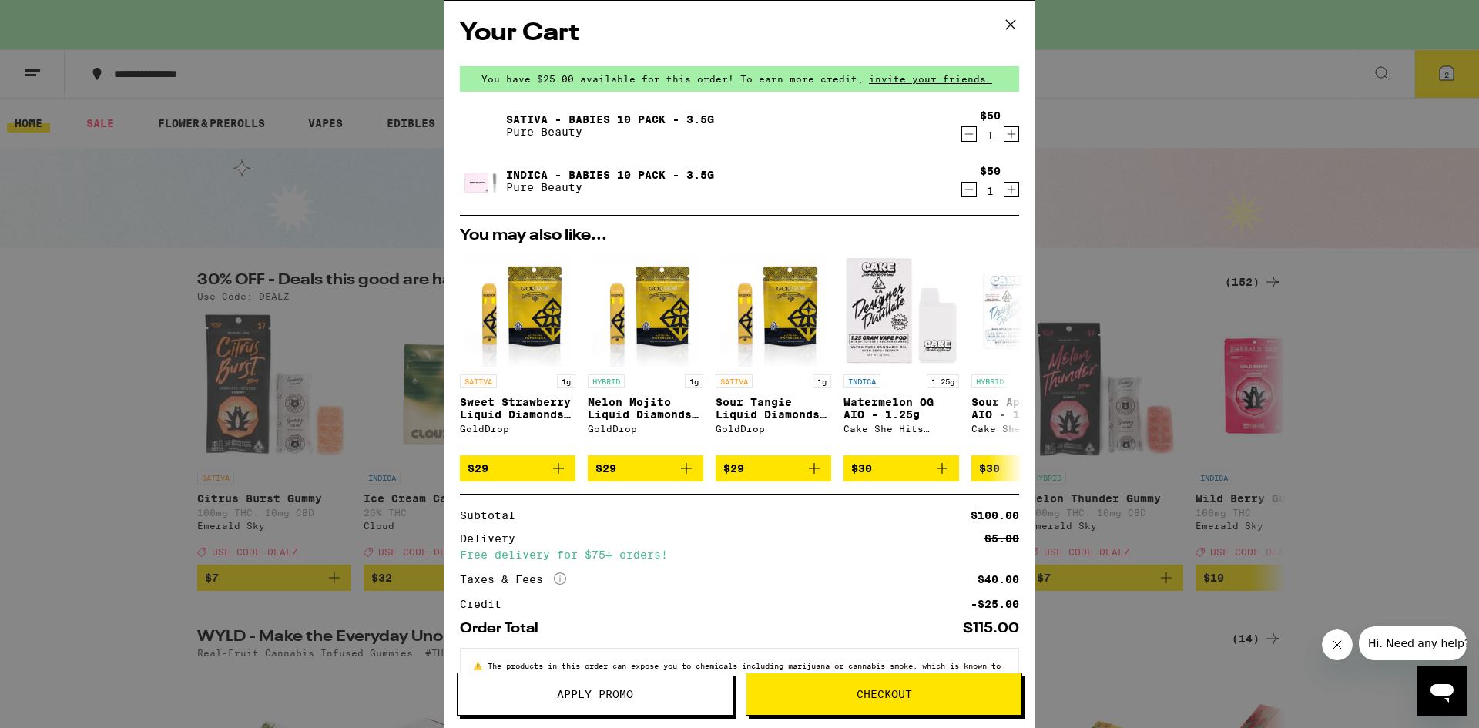
click at [1009, 21] on icon at bounding box center [1010, 24] width 23 height 23
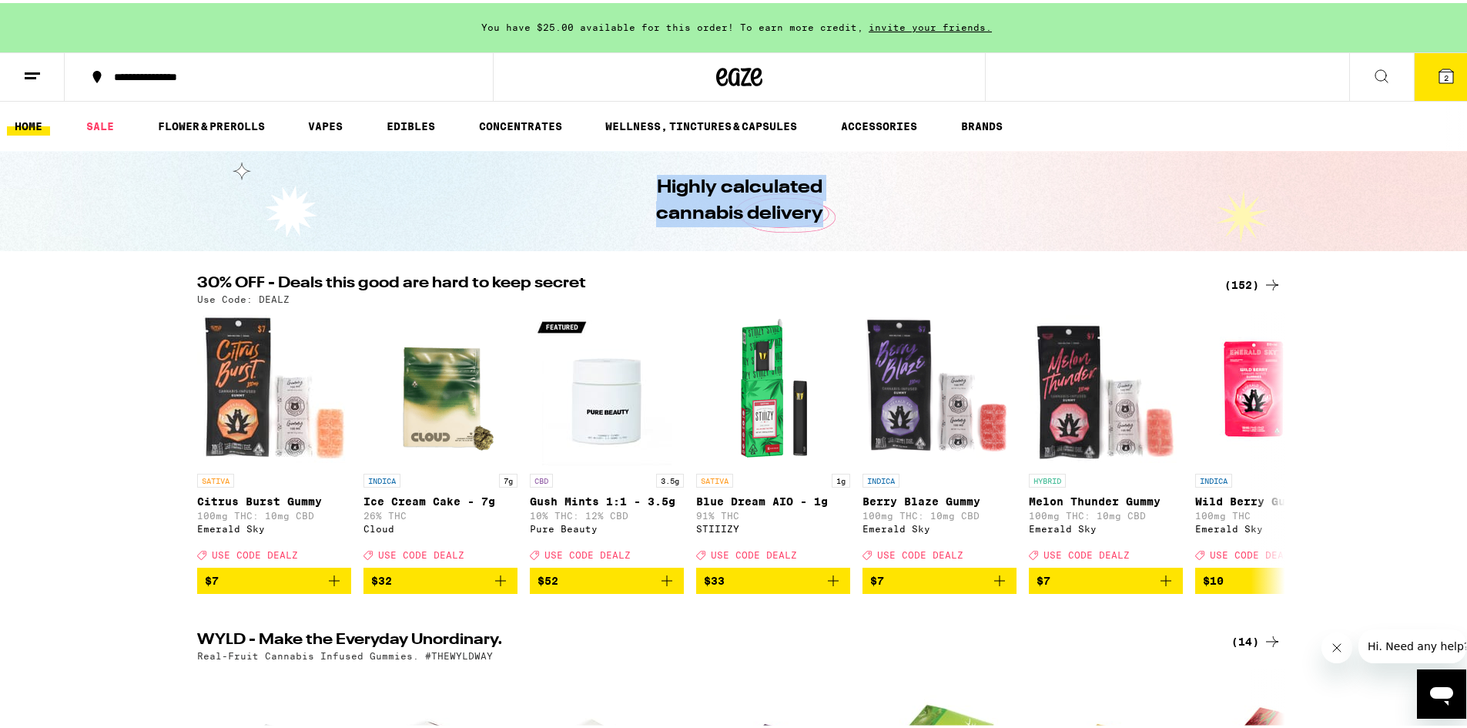
drag, startPoint x: 642, startPoint y: 189, endPoint x: 861, endPoint y: 232, distance: 223.5
click at [861, 232] on div "Highly calculated cannabis delivery" at bounding box center [739, 198] width 591 height 100
drag, startPoint x: 861, startPoint y: 226, endPoint x: 622, endPoint y: 187, distance: 241.8
click at [622, 188] on div "Highly calculated cannabis delivery" at bounding box center [739, 198] width 591 height 100
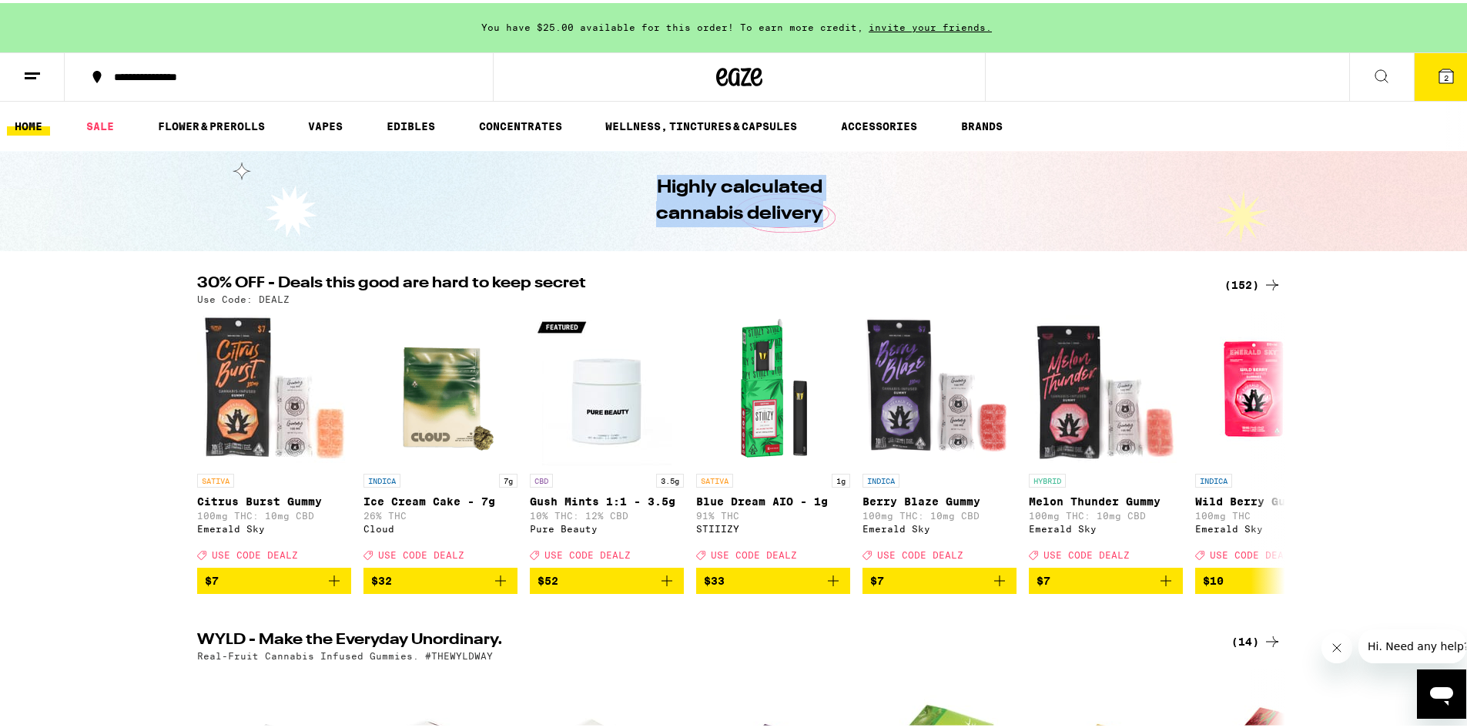
click at [622, 187] on h1 "Highly calculated cannabis delivery" at bounding box center [739, 198] width 254 height 52
drag, startPoint x: 623, startPoint y: 185, endPoint x: 834, endPoint y: 237, distance: 217.4
click at [834, 237] on div "Highly calculated cannabis delivery" at bounding box center [739, 198] width 591 height 100
click at [839, 233] on div "Highly calculated cannabis delivery" at bounding box center [739, 198] width 591 height 100
click at [315, 128] on link "VAPES" at bounding box center [325, 123] width 50 height 18
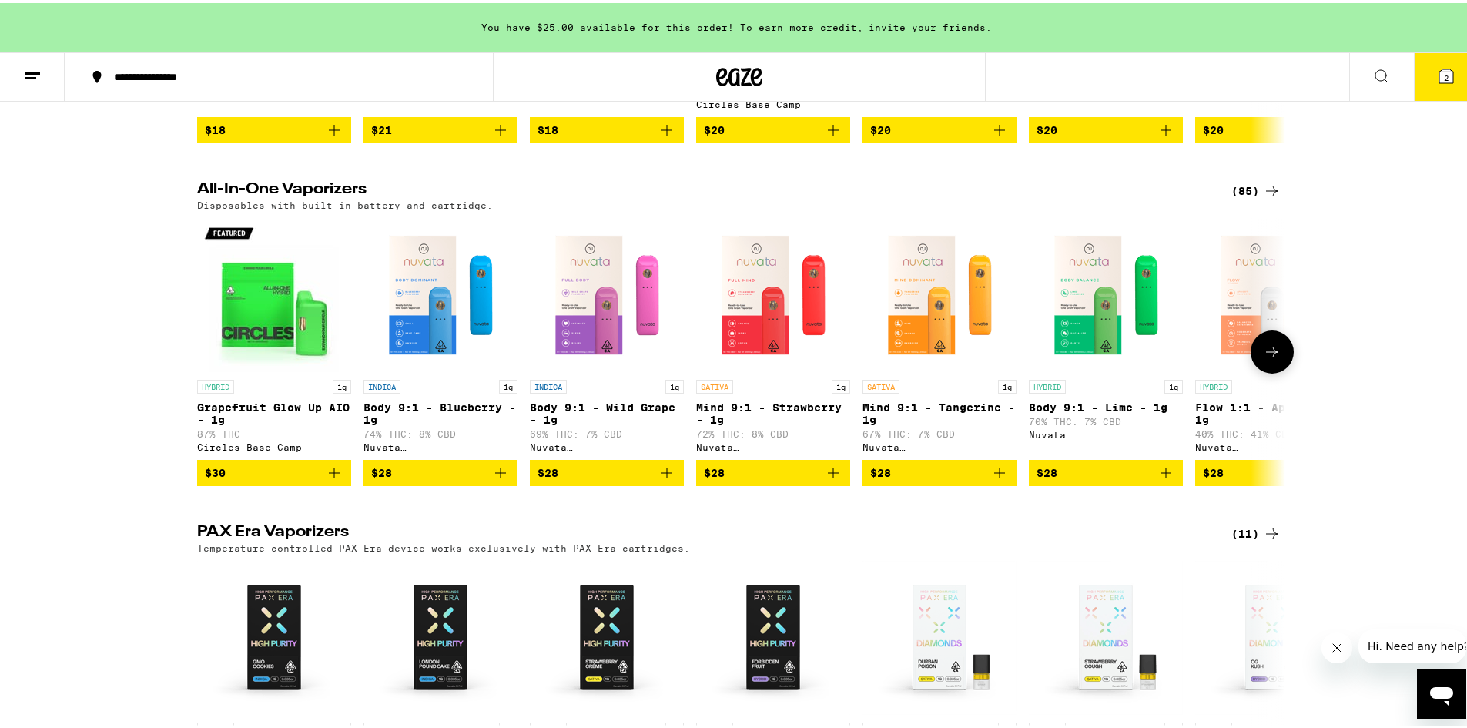
scroll to position [770, 0]
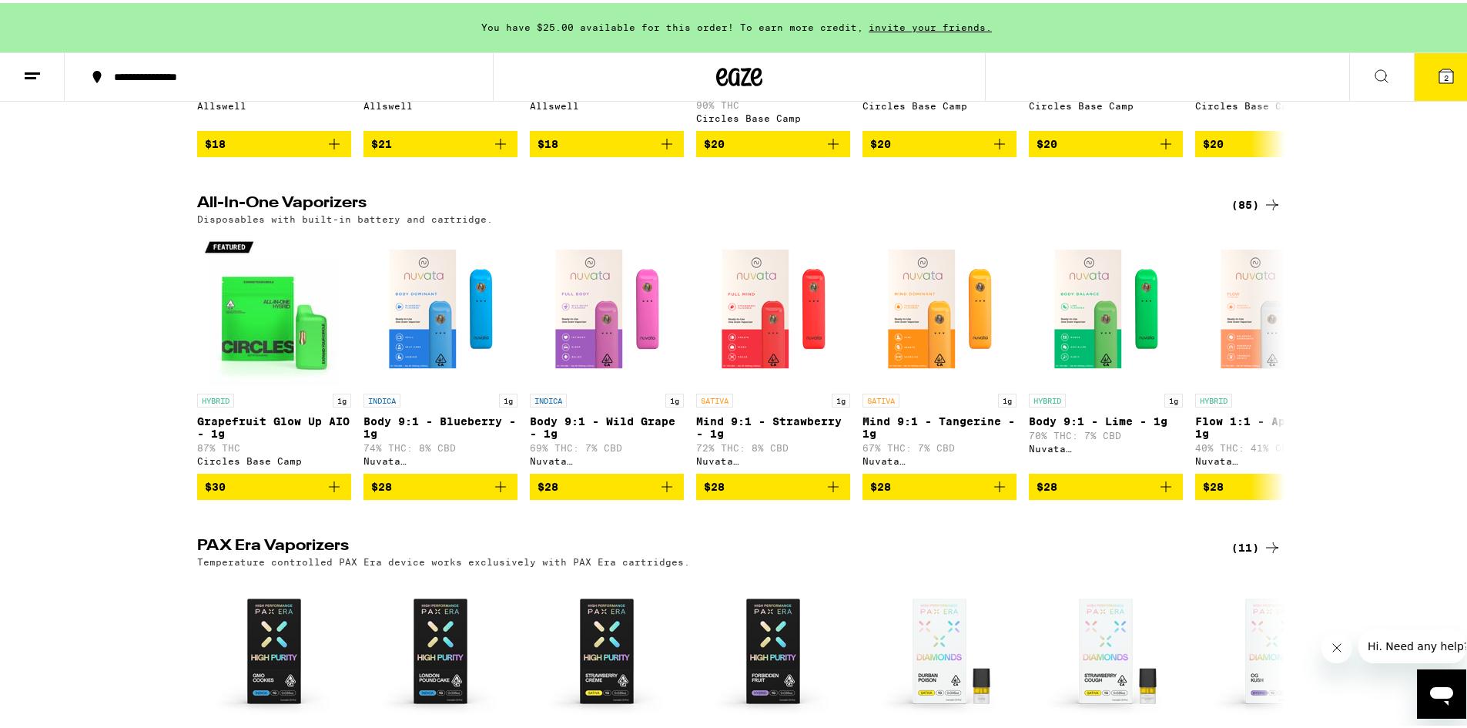
click at [1266, 207] on icon at bounding box center [1272, 201] width 12 height 11
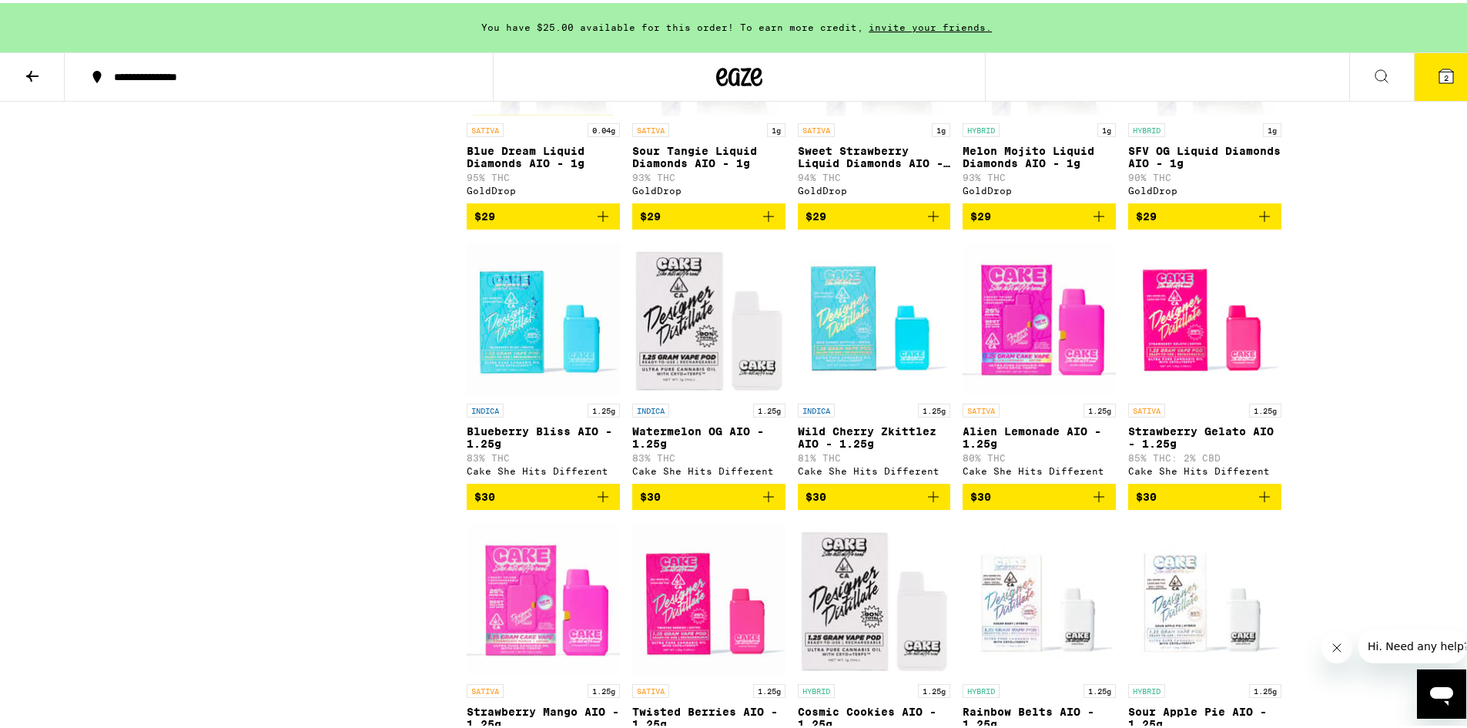
scroll to position [847, 0]
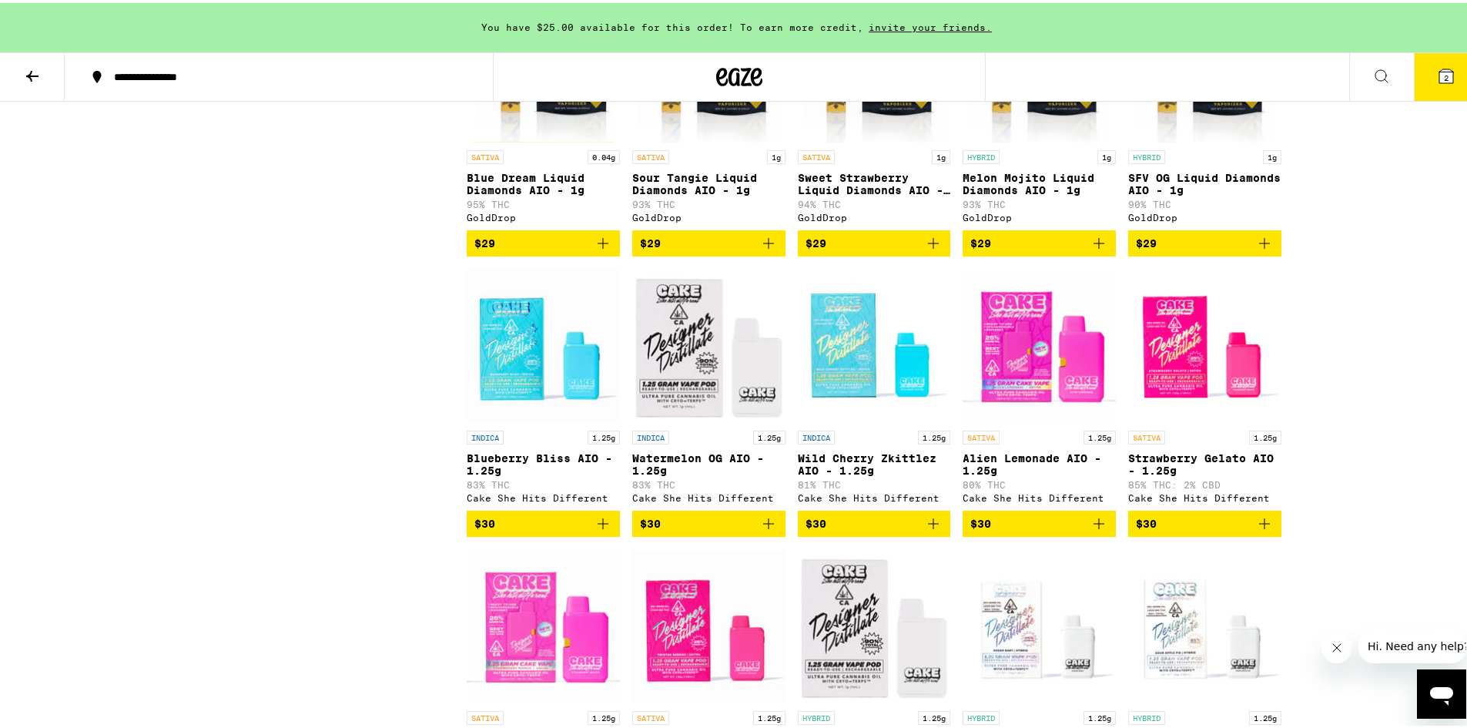
click at [42, 79] on button at bounding box center [32, 74] width 65 height 49
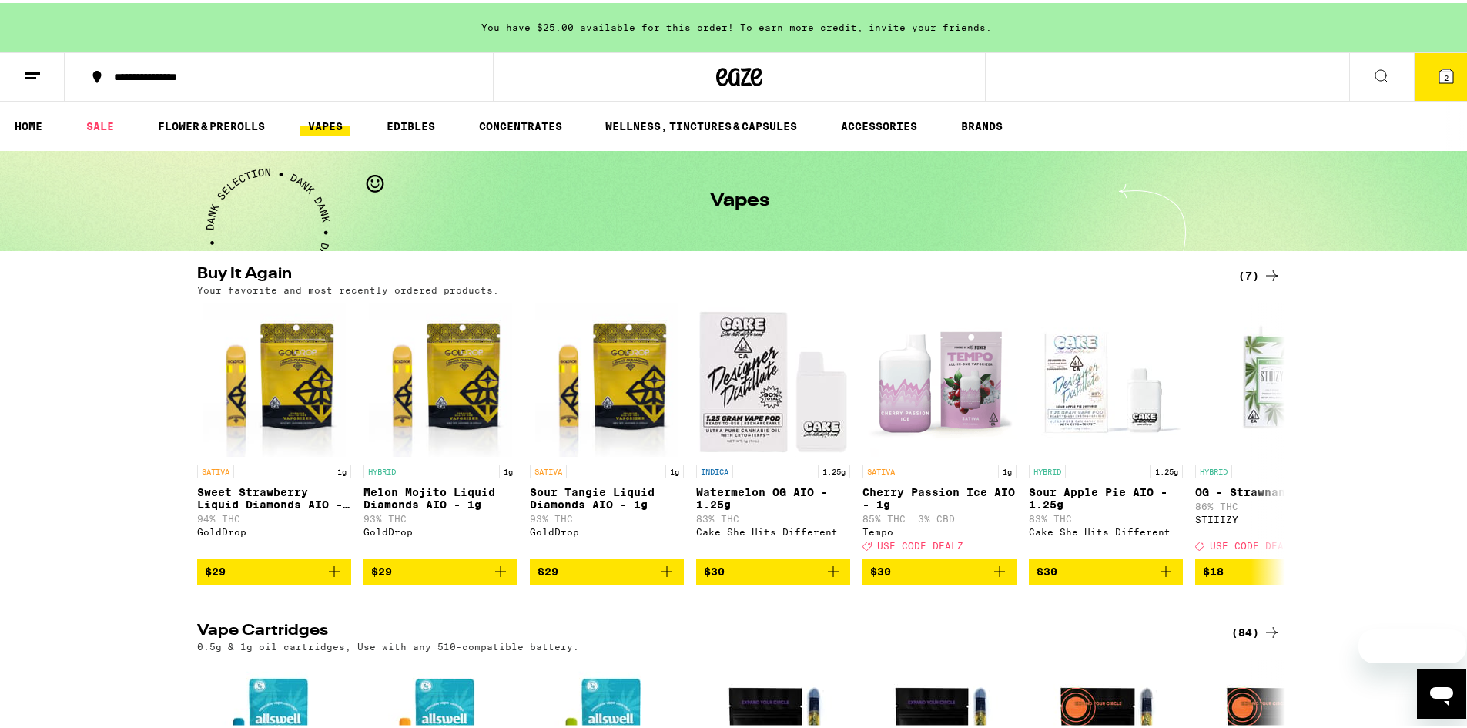
click at [25, 70] on line at bounding box center [32, 70] width 15 height 0
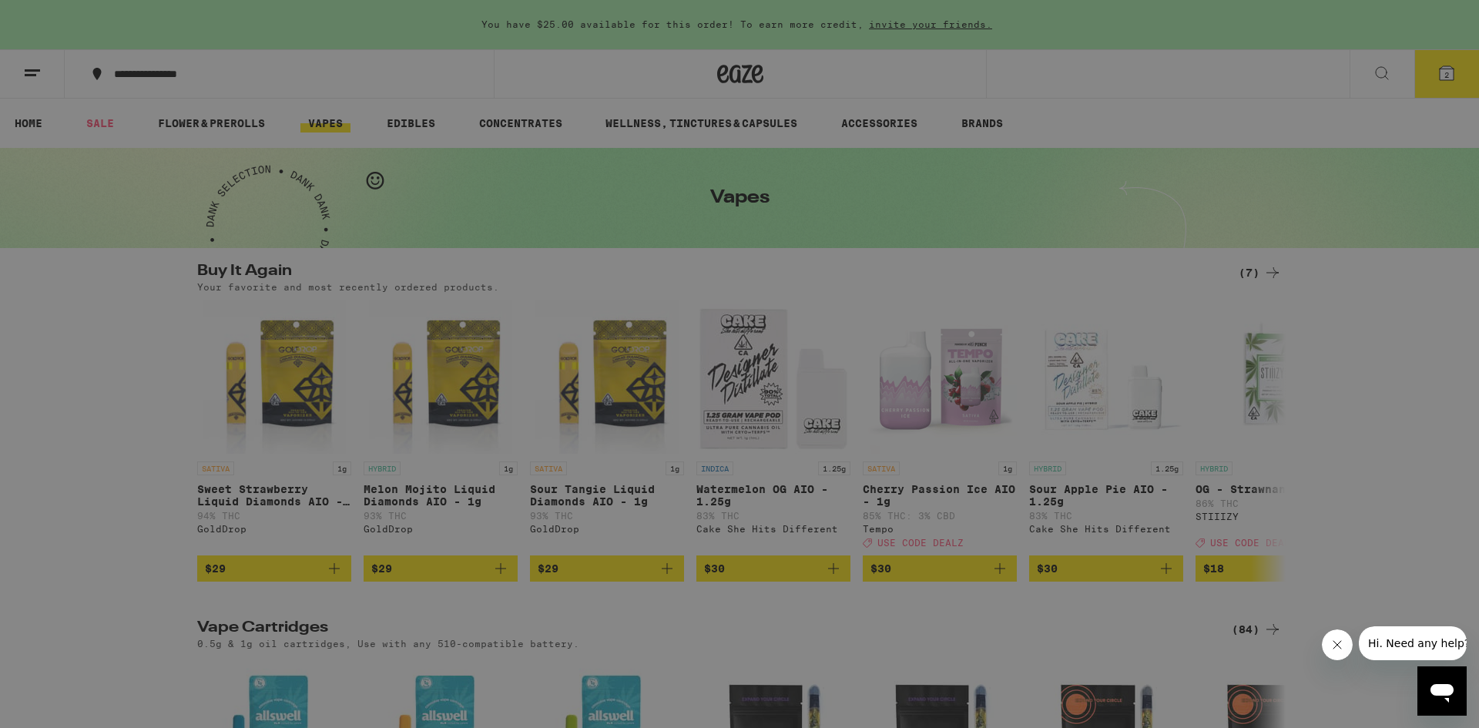
click at [146, 453] on link "Earn $ 40" at bounding box center [214, 456] width 270 height 18
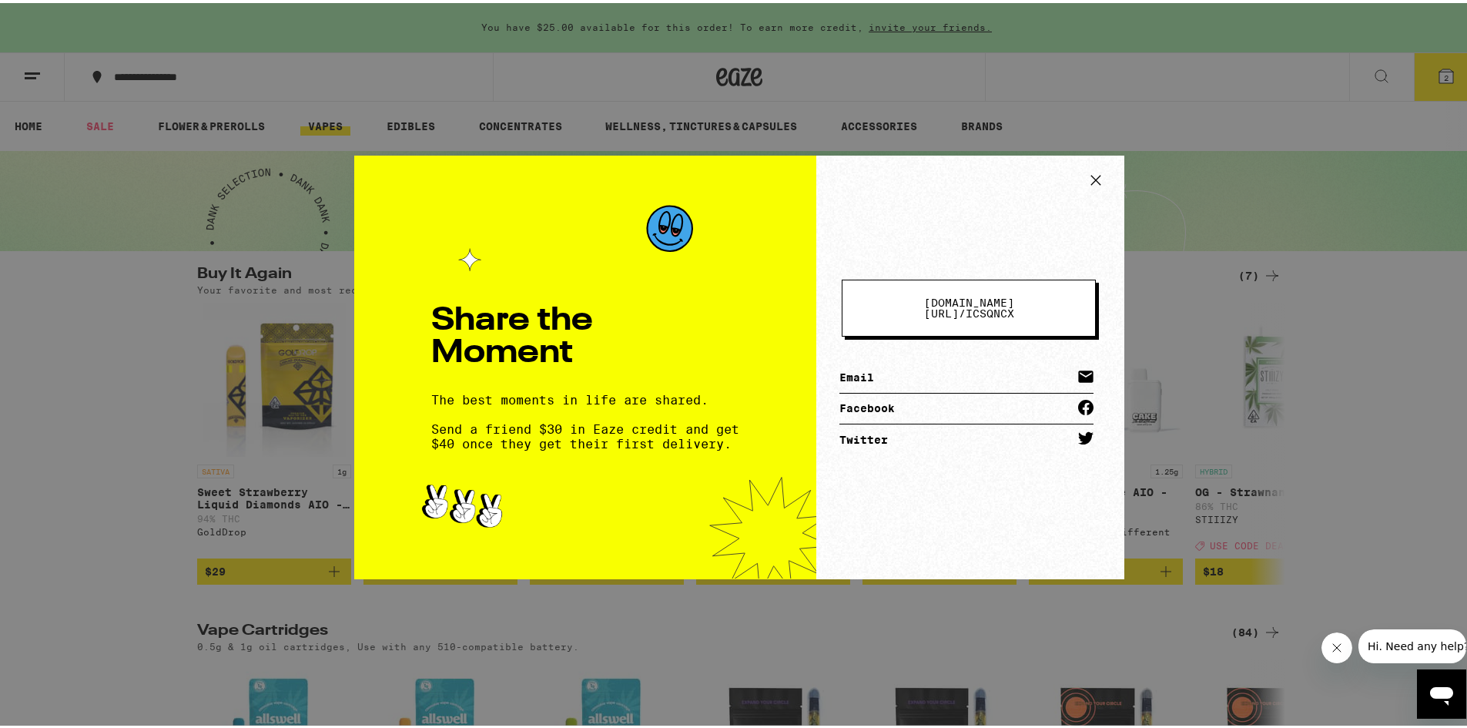
click at [1087, 179] on icon at bounding box center [1095, 177] width 23 height 23
